Goal: Task Accomplishment & Management: Manage account settings

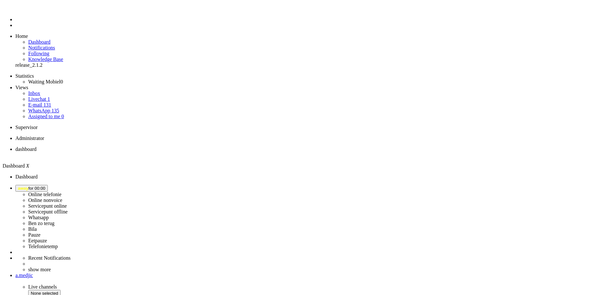
click at [45, 186] on span "away for 00:00" at bounding box center [31, 188] width 27 height 5
click at [62, 197] on label "Online nonvoice" at bounding box center [45, 199] width 34 height 5
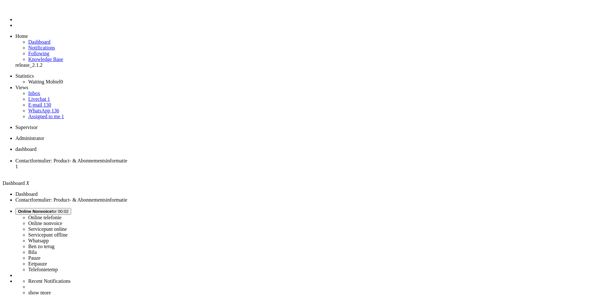
click at [127, 158] on span "Contactformulier: Product- & Abonnementsinformatie" at bounding box center [71, 160] width 112 height 5
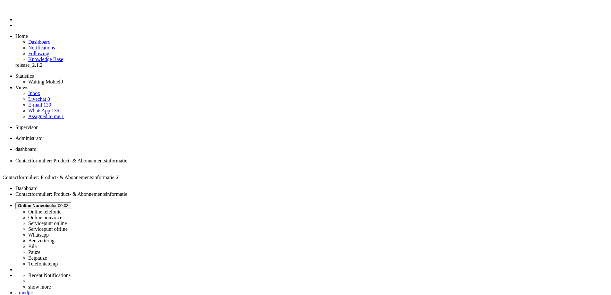
drag, startPoint x: 226, startPoint y: 196, endPoint x: 351, endPoint y: 197, distance: 125.5
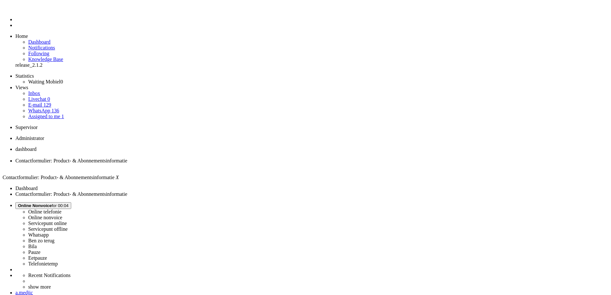
drag, startPoint x: 356, startPoint y: 1176, endPoint x: 345, endPoint y: 1182, distance: 13.2
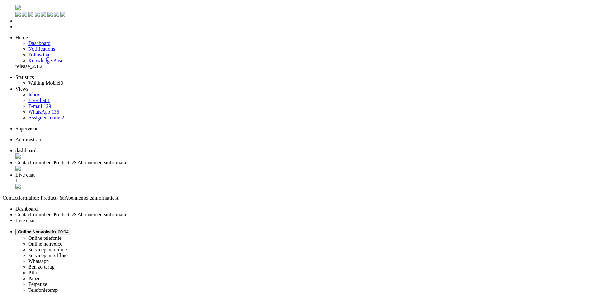
click at [35, 172] on span "Live chat" at bounding box center [24, 174] width 19 height 5
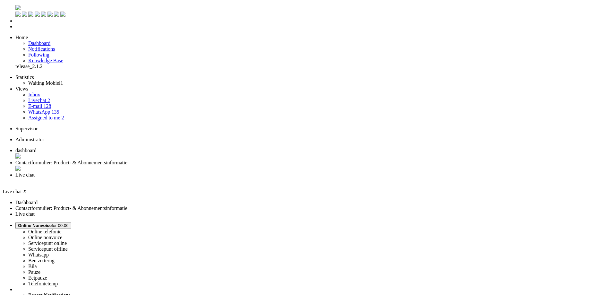
drag, startPoint x: 116, startPoint y: 1140, endPoint x: 44, endPoint y: 1138, distance: 71.9
click at [15, 24] on li "Dashboard menu" at bounding box center [314, 21] width 598 height 6
click at [48, 40] on span "Dashboard" at bounding box center [39, 42] width 22 height 5
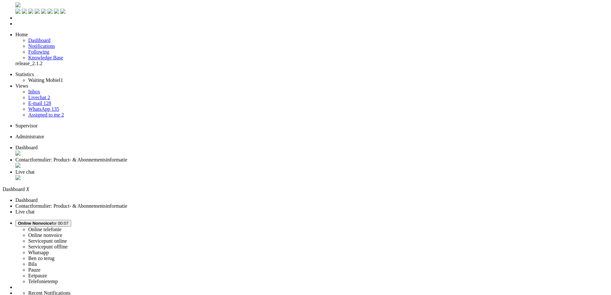
scroll to position [4, 0]
drag, startPoint x: 191, startPoint y: 232, endPoint x: 135, endPoint y: 235, distance: 55.9
click at [35, 169] on span "Live chat" at bounding box center [24, 171] width 19 height 5
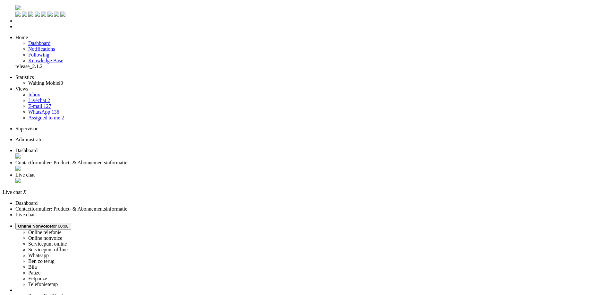
click at [162, 160] on li "Contactformulier: Product- & Abonnementsinformatie" at bounding box center [314, 166] width 598 height 12
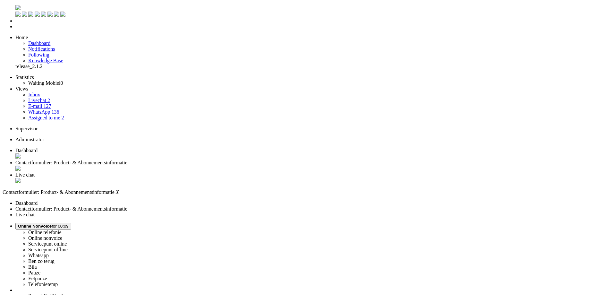
type input "reed"
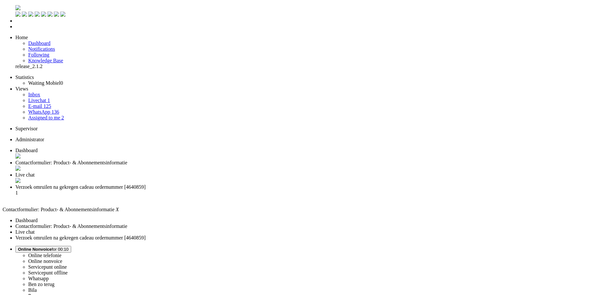
scroll to position [0, 0]
click at [186, 166] on div "Close tab" at bounding box center [311, 169] width 593 height 6
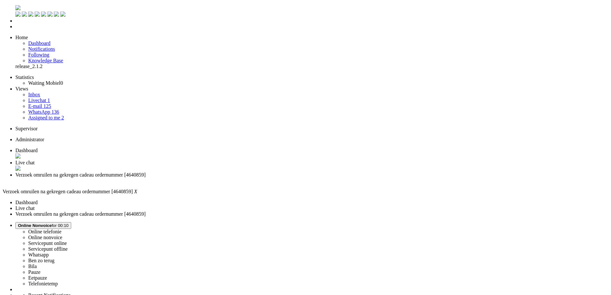
click at [167, 160] on li "Live chat" at bounding box center [311, 166] width 593 height 12
drag, startPoint x: 20, startPoint y: 37, endPoint x: 10, endPoint y: 40, distance: 10.1
click at [28, 52] on link "Following" at bounding box center [38, 54] width 21 height 5
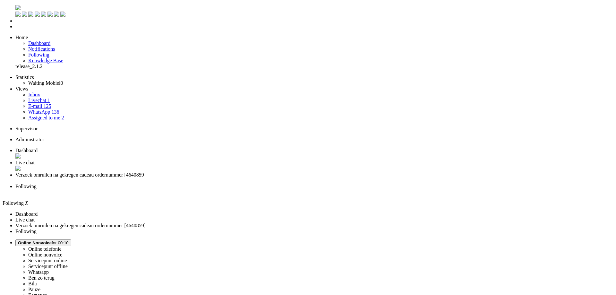
click at [15, 30] on li "Tickets menu" at bounding box center [314, 27] width 598 height 6
click at [146, 172] on span "Verzoek omruilen na gekregen cadeau ordernummer [4640859]" at bounding box center [80, 174] width 130 height 5
click at [35, 160] on span "Live chat" at bounding box center [24, 162] width 19 height 5
click at [37, 184] on span "Following" at bounding box center [25, 186] width 21 height 5
click at [293, 189] on div "Close tab" at bounding box center [314, 192] width 598 height 6
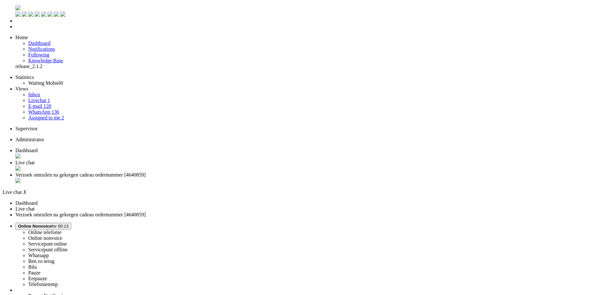
click at [184, 166] on div "Close tab" at bounding box center [314, 169] width 598 height 6
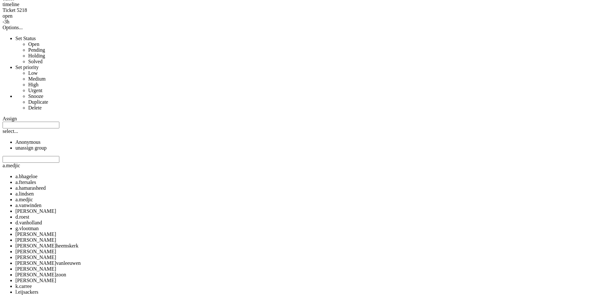
scroll to position [353, 0]
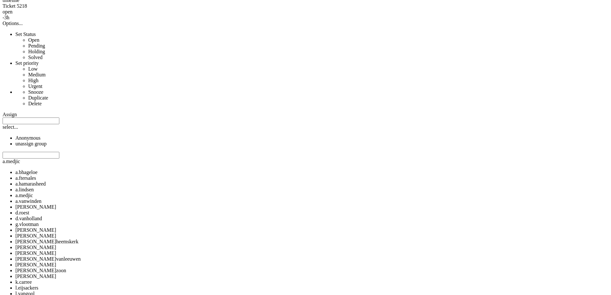
copy span "4640859"
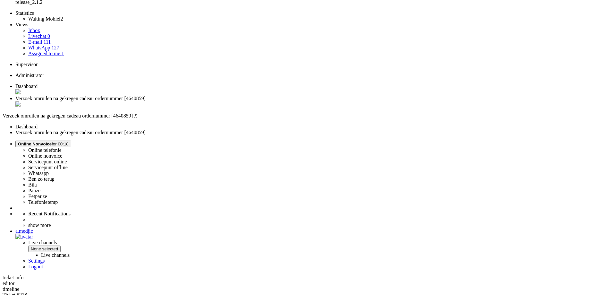
scroll to position [0, 0]
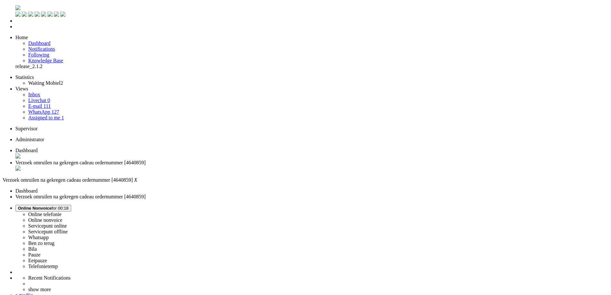
drag, startPoint x: 101, startPoint y: 1225, endPoint x: 101, endPoint y: 1161, distance: 64.2
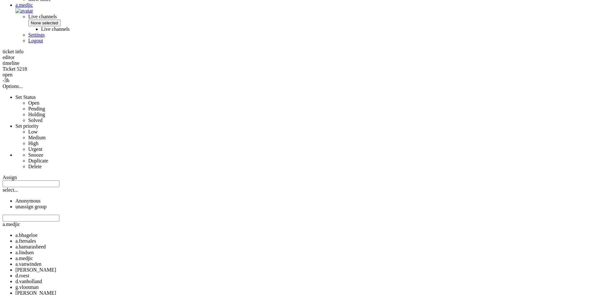
scroll to position [289, 0]
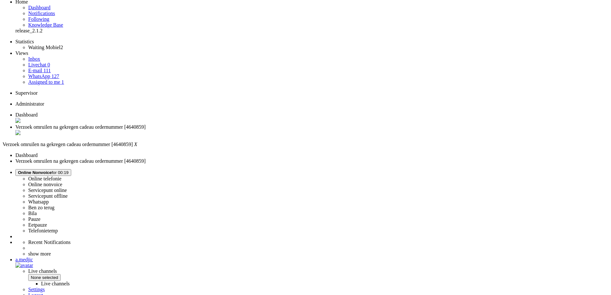
scroll to position [0, 0]
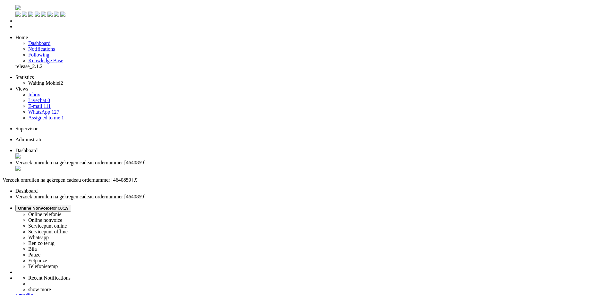
click at [187, 166] on div "Close tab" at bounding box center [311, 169] width 593 height 6
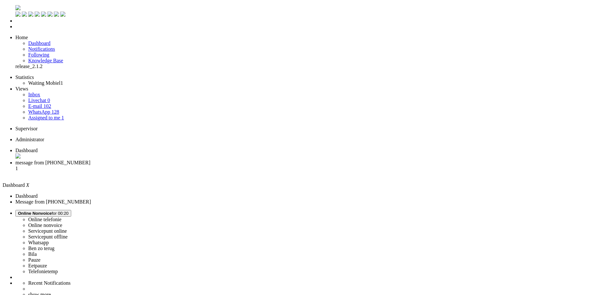
click at [91, 160] on span "message from [PHONE_NUMBER]" at bounding box center [52, 162] width 75 height 5
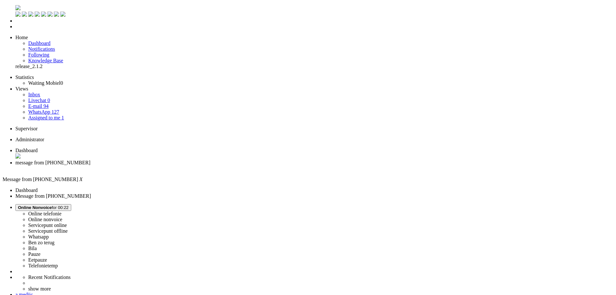
drag, startPoint x: 533, startPoint y: 105, endPoint x: 535, endPoint y: 108, distance: 3.9
click at [185, 166] on div "Close tab" at bounding box center [311, 169] width 593 height 6
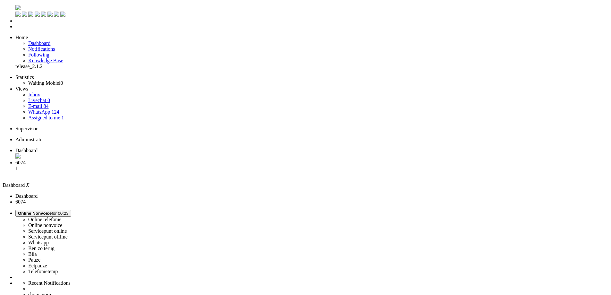
click at [26, 160] on span "6074" at bounding box center [20, 162] width 10 height 5
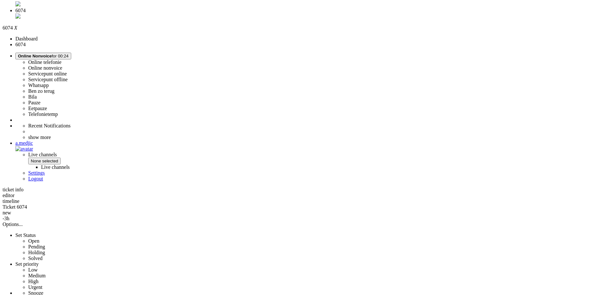
scroll to position [32, 0]
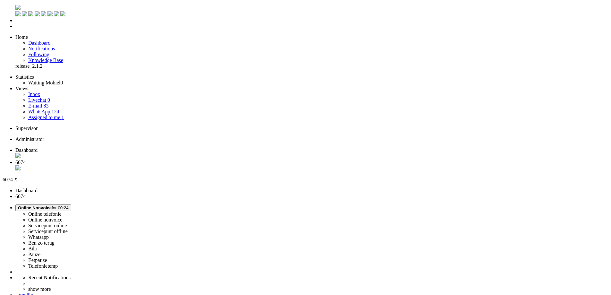
scroll to position [0, 0]
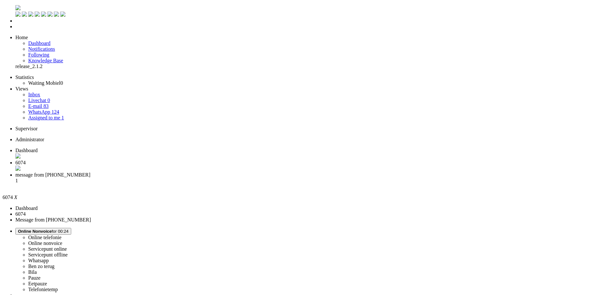
click at [187, 166] on div "Close tab" at bounding box center [311, 169] width 593 height 6
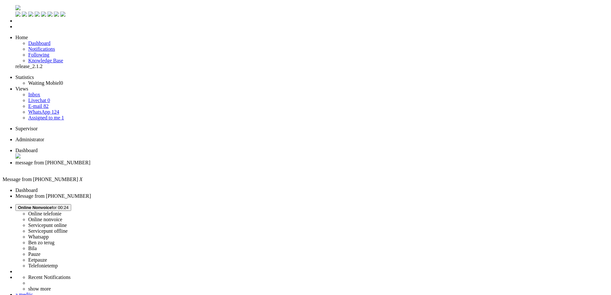
click at [186, 166] on div "Close tab" at bounding box center [311, 169] width 593 height 6
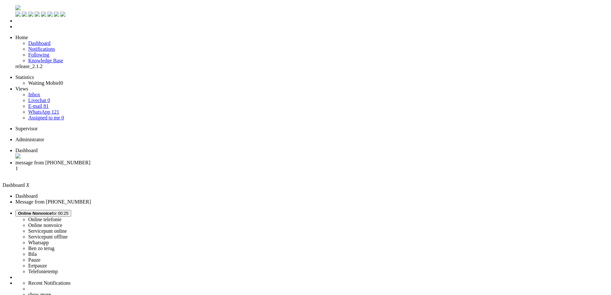
click at [91, 160] on span "message from +31616006755" at bounding box center [52, 162] width 75 height 5
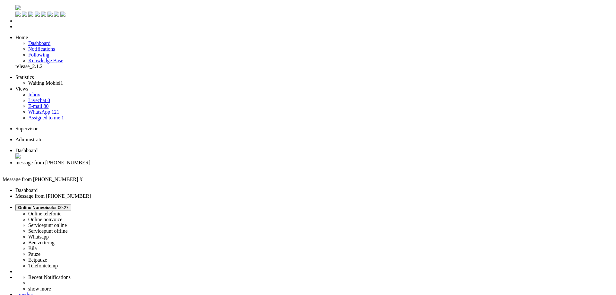
drag, startPoint x: 211, startPoint y: 151, endPoint x: 275, endPoint y: 151, distance: 64.5
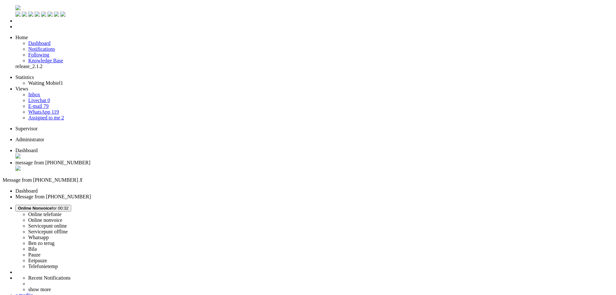
click at [184, 166] on div "Close tab" at bounding box center [314, 169] width 598 height 6
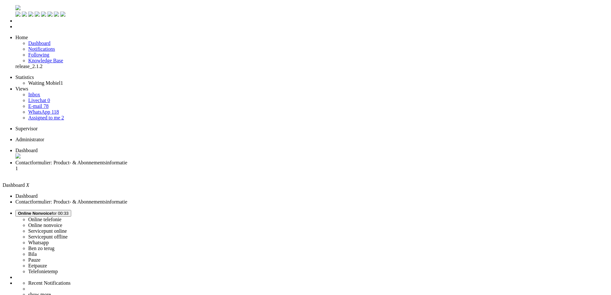
click at [127, 160] on span "Contactformulier: Product- & Abonnementsinformatie" at bounding box center [71, 162] width 112 height 5
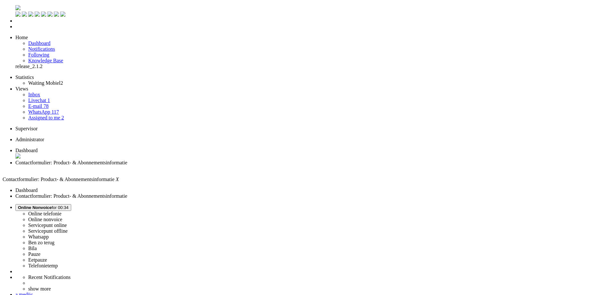
click at [69, 205] on span "Online Nonvoice for 00:34" at bounding box center [43, 207] width 51 height 5
click at [592, 292] on div "a.medjic" at bounding box center [311, 295] width 593 height 6
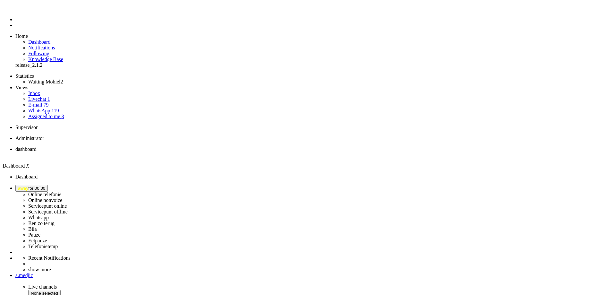
click at [50, 114] on span "Assigned to me" at bounding box center [44, 116] width 32 height 5
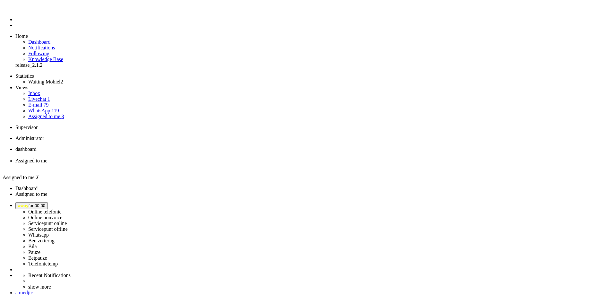
click at [48, 202] on button "away for 00:00" at bounding box center [31, 205] width 32 height 7
click at [49, 232] on label "Whatsapp" at bounding box center [38, 234] width 21 height 5
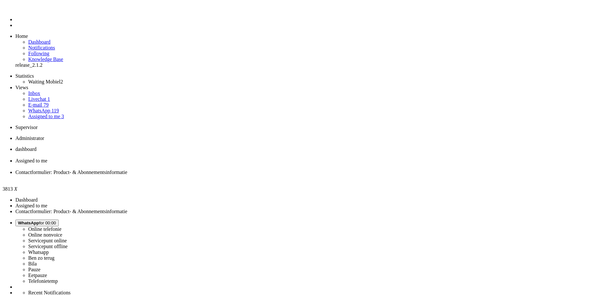
click at [238, 175] on div "Close tab" at bounding box center [311, 178] width 593 height 6
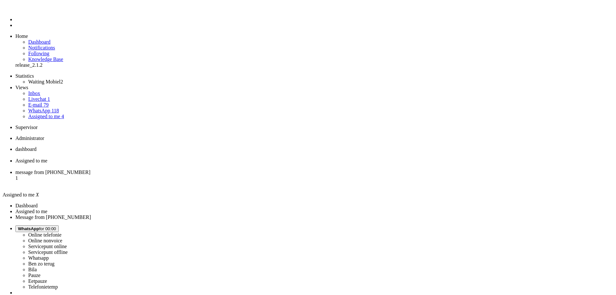
click at [91, 169] on span "message from +31636329798" at bounding box center [52, 171] width 75 height 5
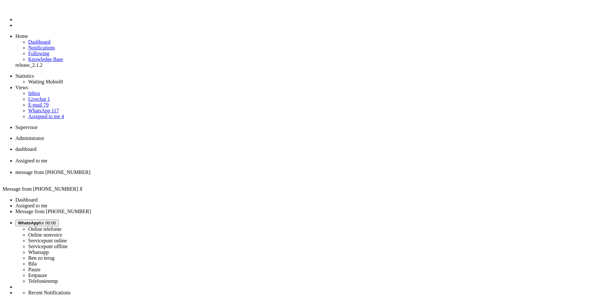
checkbox input "false"
click at [50, 114] on link "Assigned to me 4" at bounding box center [46, 116] width 36 height 5
click at [91, 169] on span "message from +31636329798" at bounding box center [52, 171] width 75 height 5
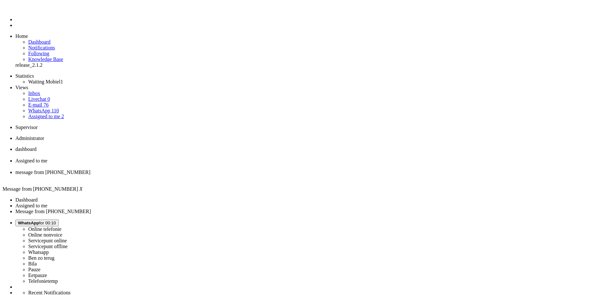
click at [239, 175] on div "Close tab" at bounding box center [311, 178] width 593 height 6
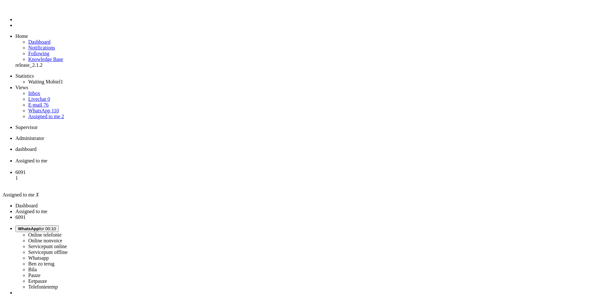
click at [184, 164] on div "Close tab" at bounding box center [314, 167] width 598 height 6
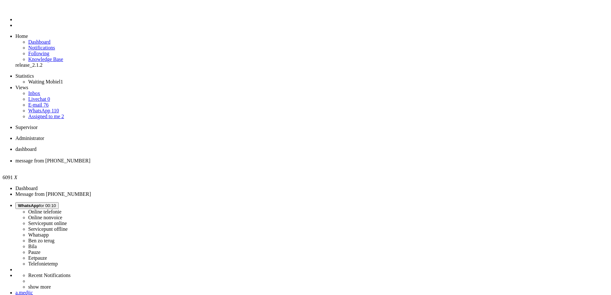
click at [37, 146] on span "dashboard" at bounding box center [25, 148] width 21 height 5
click at [56, 203] on span "WhatsApp for 00:10" at bounding box center [37, 205] width 38 height 5
click at [62, 215] on label "Online nonvoice" at bounding box center [45, 217] width 34 height 5
click at [91, 158] on span "message from +31633033378" at bounding box center [52, 160] width 75 height 5
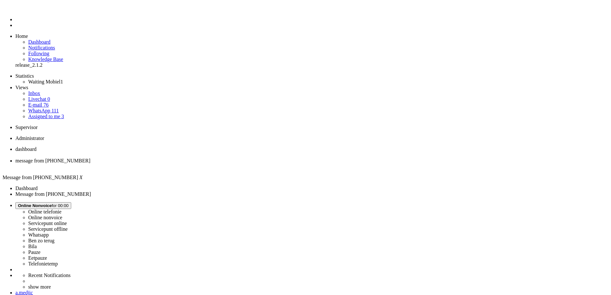
click at [185, 164] on div "Close tab" at bounding box center [311, 167] width 593 height 6
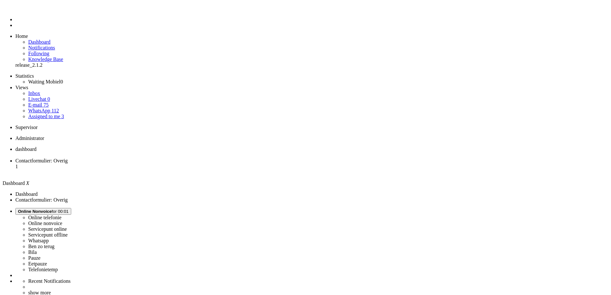
click at [68, 158] on span "Contactformulier: Overig" at bounding box center [41, 160] width 52 height 5
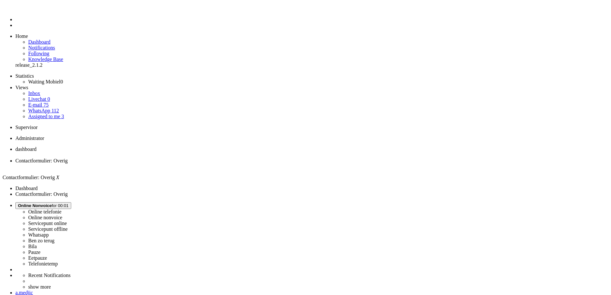
click at [52, 203] on span "Online Nonvoice" at bounding box center [35, 205] width 34 height 5
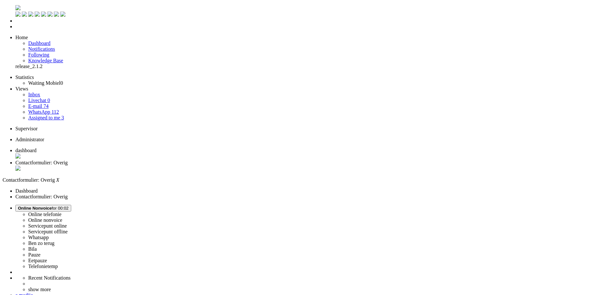
click at [69, 206] on span "Online Nonvoice for 00:02" at bounding box center [43, 208] width 51 height 5
drag, startPoint x: 235, startPoint y: 201, endPoint x: 220, endPoint y: 197, distance: 15.3
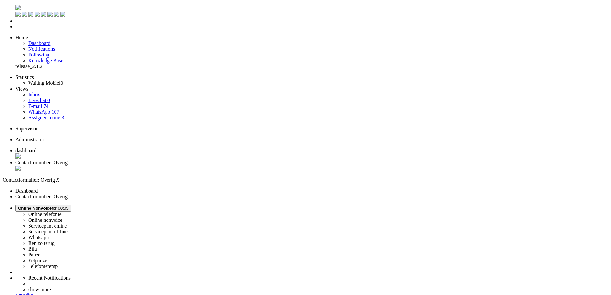
copy div "k ben een beetje radeloos :( mijn pakket is binnengekomen, maar deze was helema…"
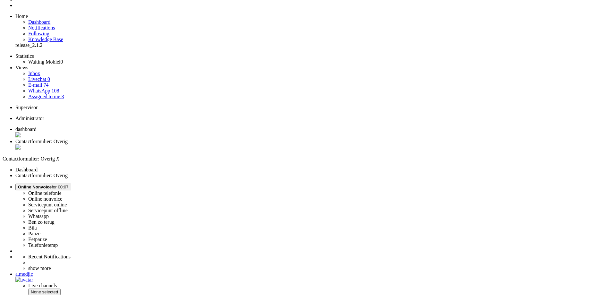
scroll to position [32, 0]
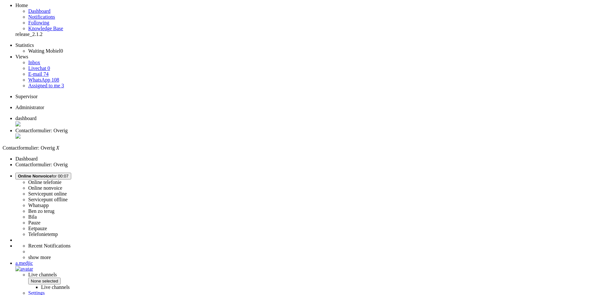
type input "verm"
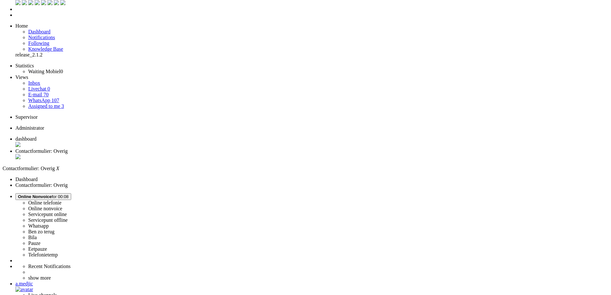
scroll to position [0, 0]
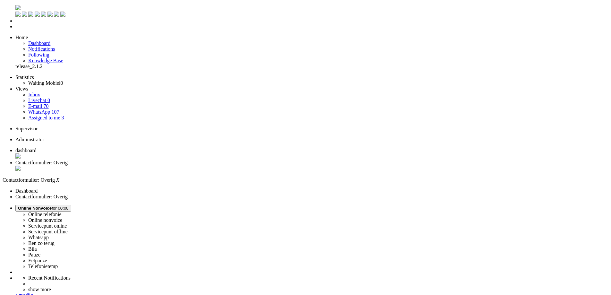
drag, startPoint x: 21, startPoint y: 1137, endPoint x: 68, endPoint y: 1134, distance: 47.9
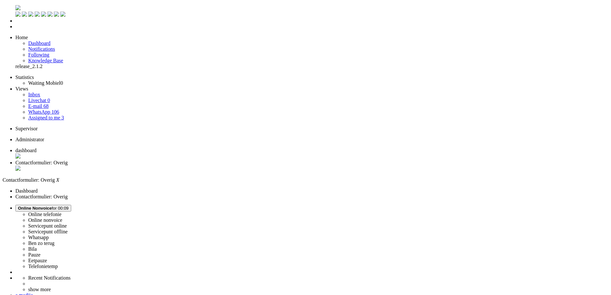
click at [185, 166] on div "Close tab" at bounding box center [311, 169] width 593 height 6
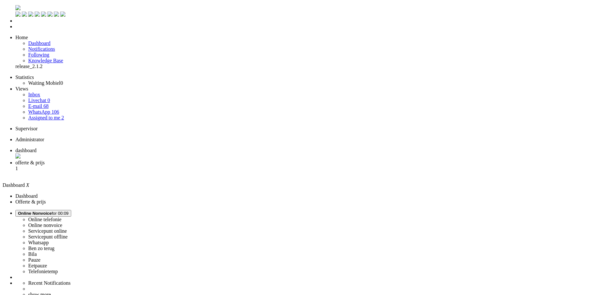
click at [45, 160] on span "offerte & prijs" at bounding box center [29, 162] width 29 height 5
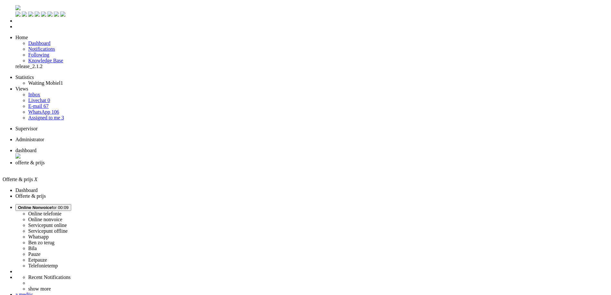
click at [185, 166] on div "Close tab" at bounding box center [311, 169] width 593 height 6
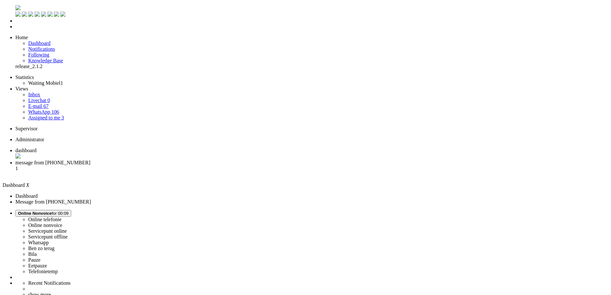
click at [168, 160] on li "message from +31612258911 1" at bounding box center [311, 168] width 593 height 17
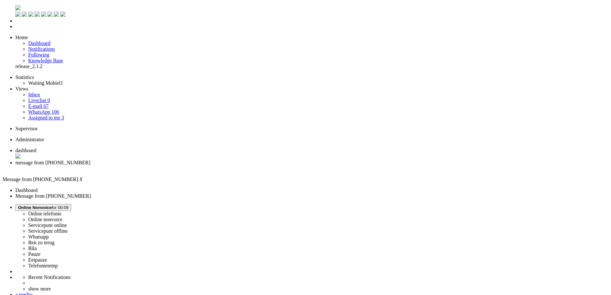
click at [71, 204] on button "Online Nonvoice for 00:09" at bounding box center [43, 207] width 56 height 7
click at [55, 240] on label "Ben zo terug" at bounding box center [41, 242] width 26 height 5
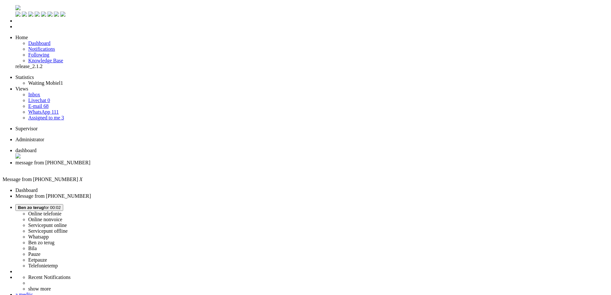
copy div "Gijlswijk"
drag, startPoint x: 206, startPoint y: 127, endPoint x: 220, endPoint y: 128, distance: 13.8
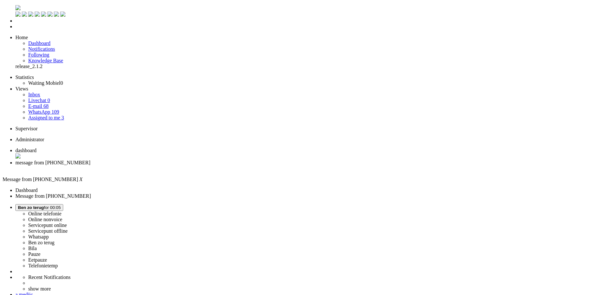
click at [185, 166] on div "Close tab" at bounding box center [311, 169] width 593 height 6
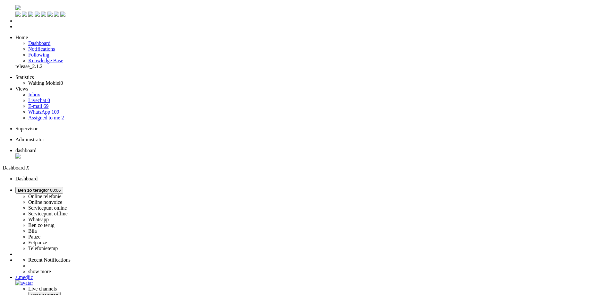
click at [157, 148] on ul "dashboard" at bounding box center [306, 154] width 606 height 12
click at [61, 188] on span "Ben zo terug for 00:06" at bounding box center [39, 190] width 43 height 5
click at [62, 199] on label "Online nonvoice" at bounding box center [45, 201] width 34 height 5
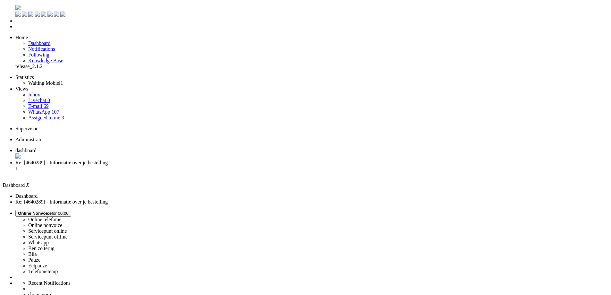
click at [108, 160] on span "Re: [4640289] - Informatie over je bestelling" at bounding box center [61, 162] width 92 height 5
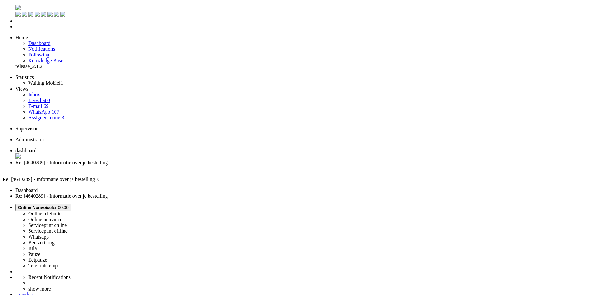
drag, startPoint x: 240, startPoint y: 208, endPoint x: 185, endPoint y: 202, distance: 55.3
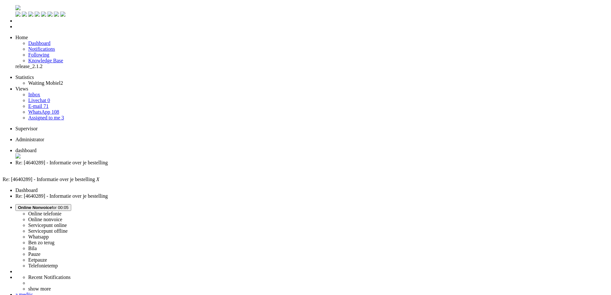
click at [185, 166] on div "Close tab" at bounding box center [311, 169] width 593 height 6
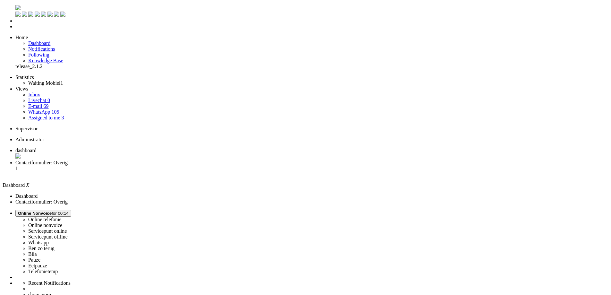
click at [68, 160] on span "Contactformulier: Overig" at bounding box center [41, 162] width 52 height 5
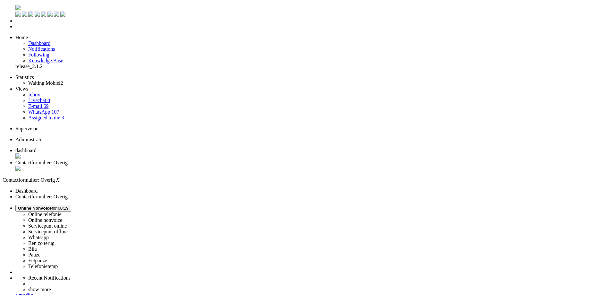
drag, startPoint x: 337, startPoint y: 1160, endPoint x: 302, endPoint y: 1157, distance: 34.8
copy p "070 301 0 301"
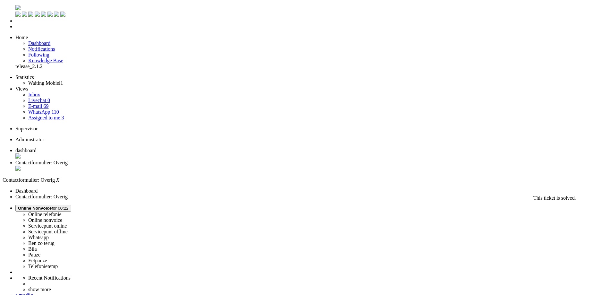
click at [187, 166] on div "Close tab" at bounding box center [311, 169] width 593 height 6
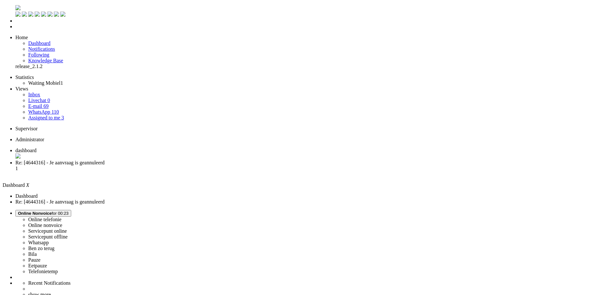
click at [105, 160] on span "Re: [4644316] - Je aanvraag is geannuleerd" at bounding box center [59, 162] width 89 height 5
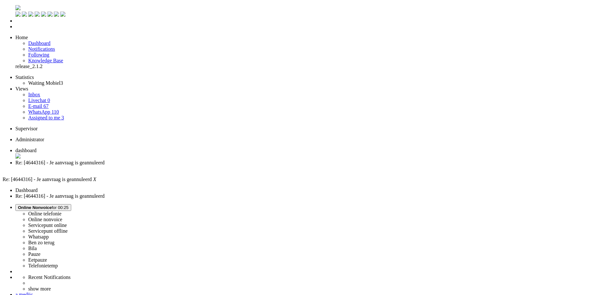
copy strong "4644320"
drag, startPoint x: 423, startPoint y: 202, endPoint x: 433, endPoint y: 202, distance: 10.0
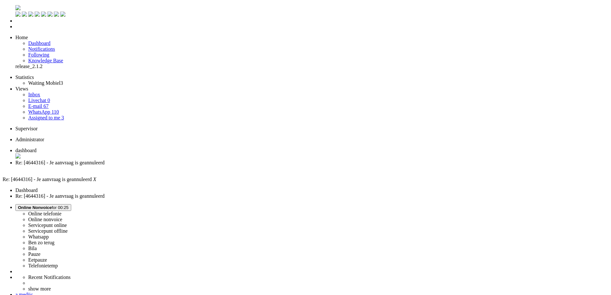
copy span "4644316"
drag, startPoint x: 124, startPoint y: 1157, endPoint x: 6, endPoint y: 1158, distance: 117.8
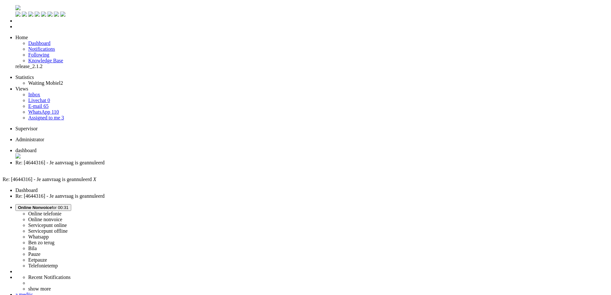
scroll to position [96, 0]
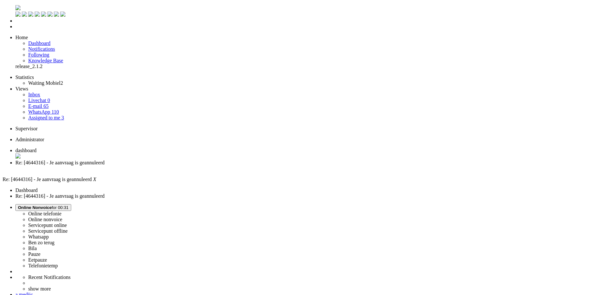
click at [183, 166] on div "Close tab" at bounding box center [311, 169] width 593 height 6
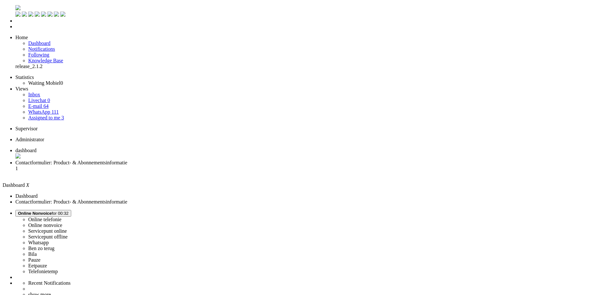
click at [127, 160] on span "Contactformulier: Product- & Abonnementsinformatie" at bounding box center [71, 162] width 112 height 5
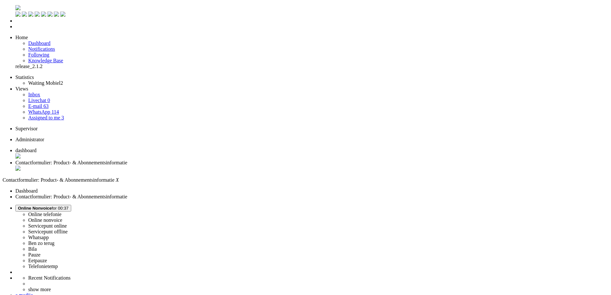
click at [186, 166] on div "Close tab" at bounding box center [311, 169] width 593 height 6
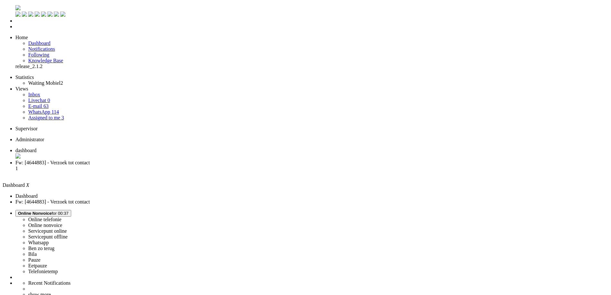
click at [90, 160] on span "Fw: [4644883] - Verzoek tot contact" at bounding box center [52, 162] width 74 height 5
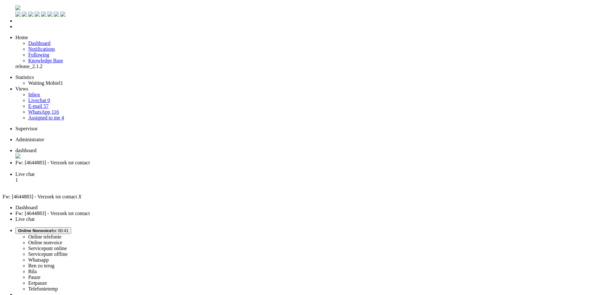
click at [185, 166] on div "Close tab" at bounding box center [311, 169] width 593 height 6
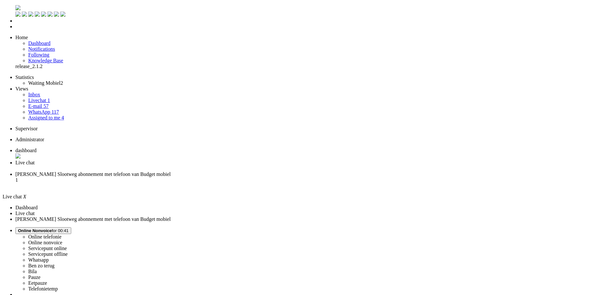
click at [171, 171] on span "de heer Slootweg abonnement met telefoon van Budget mobiel" at bounding box center [92, 173] width 155 height 5
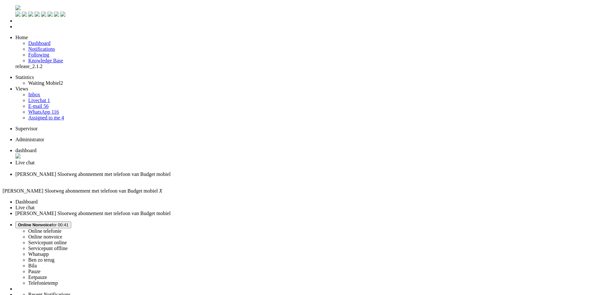
click at [35, 160] on span "Live chat" at bounding box center [24, 162] width 19 height 5
click at [171, 171] on span "de heer Slootweg abonnement met telefoon van Budget mobiel" at bounding box center [92, 173] width 155 height 5
click at [35, 160] on span "Live chat" at bounding box center [24, 162] width 19 height 5
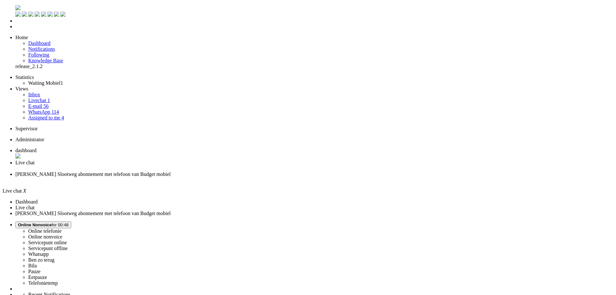
click at [186, 166] on div "Close tab" at bounding box center [314, 169] width 598 height 6
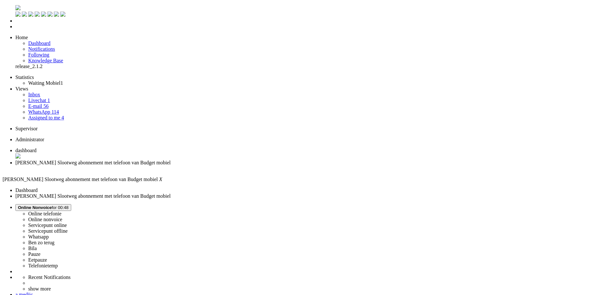
click at [69, 205] on span "Online Nonvoice for 00:48" at bounding box center [43, 207] width 51 height 5
click at [40, 251] on label "Pauze" at bounding box center [34, 253] width 12 height 5
click at [186, 166] on div "Close tab" at bounding box center [311, 169] width 593 height 6
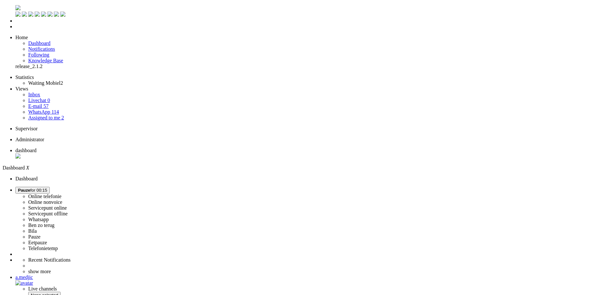
click at [50, 187] on button "Pauze for 00:15" at bounding box center [32, 190] width 34 height 7
click at [62, 199] on label "Online nonvoice" at bounding box center [45, 201] width 34 height 5
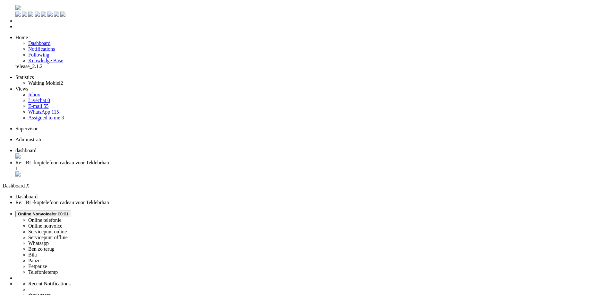
click at [109, 160] on span "Re: JBL-koptelefoon cadeau voor Teklebrhan" at bounding box center [62, 162] width 94 height 5
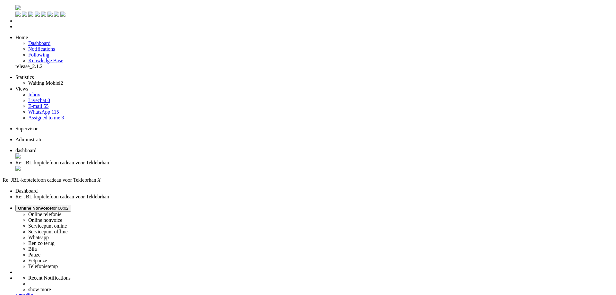
click at [104, 148] on li "dashboard" at bounding box center [314, 154] width 598 height 12
click at [109, 160] on span "Re: JBL-koptelefoon cadeau voor Teklebrhan" at bounding box center [62, 162] width 94 height 5
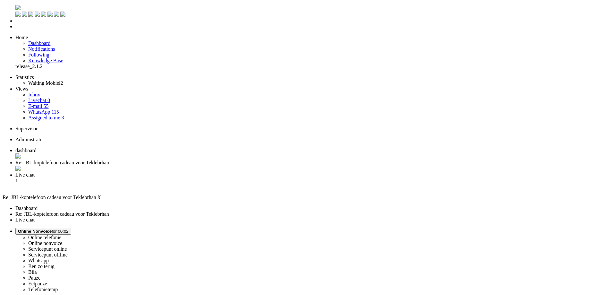
click at [35, 172] on span "Live chat" at bounding box center [24, 174] width 19 height 5
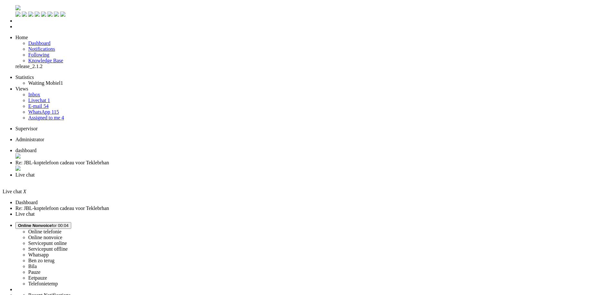
click at [109, 160] on span "Re: JBL-koptelefoon cadeau voor Teklebrhan" at bounding box center [62, 162] width 94 height 5
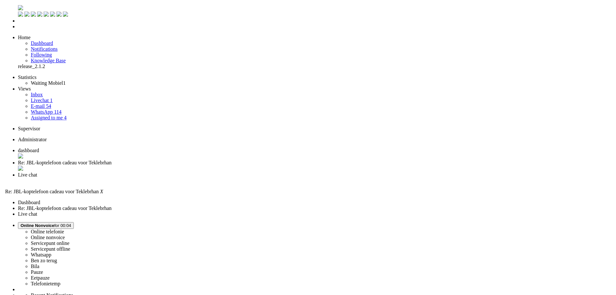
scroll to position [96, 0]
click at [186, 166] on div "Close tab" at bounding box center [311, 169] width 593 height 6
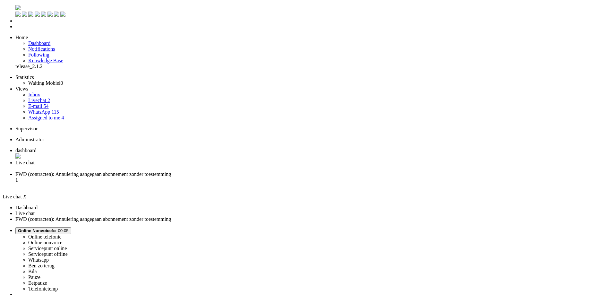
click at [171, 171] on span "FWD (contracten): Annulering aangegaan abonnement zonder toestemming" at bounding box center [93, 173] width 156 height 5
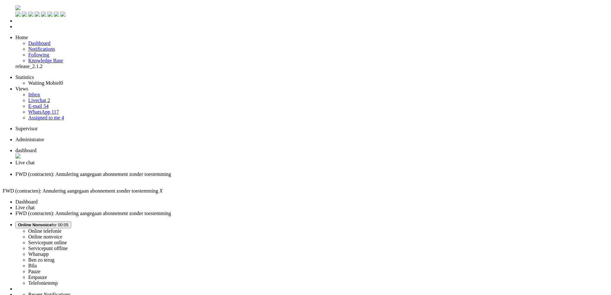
drag, startPoint x: 175, startPoint y: 224, endPoint x: 217, endPoint y: 223, distance: 42.4
copy p "NL07SNSB8841023031"
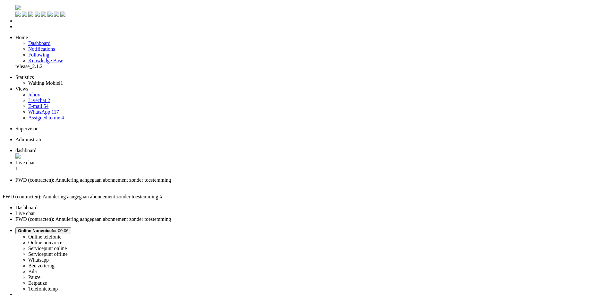
click at [35, 160] on span "Live chat" at bounding box center [24, 162] width 19 height 5
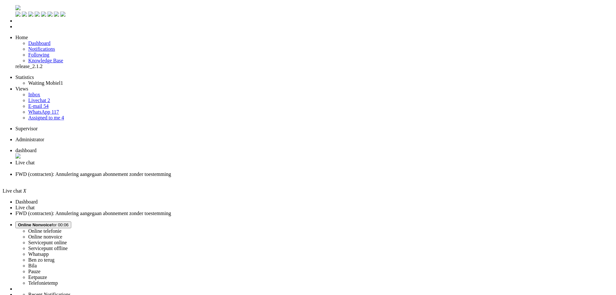
drag, startPoint x: 233, startPoint y: 189, endPoint x: 386, endPoint y: 189, distance: 152.5
drag, startPoint x: 321, startPoint y: 190, endPoint x: 353, endPoint y: 189, distance: 31.8
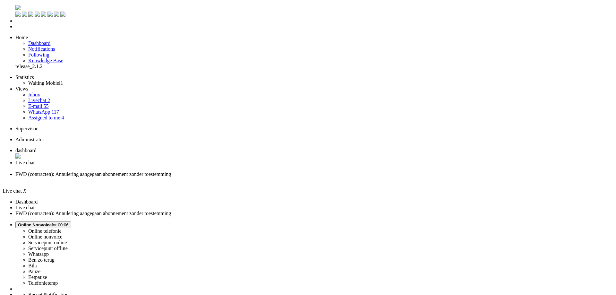
drag, startPoint x: 261, startPoint y: 195, endPoint x: 309, endPoint y: 192, distance: 48.2
drag, startPoint x: 312, startPoint y: 161, endPoint x: 381, endPoint y: 159, distance: 69.0
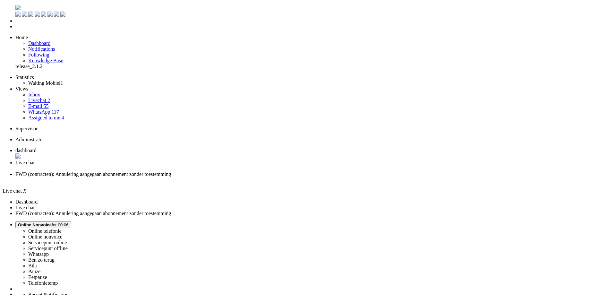
click at [171, 171] on span "FWD (contracten): Annulering aangegaan abonnement zonder toestemming" at bounding box center [93, 173] width 156 height 5
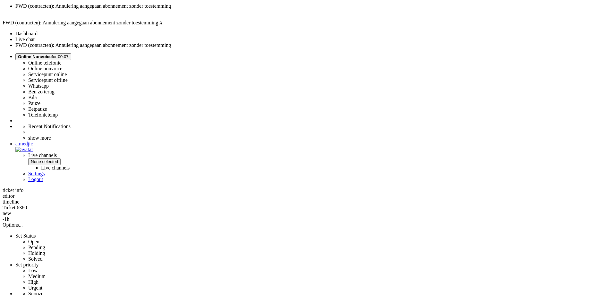
scroll to position [257, 0]
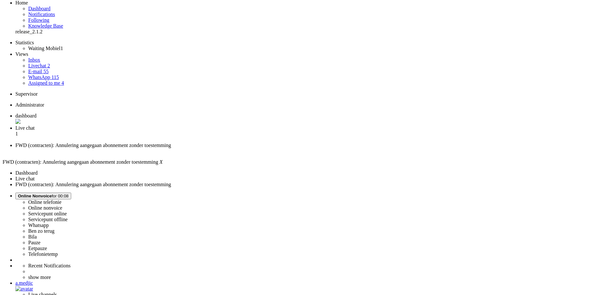
scroll to position [32, 0]
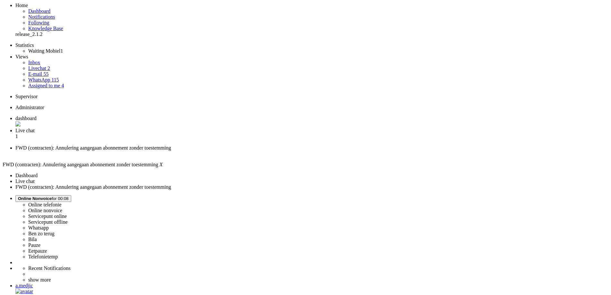
drag, startPoint x: 259, startPoint y: 193, endPoint x: 217, endPoint y: 191, distance: 41.8
drag, startPoint x: 218, startPoint y: 192, endPoint x: 259, endPoint y: 193, distance: 41.1
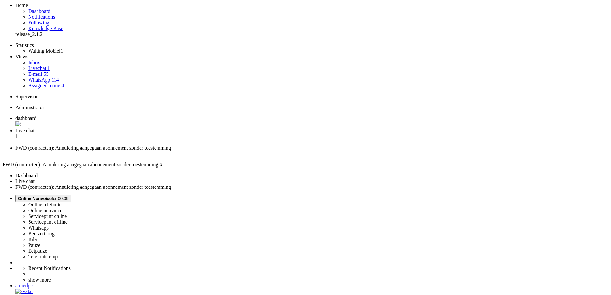
copy p "NL56DEUT0265186420"
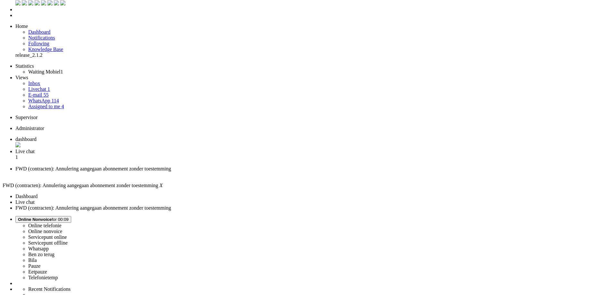
scroll to position [0, 0]
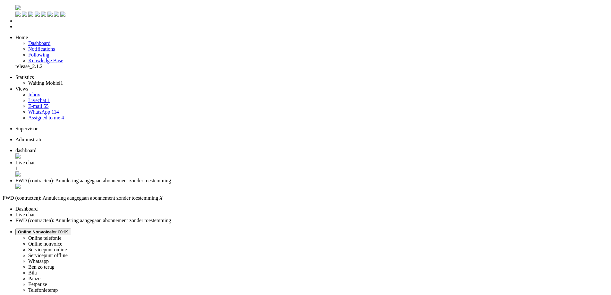
click at [35, 160] on span "Live chat" at bounding box center [24, 162] width 19 height 5
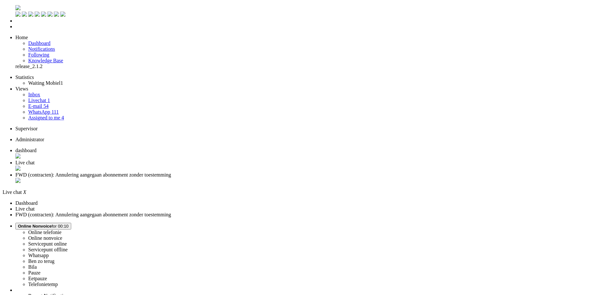
click at [171, 172] on span "FWD (contracten): Annulering aangegaan abonnement zonder toestemming" at bounding box center [93, 174] width 156 height 5
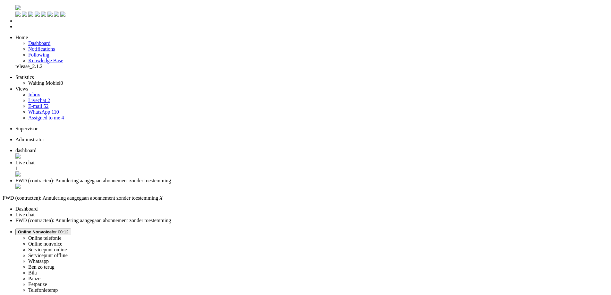
click at [35, 160] on span "Live chat" at bounding box center [24, 162] width 19 height 5
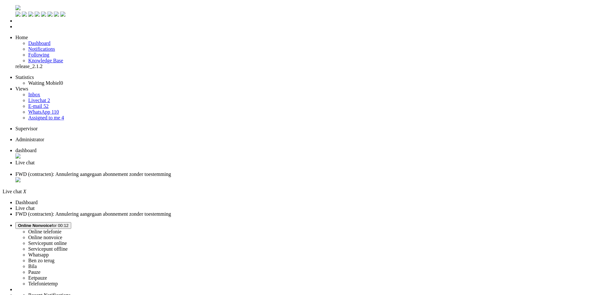
click at [171, 171] on span "FWD (contracten): Annulering aangegaan abonnement zonder toestemming" at bounding box center [93, 173] width 156 height 5
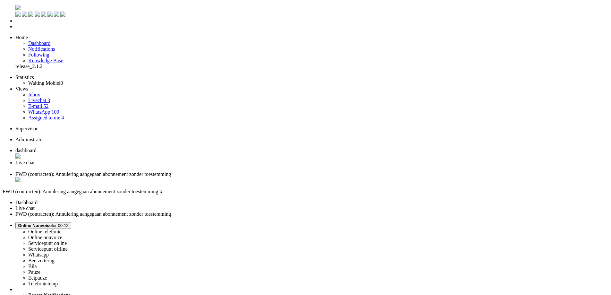
scroll to position [96, 0]
click at [35, 160] on span "Live chat" at bounding box center [24, 162] width 19 height 5
click at [171, 171] on span "FWD (contracten): Annulering aangegaan abonnement zonder toestemming" at bounding box center [93, 173] width 156 height 5
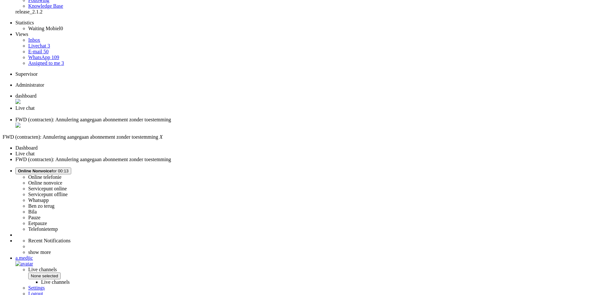
scroll to position [64, 0]
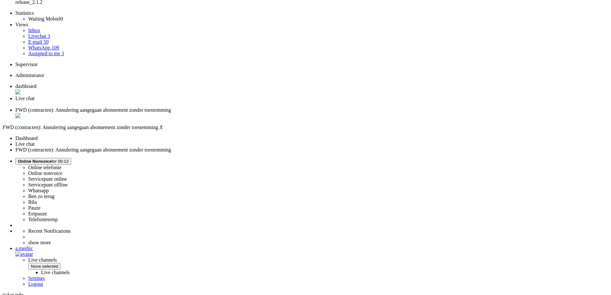
drag, startPoint x: 192, startPoint y: 157, endPoint x: 210, endPoint y: 157, distance: 18.0
drag, startPoint x: 209, startPoint y: 223, endPoint x: 254, endPoint y: 226, distance: 45.1
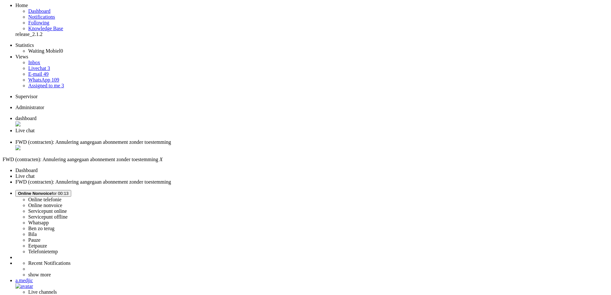
scroll to position [0, 0]
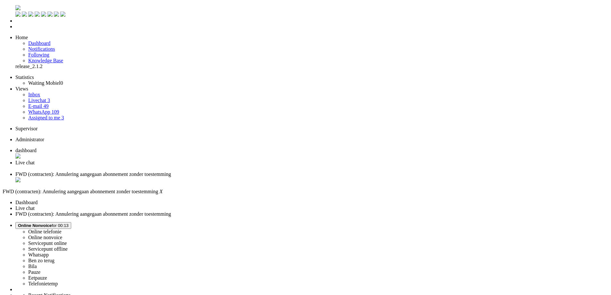
click at [240, 177] on div "Close tab" at bounding box center [311, 180] width 593 height 6
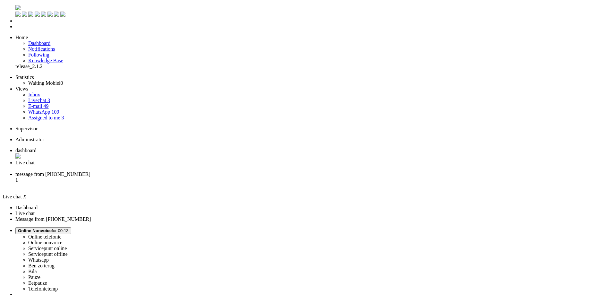
click at [186, 166] on div "Close tab" at bounding box center [311, 169] width 593 height 6
click at [35, 171] on span "Live chat" at bounding box center [24, 173] width 19 height 5
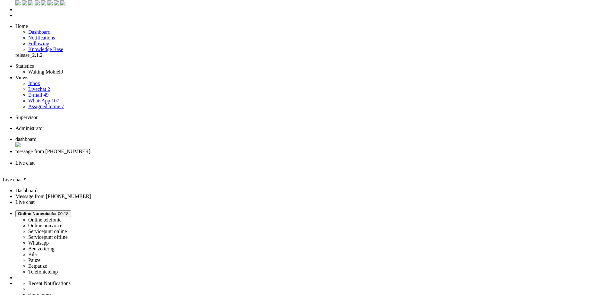
scroll to position [0, 0]
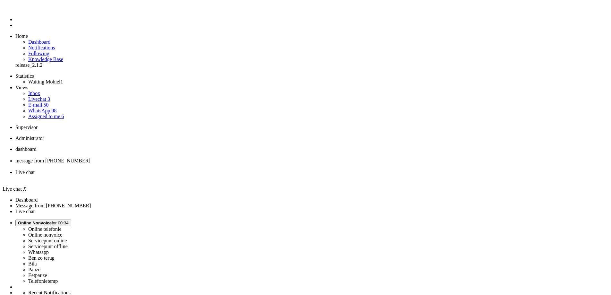
click at [240, 175] on div "Close tab" at bounding box center [311, 178] width 593 height 6
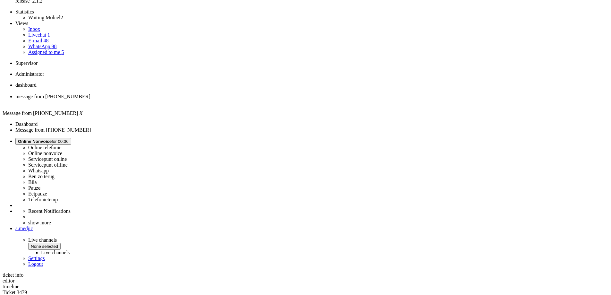
scroll to position [128, 0]
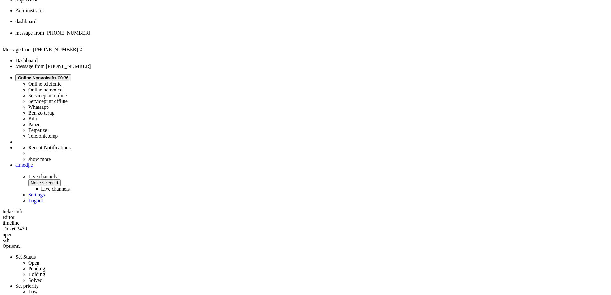
copy div "4643353"
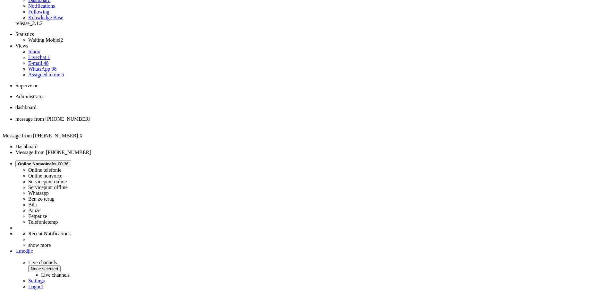
scroll to position [0, 0]
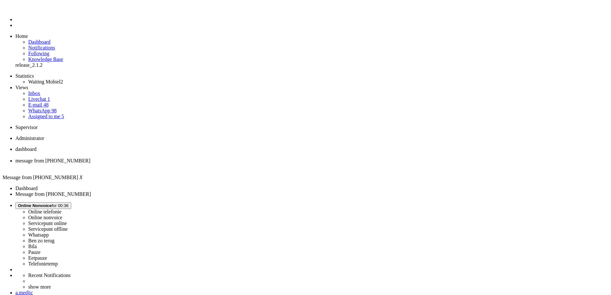
click at [47, 96] on link "Livechat 1" at bounding box center [39, 98] width 22 height 5
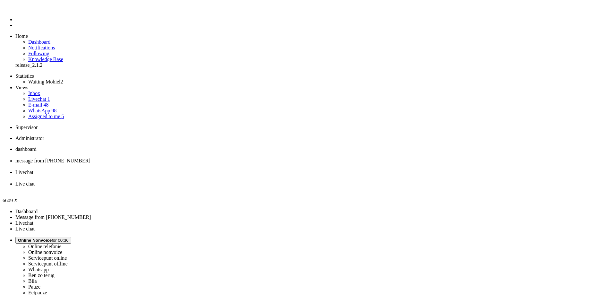
click at [296, 187] on div "Close tab" at bounding box center [311, 190] width 593 height 6
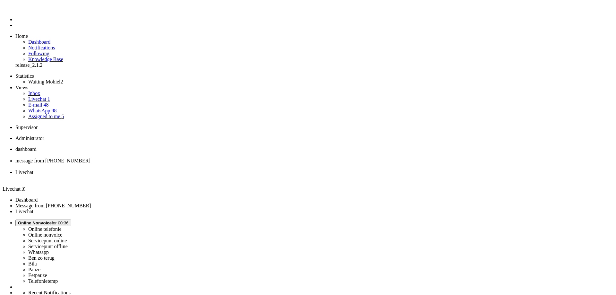
click at [240, 175] on div "Close tab" at bounding box center [314, 178] width 598 height 6
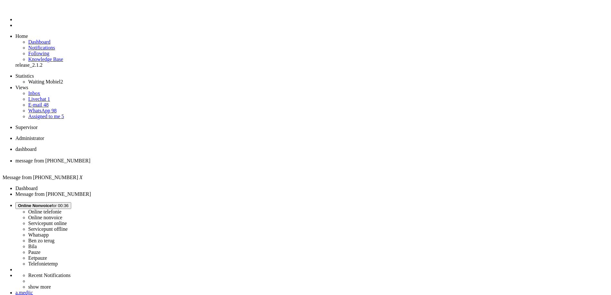
click at [47, 114] on span "Assigned to me" at bounding box center [44, 116] width 32 height 5
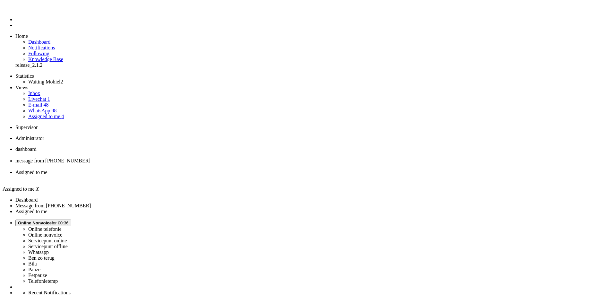
click at [238, 175] on div "Close tab" at bounding box center [314, 178] width 598 height 6
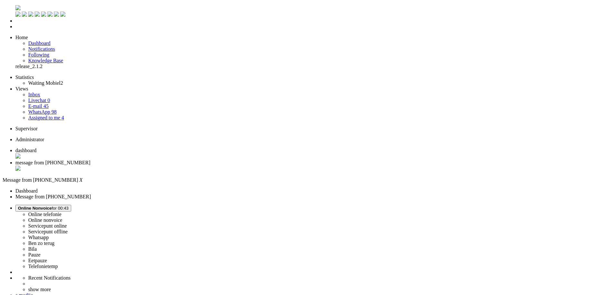
click at [187, 160] on li "message from +31613764935" at bounding box center [311, 166] width 593 height 12
click at [184, 166] on div "Close tab" at bounding box center [311, 169] width 593 height 6
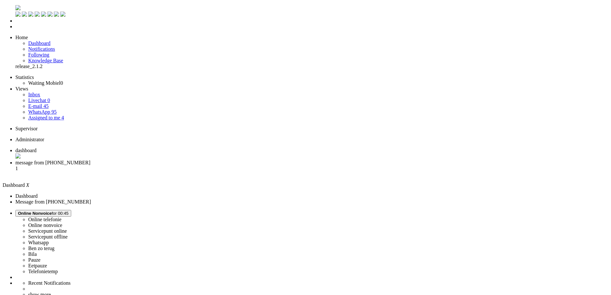
click at [91, 160] on span "message from +31649929913" at bounding box center [52, 162] width 75 height 5
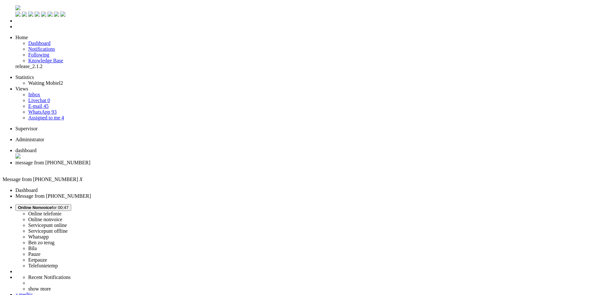
copy div "4646195"
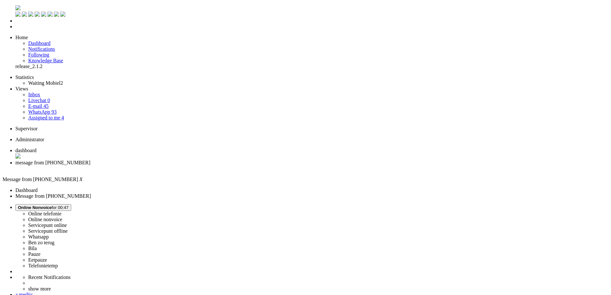
scroll to position [321, 0]
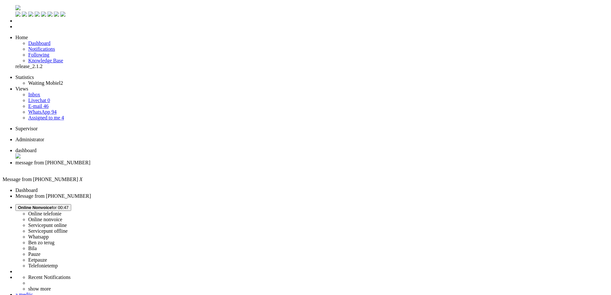
click at [184, 166] on div "Close tab" at bounding box center [311, 169] width 593 height 6
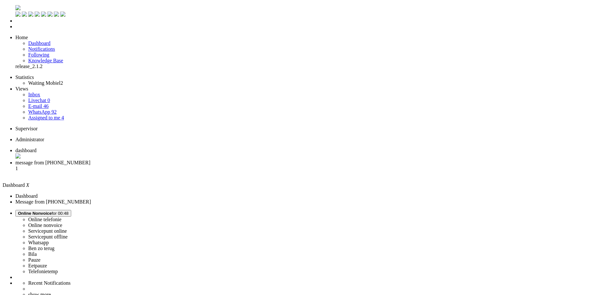
click at [159, 160] on li "message from +31611775487 1" at bounding box center [311, 168] width 593 height 17
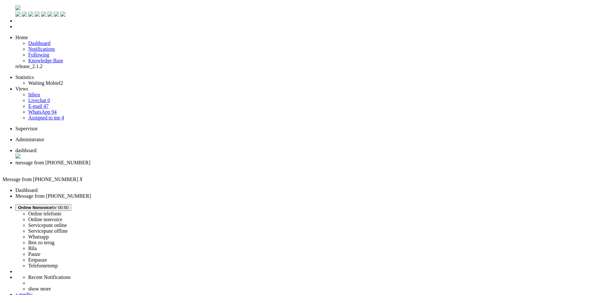
drag, startPoint x: 212, startPoint y: 204, endPoint x: 192, endPoint y: 204, distance: 19.6
copy div "4649632"
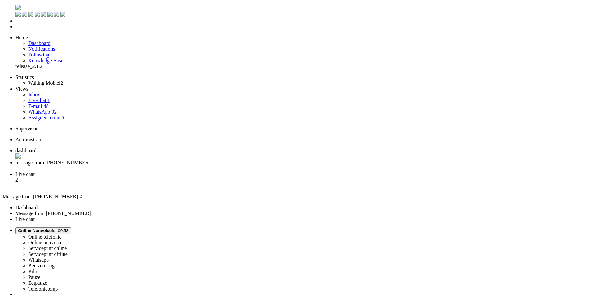
click at [35, 171] on span "Live chat" at bounding box center [24, 173] width 19 height 5
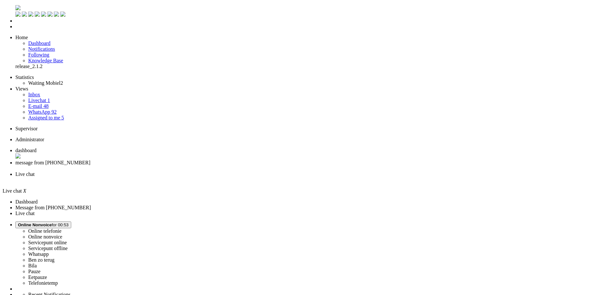
drag, startPoint x: 239, startPoint y: 136, endPoint x: 177, endPoint y: 132, distance: 63.1
drag, startPoint x: 175, startPoint y: 126, endPoint x: 300, endPoint y: 135, distance: 126.1
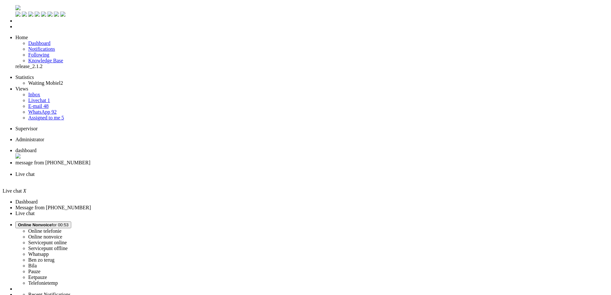
drag, startPoint x: 177, startPoint y: 131, endPoint x: 258, endPoint y: 132, distance: 81.2
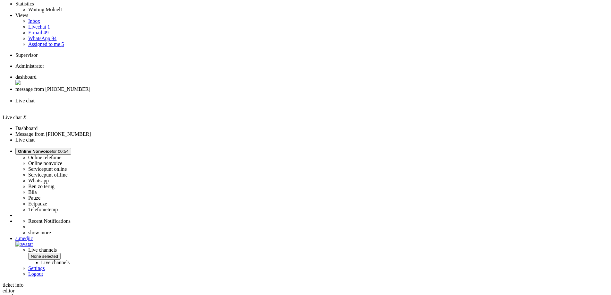
scroll to position [114, 0]
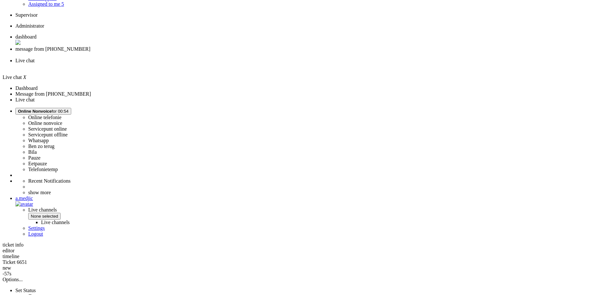
drag, startPoint x: 323, startPoint y: 184, endPoint x: 213, endPoint y: 185, distance: 109.1
drag, startPoint x: 316, startPoint y: 187, endPoint x: 174, endPoint y: 180, distance: 142.7
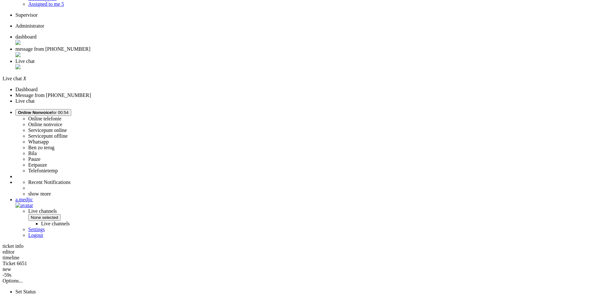
copy div "Het is mogelijk om de bestelling eerder te plaatsen, echter wordt deze dan verw…"
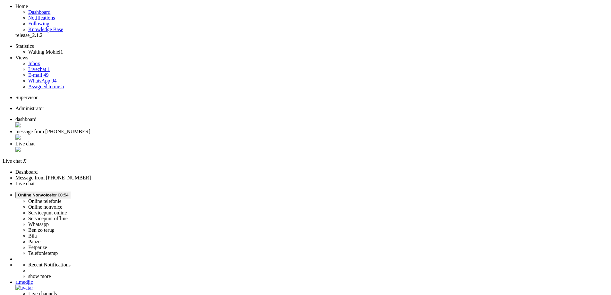
scroll to position [0, 0]
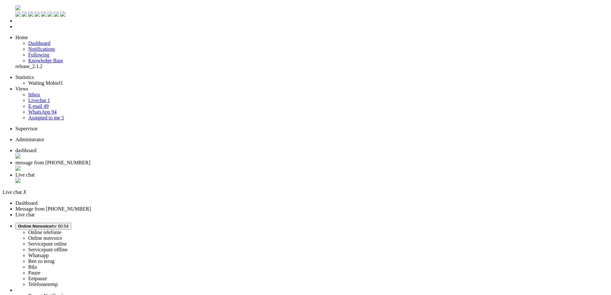
scroll to position [96, 0]
drag, startPoint x: 418, startPoint y: 161, endPoint x: 264, endPoint y: 165, distance: 154.1
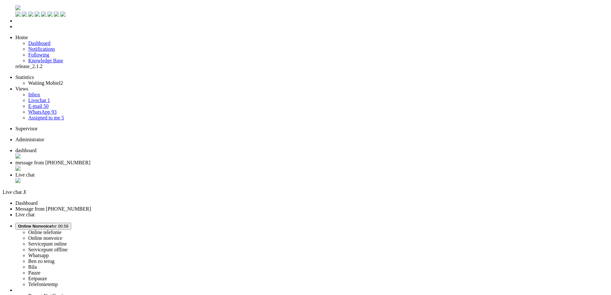
copy div "Het kan zijn dat de voorwaarden anders zijn op 29-08 dan de voorwaarden die mom…"
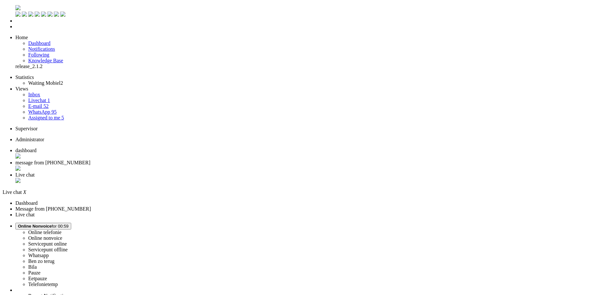
click at [240, 178] on div "Close tab" at bounding box center [311, 181] width 593 height 6
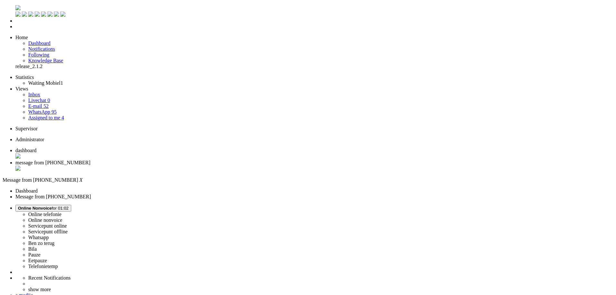
drag, startPoint x: 223, startPoint y: 126, endPoint x: 199, endPoint y: 127, distance: 24.7
drag, startPoint x: 194, startPoint y: 129, endPoint x: 236, endPoint y: 133, distance: 42.2
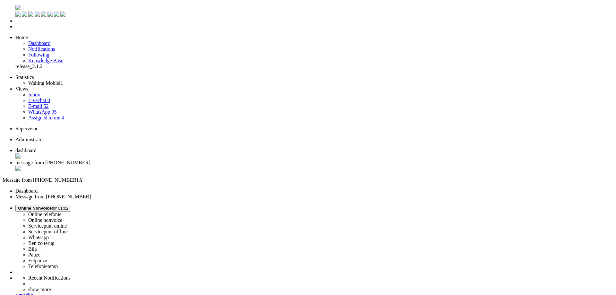
drag, startPoint x: 214, startPoint y: 195, endPoint x: 322, endPoint y: 192, distance: 107.9
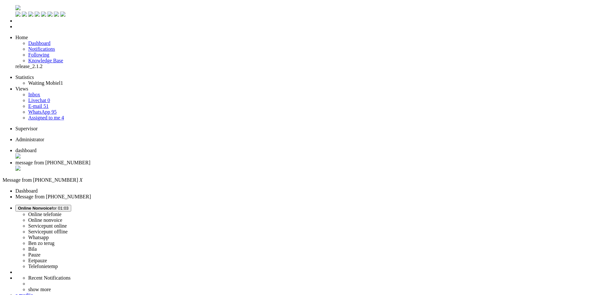
click at [188, 160] on li "message from +31611775487" at bounding box center [311, 166] width 593 height 12
click at [186, 166] on div "Close tab" at bounding box center [311, 169] width 593 height 6
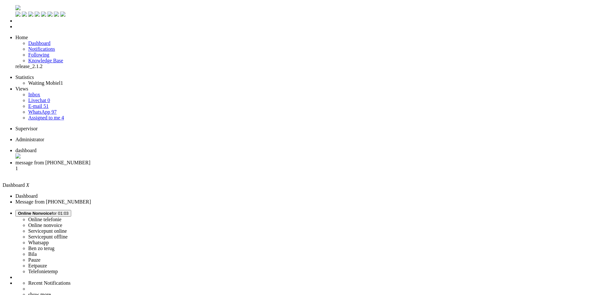
click at [170, 160] on li "message from +31642429403 1" at bounding box center [311, 168] width 593 height 17
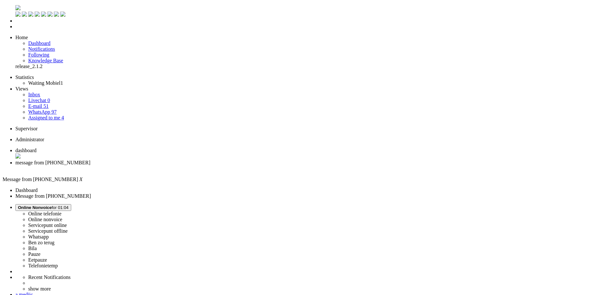
click at [186, 166] on div "Close tab" at bounding box center [311, 169] width 593 height 6
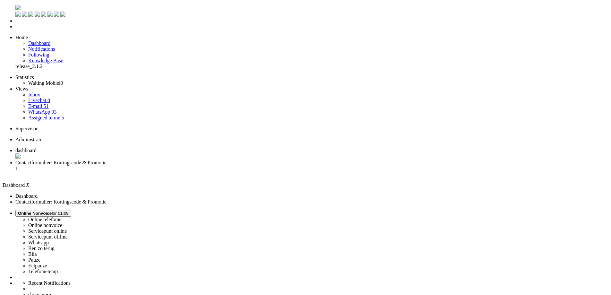
click at [107, 160] on span "Contactformulier: Kortingscode & Promotie" at bounding box center [60, 162] width 91 height 5
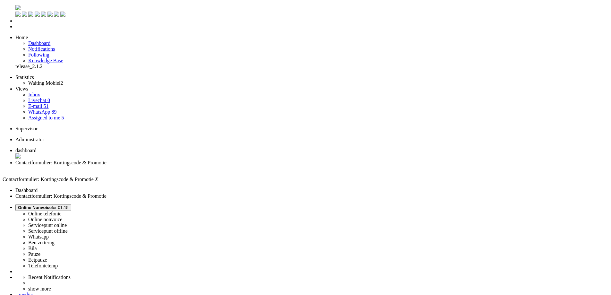
click at [186, 166] on div "Close tab" at bounding box center [311, 169] width 593 height 6
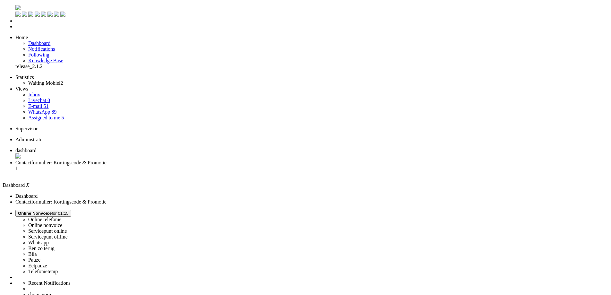
click at [107, 160] on span "Contactformulier: Kortingscode & Promotie" at bounding box center [60, 162] width 91 height 5
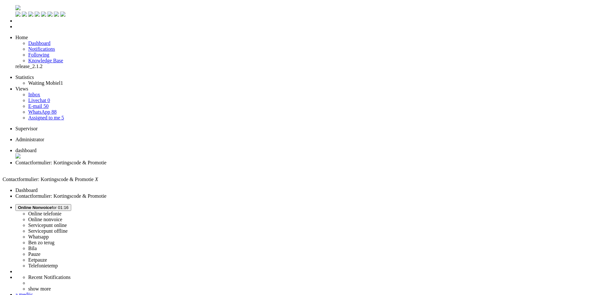
click at [55, 121] on ul "Statistics Waiting Mobiel 1 Views Inbox Livechat 0 E-mail 52 WhatsApp 88 Assign…" at bounding box center [306, 97] width 606 height 46
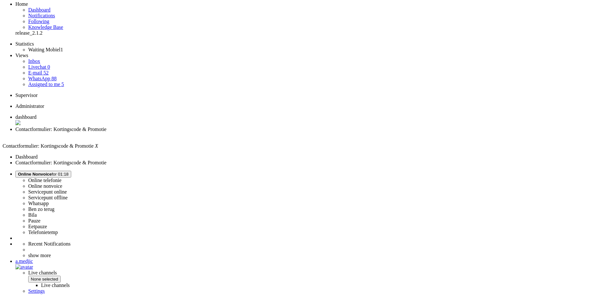
scroll to position [96, 0]
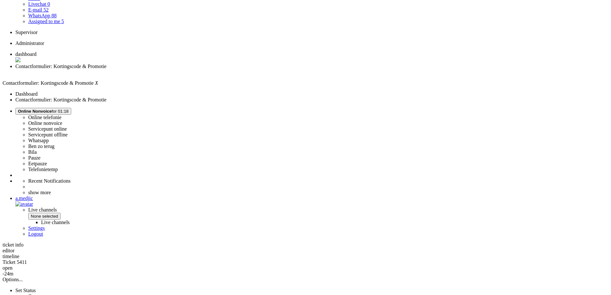
drag, startPoint x: 188, startPoint y: 257, endPoint x: 201, endPoint y: 258, distance: 12.9
copy p "Gerdien"
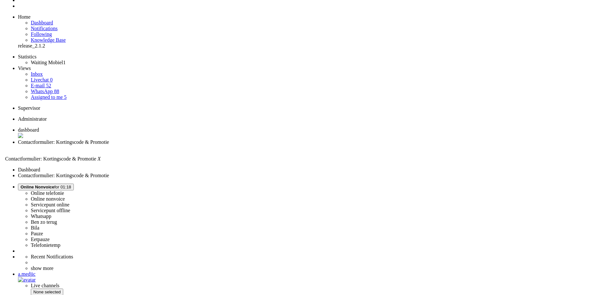
scroll to position [0, 0]
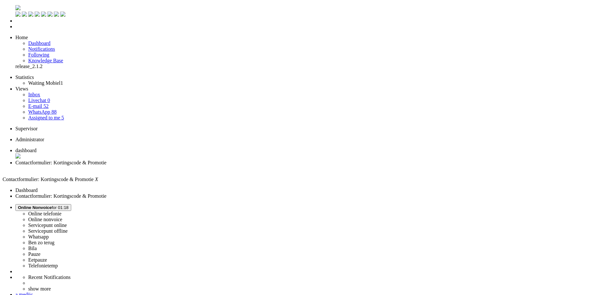
drag, startPoint x: 21, startPoint y: 1145, endPoint x: 31, endPoint y: 1145, distance: 10.0
paste body "Rich Text Area. Press ALT-0 for help."
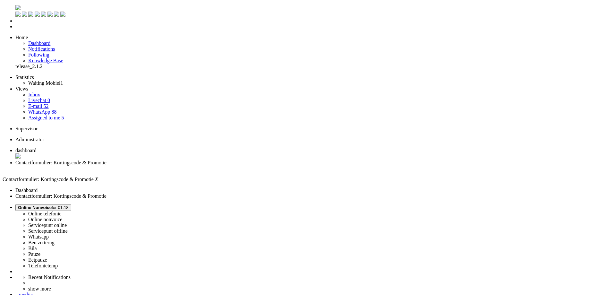
drag, startPoint x: 155, startPoint y: 1168, endPoint x: 162, endPoint y: 1168, distance: 7.1
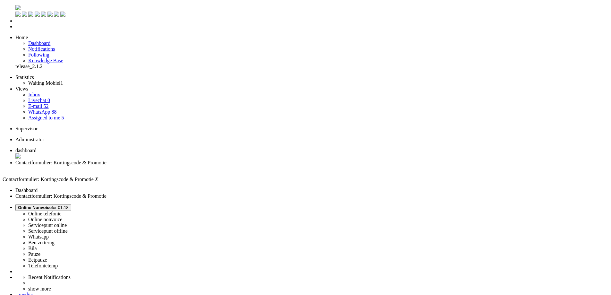
drag, startPoint x: 155, startPoint y: 1168, endPoint x: 161, endPoint y: 1169, distance: 6.2
drag, startPoint x: 164, startPoint y: 1168, endPoint x: 155, endPoint y: 1167, distance: 8.7
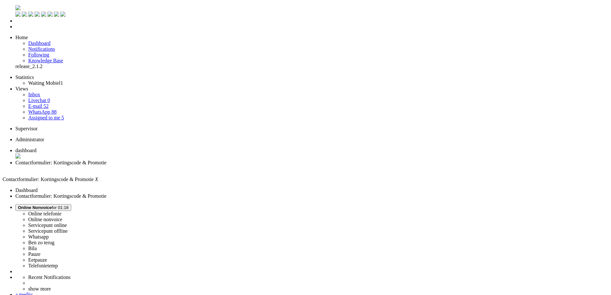
paste input "https://www.samsung.com/nl/promo/promo/?id=VCQ83K6X79NJR"
type input "https://www.samsung.com/nl/promo/promo/?id=VCQ83K6X79NJR"
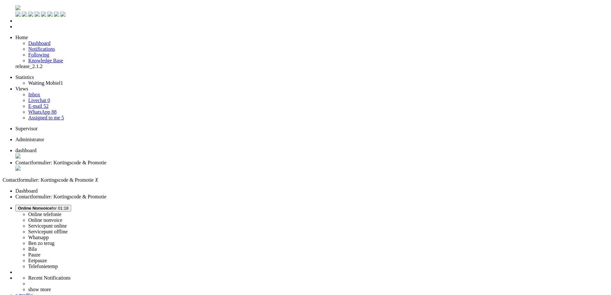
click at [186, 166] on div "Close tab" at bounding box center [311, 169] width 593 height 6
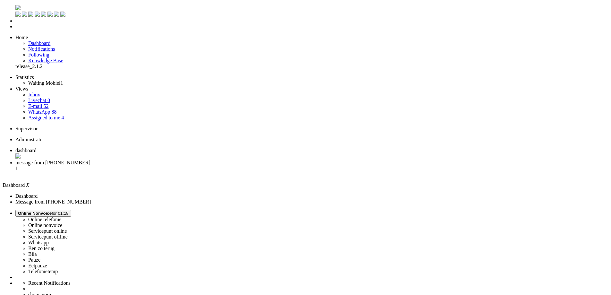
click at [91, 160] on span "message from +31640610880" at bounding box center [52, 162] width 75 height 5
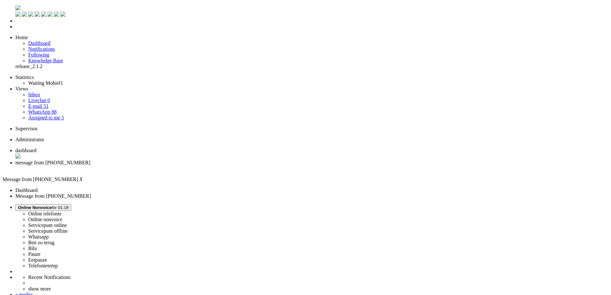
copy div "4649124"
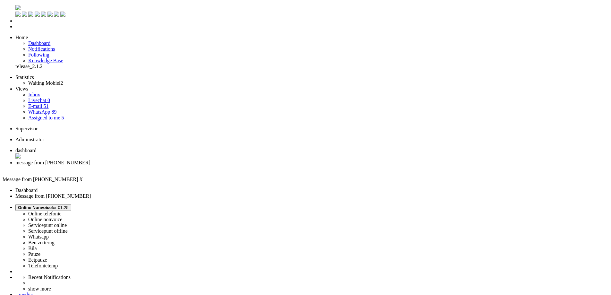
click at [185, 166] on div "Close tab" at bounding box center [311, 169] width 593 height 6
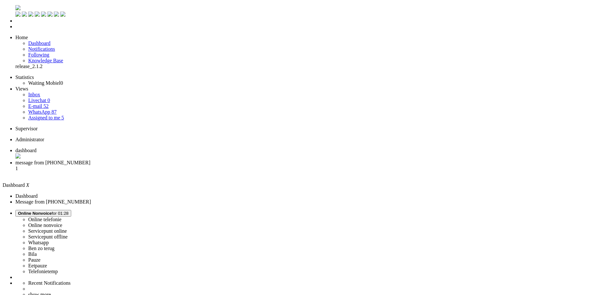
click at [91, 160] on span "message from +31625173852" at bounding box center [52, 162] width 75 height 5
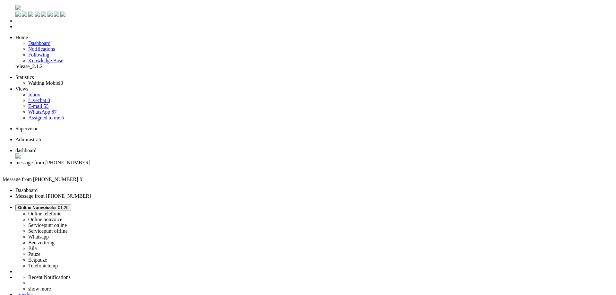
drag, startPoint x: 266, startPoint y: 1108, endPoint x: 159, endPoint y: 1130, distance: 109.3
copy body "Graag gedaan! Mocht je nog andere vragen hebben dan hoor ik het graag. Ik wens …"
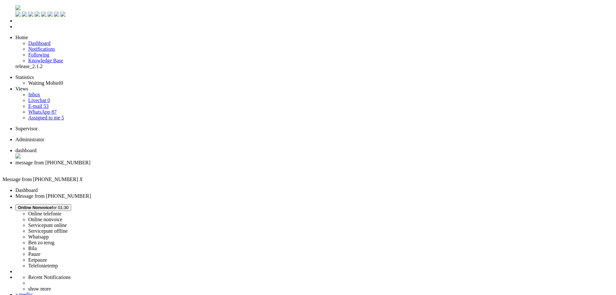
drag, startPoint x: 266, startPoint y: 1110, endPoint x: -23, endPoint y: 1109, distance: 288.9
click at [186, 166] on div "Close tab" at bounding box center [314, 169] width 598 height 6
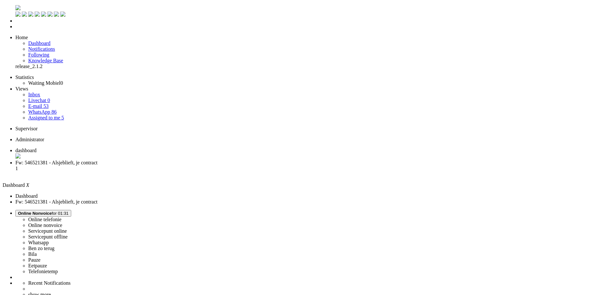
click at [98, 160] on span "Fw: 546521381 - Alsjeblieft, je contract" at bounding box center [56, 162] width 82 height 5
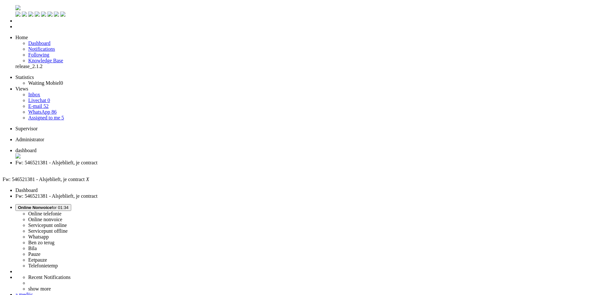
click at [50, 115] on span "Assigned to me" at bounding box center [44, 117] width 32 height 5
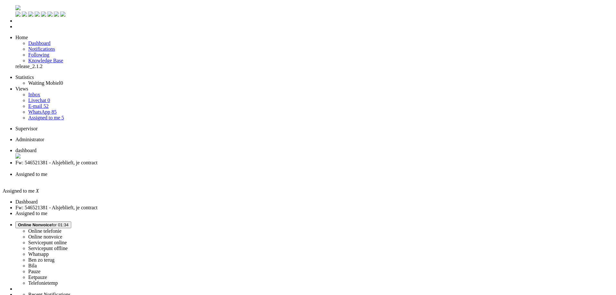
click at [239, 177] on div "Close tab" at bounding box center [314, 180] width 598 height 6
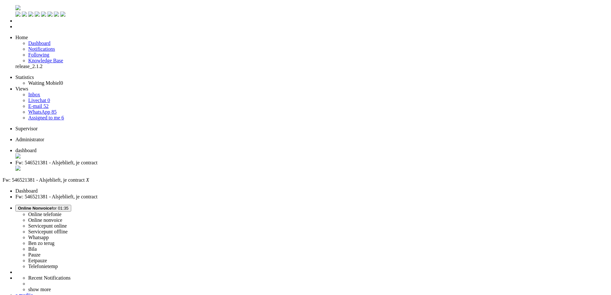
click at [69, 206] on span "Online Nonvoice for 01:35" at bounding box center [43, 208] width 51 height 5
click at [47, 258] on label "Eetpauze" at bounding box center [37, 260] width 19 height 5
click at [186, 166] on div "Close tab" at bounding box center [311, 169] width 593 height 6
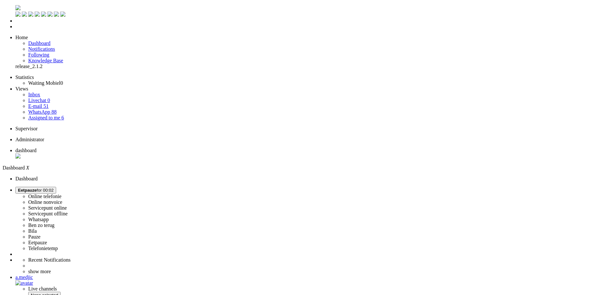
click at [40, 115] on span "Assigned to me" at bounding box center [44, 117] width 32 height 5
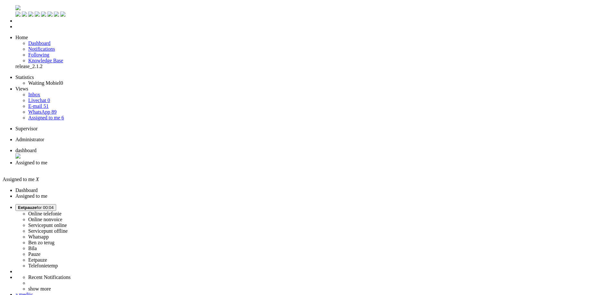
click at [104, 148] on li "dashboard" at bounding box center [314, 154] width 598 height 12
click at [51, 115] on link "Assigned to me 7" at bounding box center [46, 117] width 36 height 5
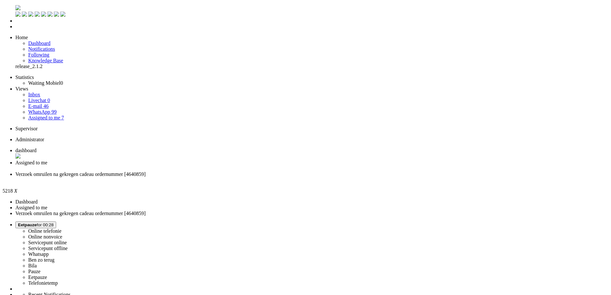
click at [238, 177] on div "Close tab" at bounding box center [311, 180] width 593 height 6
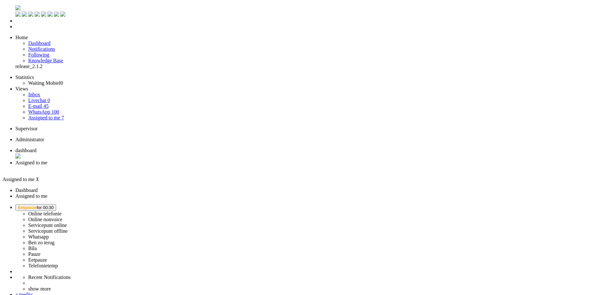
click at [56, 204] on button "Eetpauze for 00:30" at bounding box center [35, 207] width 41 height 7
click at [62, 211] on label "Online telefonie" at bounding box center [44, 213] width 33 height 5
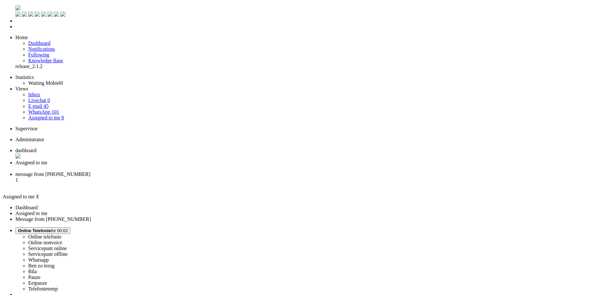
click at [219, 171] on li "message from +31641689870 1" at bounding box center [314, 179] width 598 height 17
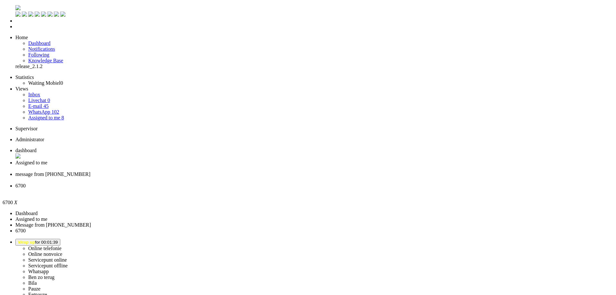
click at [295, 183] on li "6700" at bounding box center [314, 189] width 598 height 12
click at [294, 189] on div "Close tab" at bounding box center [314, 192] width 598 height 6
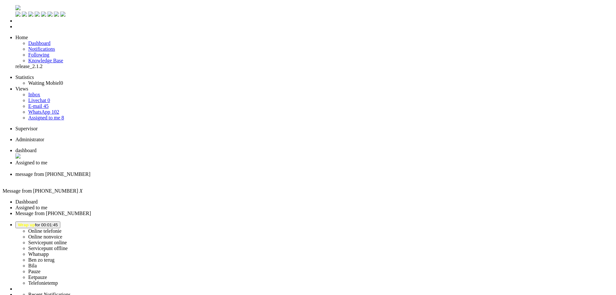
click at [58, 222] on span "Wrap up for 00:01:45" at bounding box center [38, 224] width 40 height 5
click at [62, 228] on label "Online telefonie" at bounding box center [44, 230] width 33 height 5
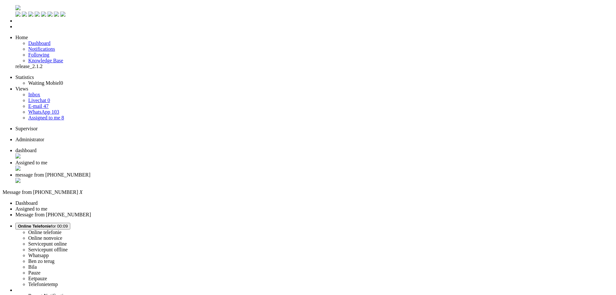
copy div "4649956"
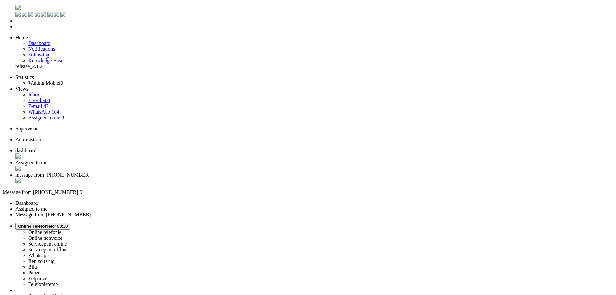
drag, startPoint x: 358, startPoint y: 1123, endPoint x: 344, endPoint y: 1123, distance: 13.8
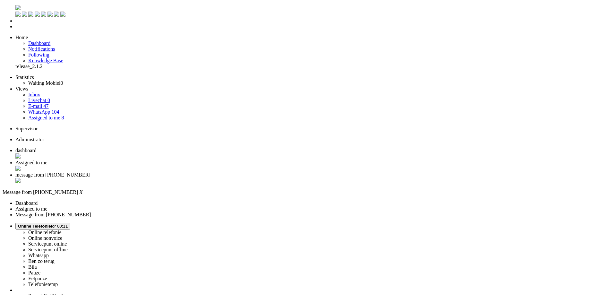
scroll to position [64, 0]
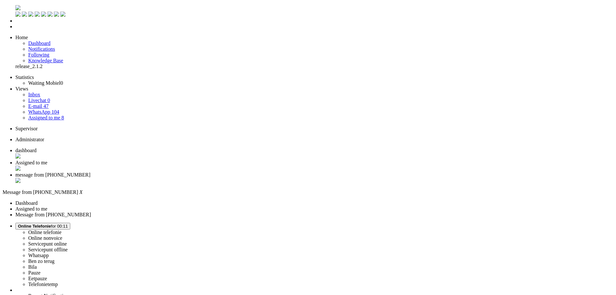
click at [241, 178] on div "Close tab" at bounding box center [314, 181] width 598 height 6
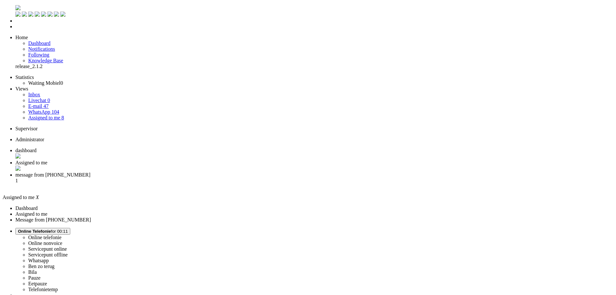
click at [216, 172] on li "message from +31641406614 1" at bounding box center [314, 180] width 598 height 17
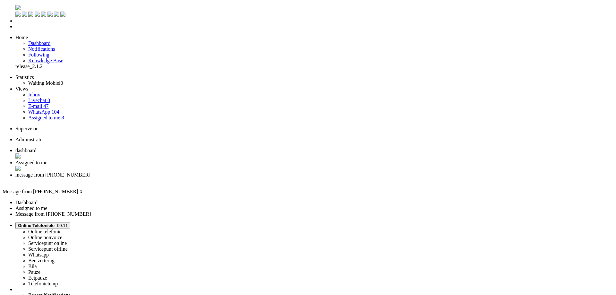
click at [238, 178] on div "Close tab" at bounding box center [314, 181] width 598 height 6
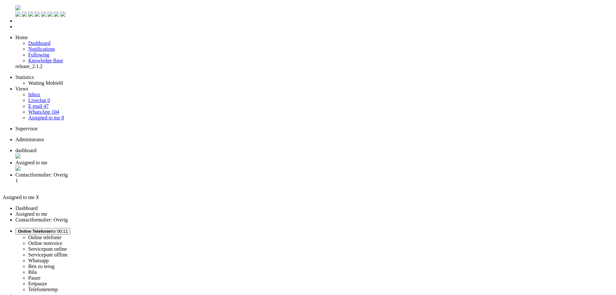
click at [68, 172] on span "Contactformulier: Overig" at bounding box center [41, 174] width 52 height 5
click at [186, 166] on div "Close tab" at bounding box center [314, 169] width 598 height 6
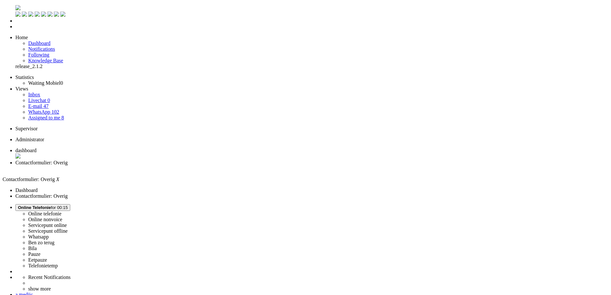
click at [186, 166] on div "Close tab" at bounding box center [311, 169] width 593 height 6
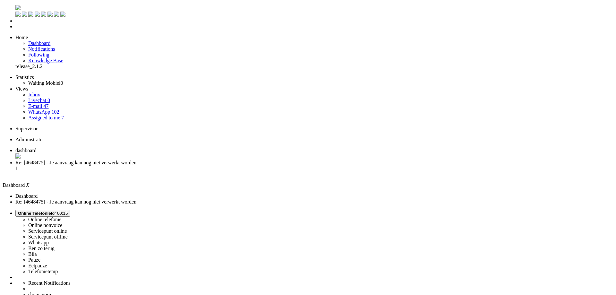
click at [136, 160] on span "Re: [4648475] - Je aanvraag kan nog niet verwerkt worden" at bounding box center [75, 162] width 121 height 5
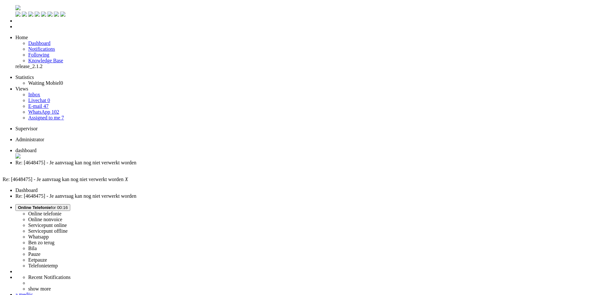
scroll to position [96, 0]
drag, startPoint x: 359, startPoint y: 269, endPoint x: 263, endPoint y: 195, distance: 121.3
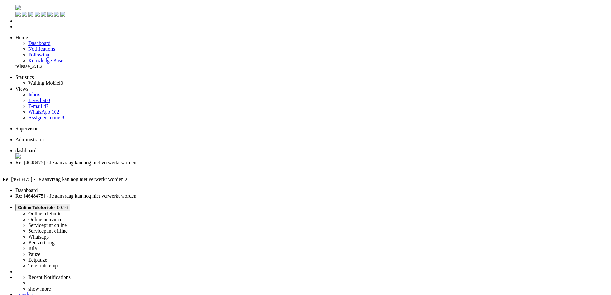
drag, startPoint x: 379, startPoint y: 269, endPoint x: 273, endPoint y: 263, distance: 105.4
drag, startPoint x: 273, startPoint y: 264, endPoint x: 362, endPoint y: 294, distance: 94.0
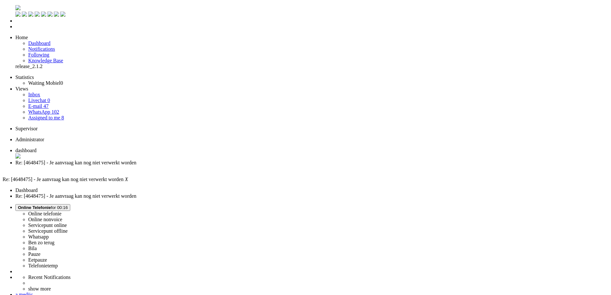
copy div "Wij kunnen je order verwerken op 22-08-2025. Zonder tegenbericht wordt de aanvr…"
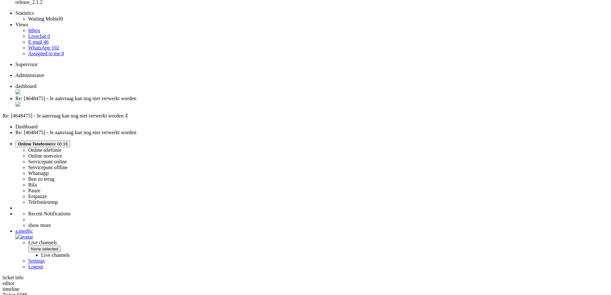
scroll to position [64, 0]
drag, startPoint x: 272, startPoint y: 227, endPoint x: 368, endPoint y: 246, distance: 97.4
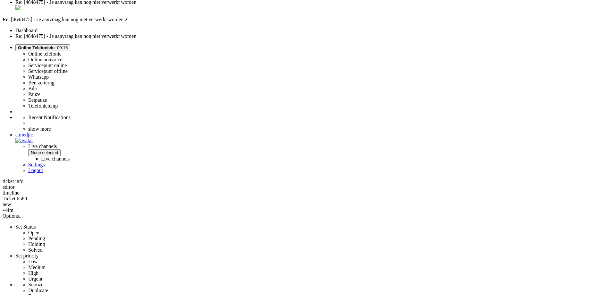
scroll to position [0, 0]
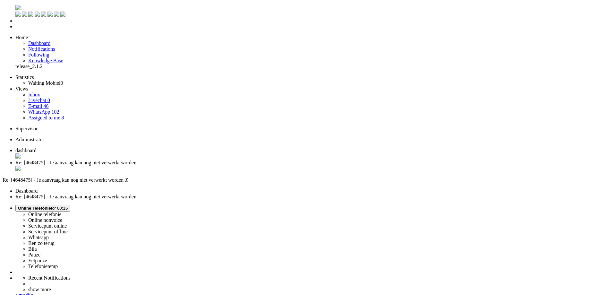
drag, startPoint x: 92, startPoint y: 1177, endPoint x: 22, endPoint y: 1178, distance: 69.7
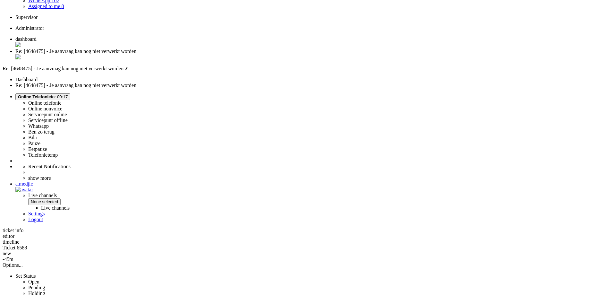
scroll to position [193, 0]
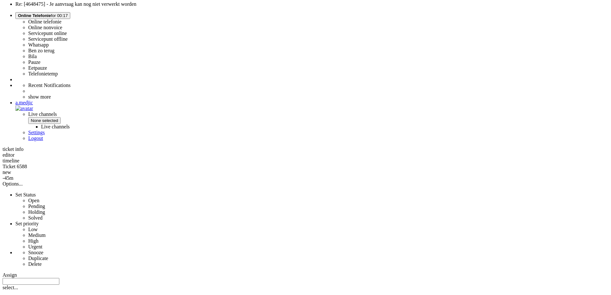
drag, startPoint x: 382, startPoint y: 232, endPoint x: 270, endPoint y: 218, distance: 112.5
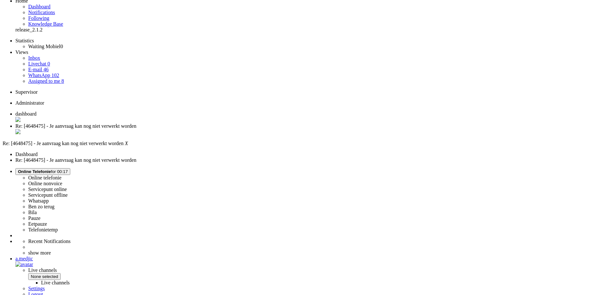
scroll to position [0, 0]
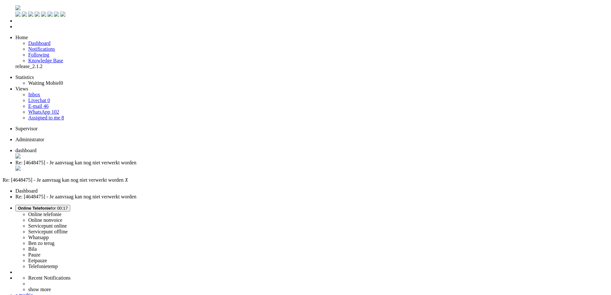
drag, startPoint x: 91, startPoint y: 1178, endPoint x: 6, endPoint y: 1178, distance: 85.4
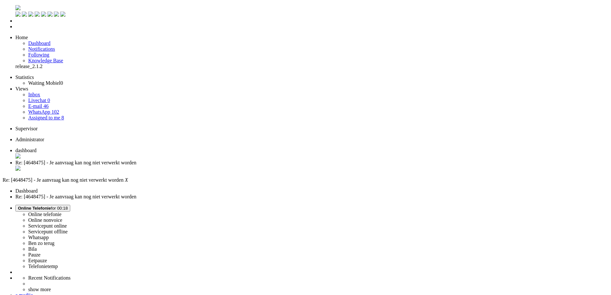
click at [186, 166] on div "Close tab" at bounding box center [311, 169] width 593 height 6
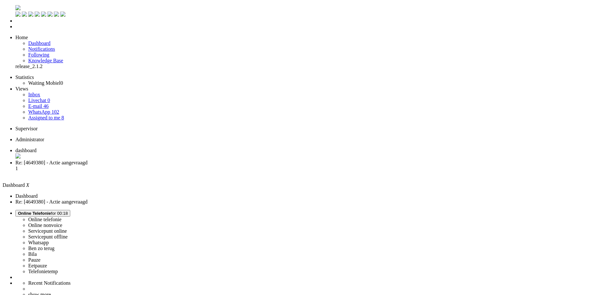
click at [171, 160] on li "Re: [4649380] - Actie aangevraagd 1" at bounding box center [314, 168] width 598 height 17
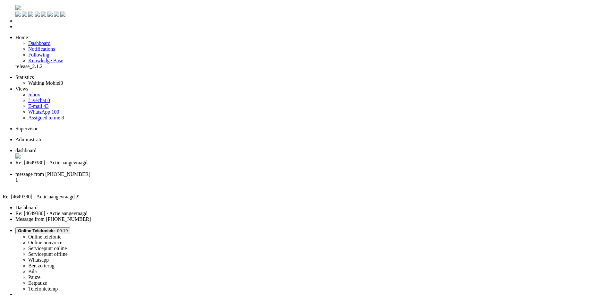
click at [186, 166] on div "Close tab" at bounding box center [311, 169] width 593 height 6
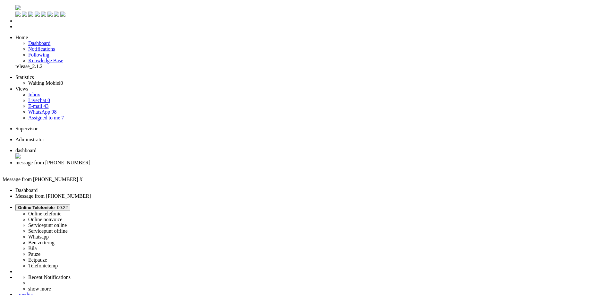
click at [186, 166] on div "Close tab" at bounding box center [311, 169] width 593 height 6
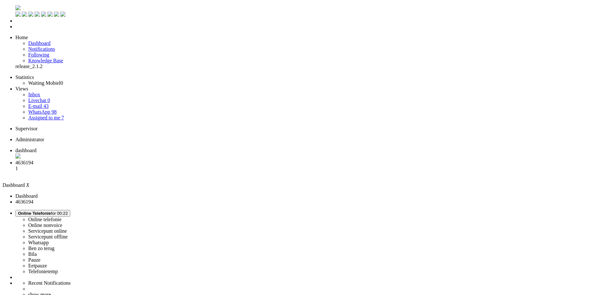
click at [33, 160] on span "4636194" at bounding box center [24, 162] width 18 height 5
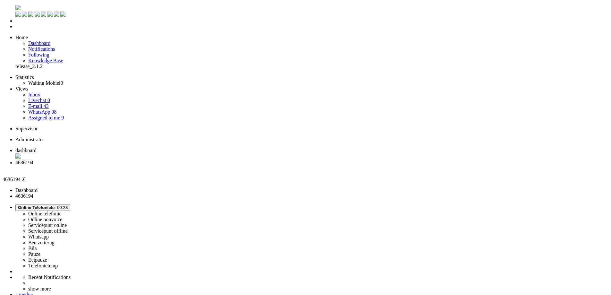
click at [15, 24] on li "Dashboard menu" at bounding box center [311, 21] width 593 height 6
click at [37, 40] on link "Dashboard" at bounding box center [39, 42] width 22 height 5
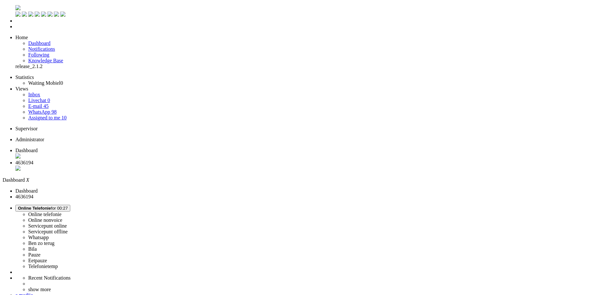
click at [33, 160] on span "4636194" at bounding box center [24, 162] width 18 height 5
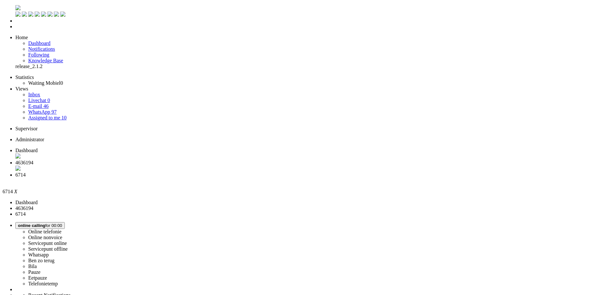
click at [33, 160] on span "4636194" at bounding box center [24, 162] width 18 height 5
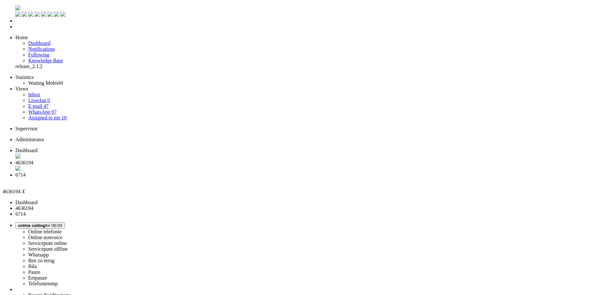
click at [26, 172] on span "6714" at bounding box center [20, 174] width 10 height 5
click at [15, 24] on li "Dashboard menu" at bounding box center [311, 21] width 593 height 6
click at [15, 30] on li "Tickets menu" at bounding box center [311, 27] width 593 height 6
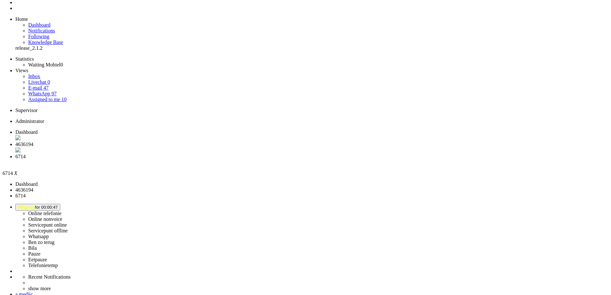
scroll to position [45, 0]
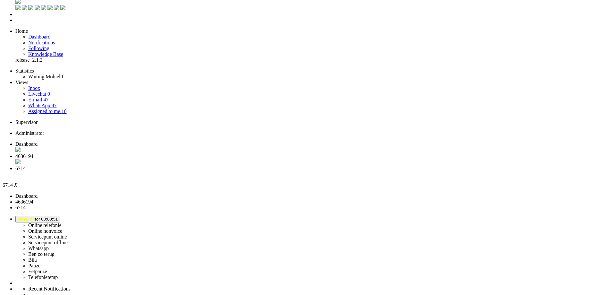
scroll to position [0, 0]
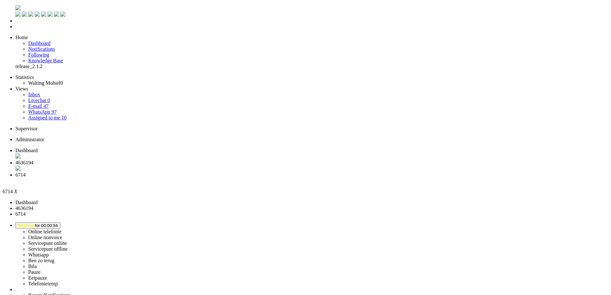
click at [38, 148] on span "Dashboard" at bounding box center [26, 150] width 22 height 5
click at [33, 160] on span "4636194" at bounding box center [24, 162] width 18 height 5
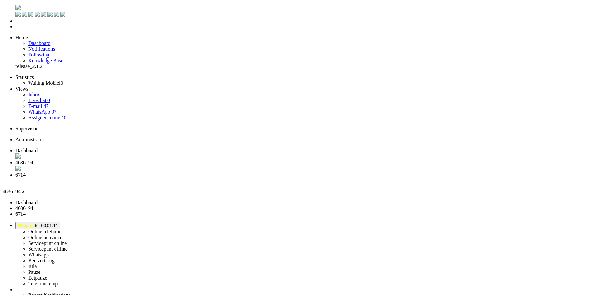
click at [26, 172] on span "6714" at bounding box center [20, 174] width 10 height 5
click at [239, 178] on div "Close tab" at bounding box center [311, 181] width 593 height 6
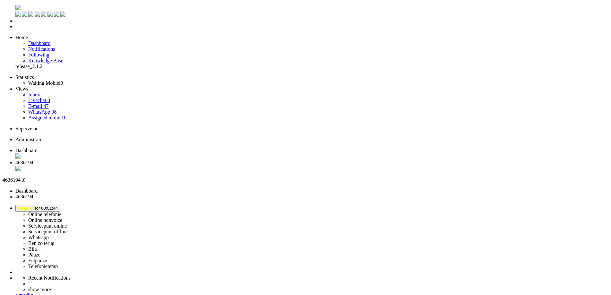
click at [547, 205] on li "Online telefonie Online nonvoice Servicepunt online Servicepunt offline Whatsap…" at bounding box center [311, 237] width 593 height 65
click at [60, 205] on button "Wrap up for 00:01:44" at bounding box center [37, 208] width 45 height 7
click at [62, 212] on label "Online telefonie" at bounding box center [44, 214] width 33 height 5
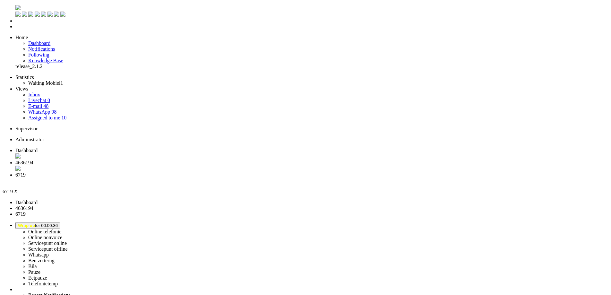
click at [58, 223] on span "Wrap up for 00:00:36" at bounding box center [38, 225] width 40 height 5
click at [55, 258] on label "Ben zo terug" at bounding box center [41, 260] width 26 height 5
click at [241, 178] on div "Close tab" at bounding box center [311, 181] width 593 height 6
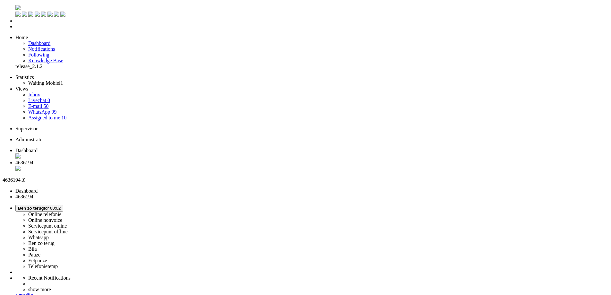
click at [3, 27] on ul "Menu" at bounding box center [306, 17] width 606 height 24
click at [15, 24] on li "Dashboard menu" at bounding box center [311, 21] width 593 height 6
click at [43, 40] on span "Dashboard" at bounding box center [39, 42] width 22 height 5
click at [15, 30] on li "Tickets menu" at bounding box center [314, 27] width 598 height 6
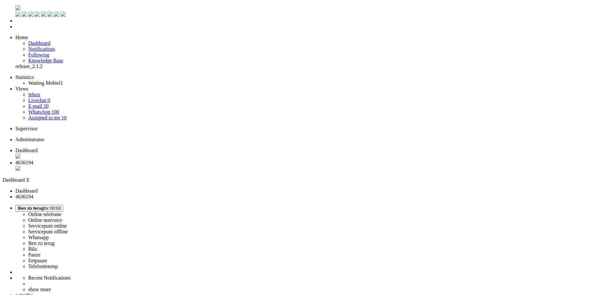
click at [49, 80] on link "Waiting Mobiel 1" at bounding box center [45, 82] width 35 height 5
click at [61, 206] on span "Ben zo terug for 00:04" at bounding box center [39, 208] width 43 height 5
click at [62, 212] on label "Online telefonie" at bounding box center [44, 214] width 33 height 5
drag, startPoint x: 462, startPoint y: 170, endPoint x: 477, endPoint y: 170, distance: 15.4
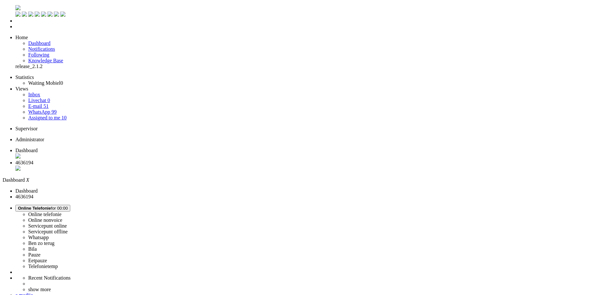
drag, startPoint x: 463, startPoint y: 124, endPoint x: 483, endPoint y: 127, distance: 20.7
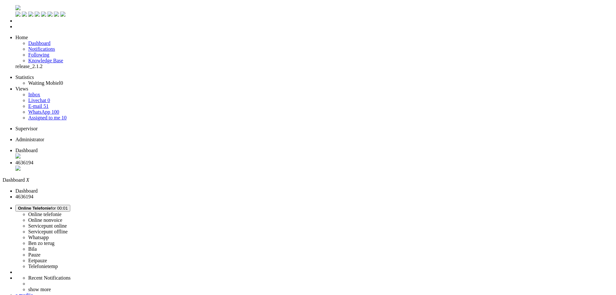
drag, startPoint x: 475, startPoint y: 138, endPoint x: 490, endPoint y: 136, distance: 15.1
drag, startPoint x: 475, startPoint y: 137, endPoint x: 488, endPoint y: 139, distance: 12.6
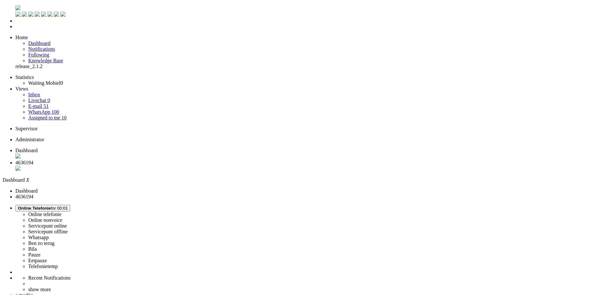
drag, startPoint x: 468, startPoint y: 143, endPoint x: 482, endPoint y: 142, distance: 13.5
drag, startPoint x: 476, startPoint y: 148, endPoint x: 493, endPoint y: 148, distance: 17.0
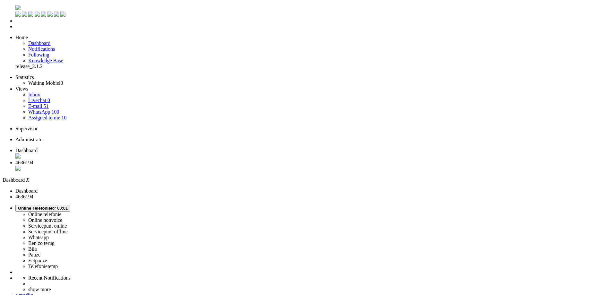
drag, startPoint x: 466, startPoint y: 152, endPoint x: 481, endPoint y: 154, distance: 15.2
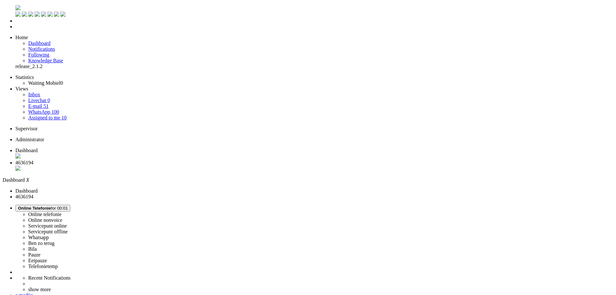
drag, startPoint x: 481, startPoint y: 158, endPoint x: 494, endPoint y: 160, distance: 12.9
drag, startPoint x: 477, startPoint y: 165, endPoint x: 489, endPoint y: 164, distance: 11.3
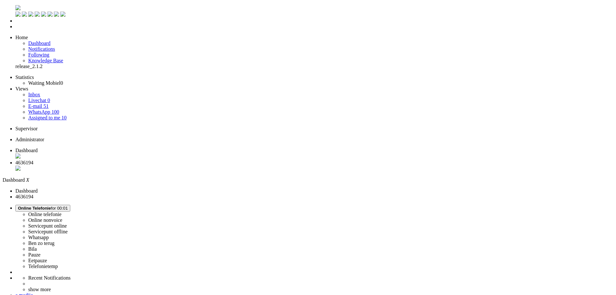
drag, startPoint x: 470, startPoint y: 177, endPoint x: 485, endPoint y: 177, distance: 15.4
click at [157, 160] on li "4636194" at bounding box center [314, 166] width 598 height 12
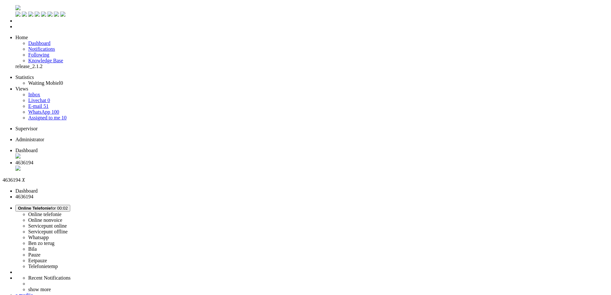
click at [532, 32] on div at bounding box center [346, 32] width 380 height 0
drag, startPoint x: 66, startPoint y: 1169, endPoint x: 1, endPoint y: 1140, distance: 70.7
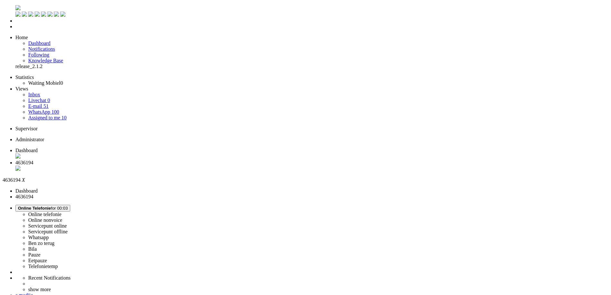
click at [156, 32] on span at bounding box center [156, 32] width 0 height 0
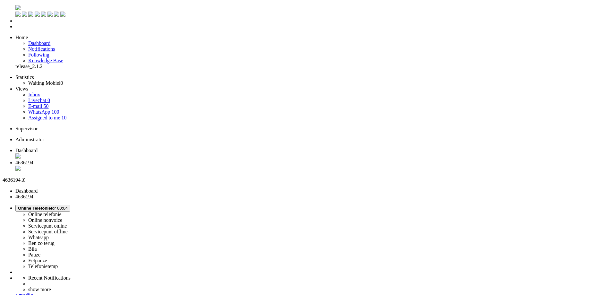
click at [186, 166] on div "Close tab" at bounding box center [311, 169] width 593 height 6
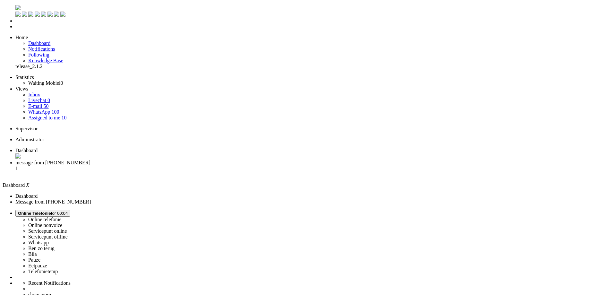
click at [91, 160] on span "message from +31641255084" at bounding box center [52, 162] width 75 height 5
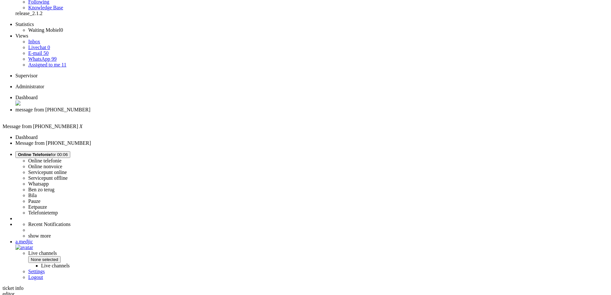
scroll to position [64, 0]
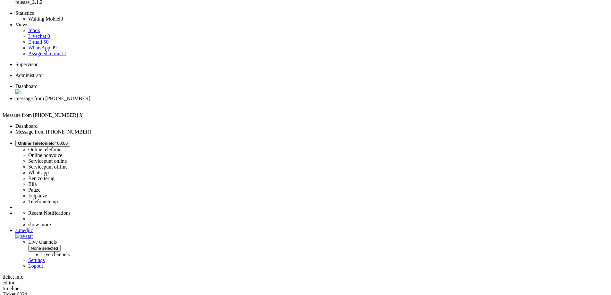
drag, startPoint x: 385, startPoint y: 229, endPoint x: 353, endPoint y: 227, distance: 31.5
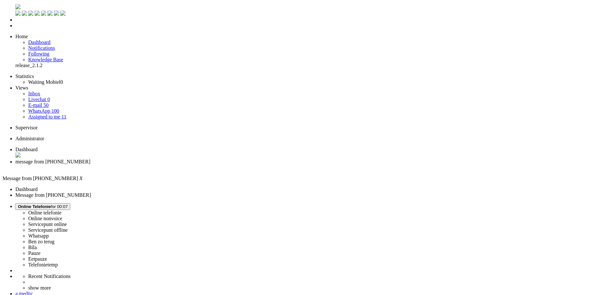
scroll to position [0, 0]
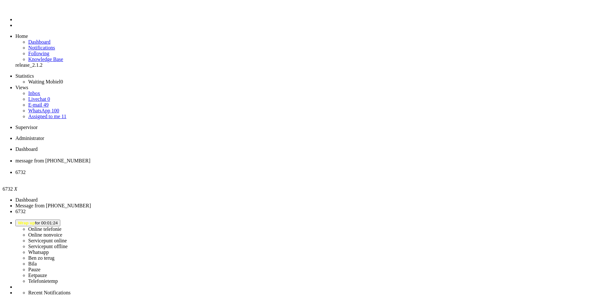
click at [239, 175] on div "Close tab" at bounding box center [311, 178] width 593 height 6
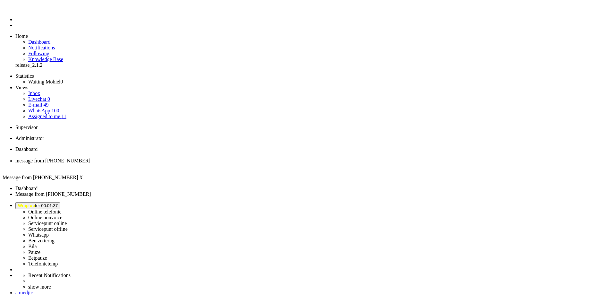
drag, startPoint x: 544, startPoint y: 10, endPoint x: 544, endPoint y: 6, distance: 3.5
click at [58, 203] on span "Wrap up for 00:01:37" at bounding box center [38, 205] width 40 height 5
click at [62, 215] on label "Online nonvoice" at bounding box center [45, 217] width 34 height 5
click at [69, 203] on span "Online Nonvoice for 00:02" at bounding box center [43, 205] width 51 height 5
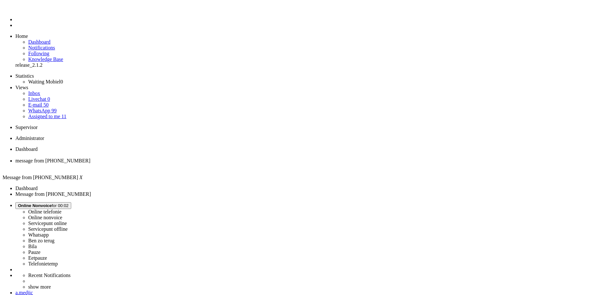
click at [62, 209] on label "Online telefonie" at bounding box center [44, 211] width 33 height 5
click at [186, 164] on div "Close tab" at bounding box center [311, 167] width 593 height 6
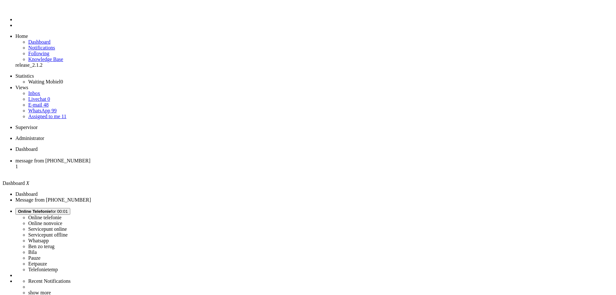
click at [91, 158] on span "message from +31640801907" at bounding box center [52, 160] width 75 height 5
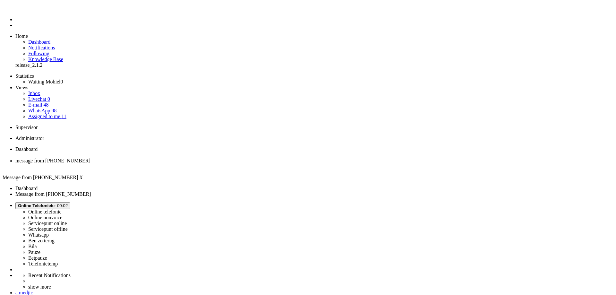
drag, startPoint x: 195, startPoint y: 137, endPoint x: 195, endPoint y: 145, distance: 7.7
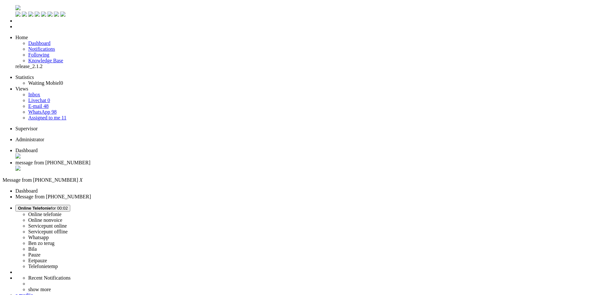
copy div "4649358"
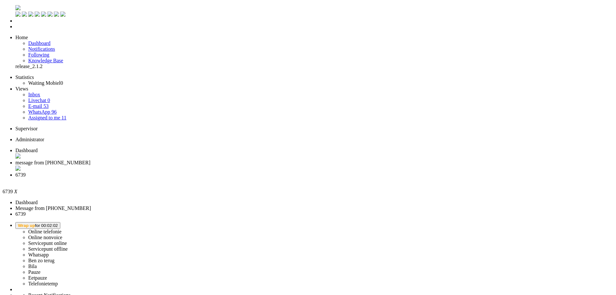
click at [240, 178] on div "Close tab" at bounding box center [314, 181] width 598 height 6
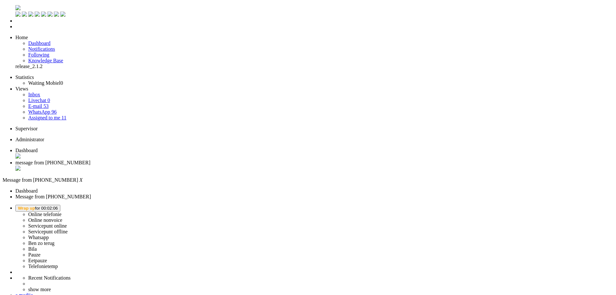
click at [60, 205] on button "Wrap up for 00:02:06" at bounding box center [37, 208] width 45 height 7
click at [62, 212] on label "Online telefonie" at bounding box center [44, 214] width 33 height 5
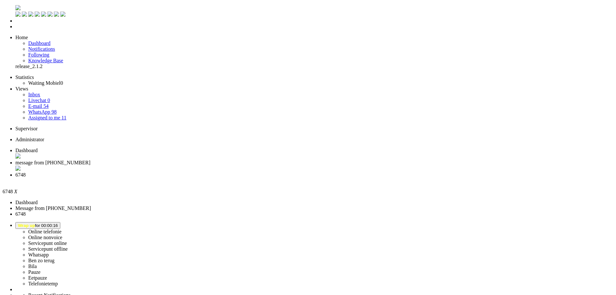
click at [240, 178] on div "Close tab" at bounding box center [314, 181] width 598 height 6
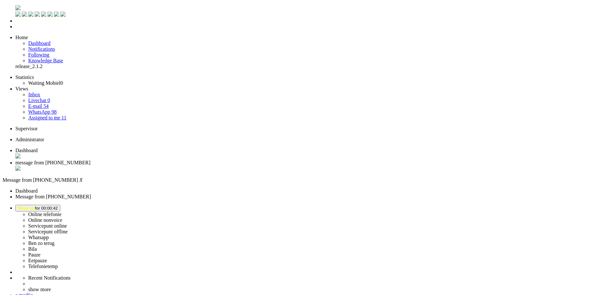
drag, startPoint x: 391, startPoint y: 125, endPoint x: 413, endPoint y: 125, distance: 22.2
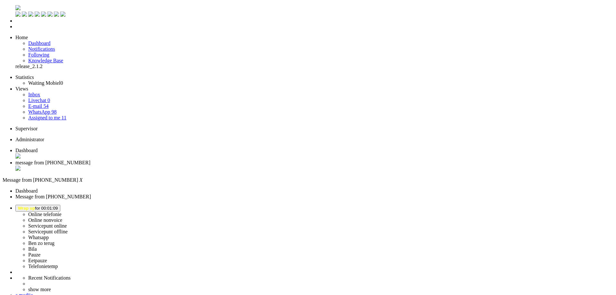
click at [554, 205] on li "Online telefonie Online nonvoice Servicepunt online Servicepunt offline Whatsap…" at bounding box center [314, 237] width 598 height 65
click at [60, 205] on button "Wrap up for 00:01:39" at bounding box center [37, 208] width 45 height 7
click at [62, 212] on label "Online telefonie" at bounding box center [44, 214] width 33 height 5
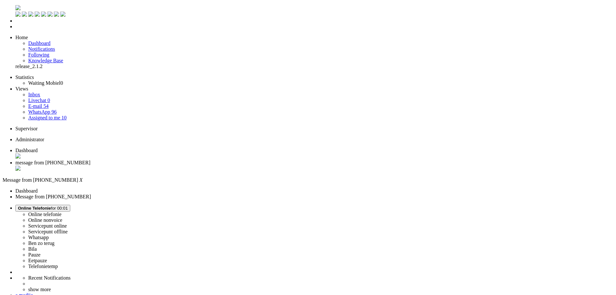
click at [186, 166] on div "Close tab" at bounding box center [314, 169] width 598 height 6
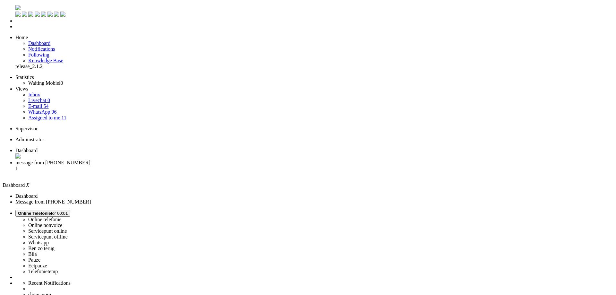
click at [91, 160] on span "message from +31684497509" at bounding box center [52, 162] width 75 height 5
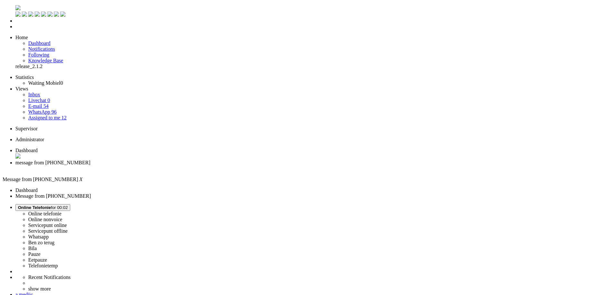
click at [57, 115] on link "Assigned to me 12" at bounding box center [47, 117] width 39 height 5
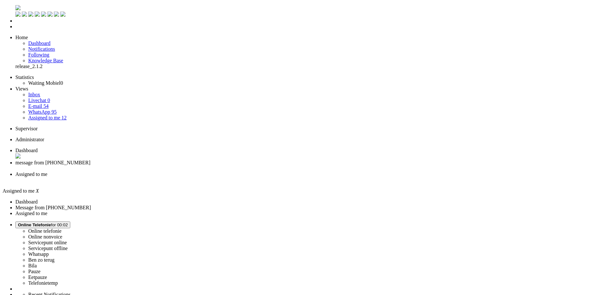
click at [240, 171] on li "Assigned to me" at bounding box center [314, 177] width 598 height 12
click at [238, 177] on div "Close tab" at bounding box center [314, 180] width 598 height 6
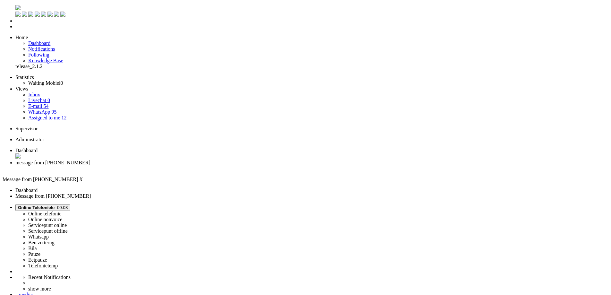
click at [51, 115] on link "Assigned to me 12" at bounding box center [47, 117] width 39 height 5
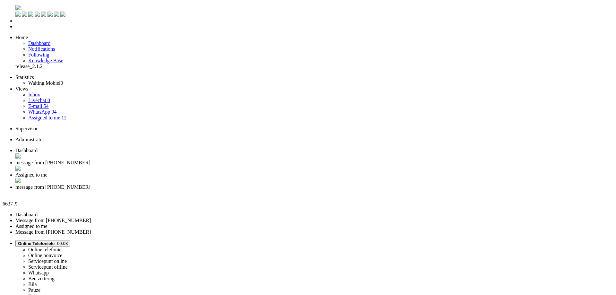
click at [295, 190] on div "Close tab" at bounding box center [314, 193] width 598 height 6
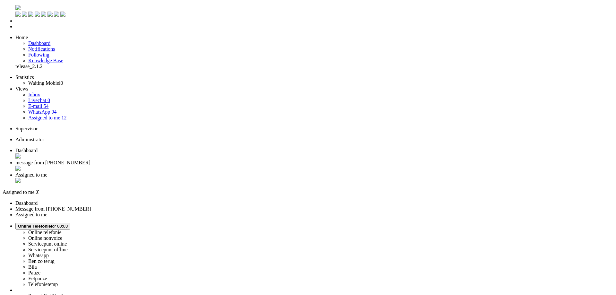
click at [91, 160] on span "message from +31684497509" at bounding box center [52, 162] width 75 height 5
click at [48, 172] on span "Assigned to me" at bounding box center [31, 174] width 32 height 5
click at [168, 160] on li "message from +31684497509" at bounding box center [314, 166] width 598 height 12
click at [212, 172] on li "Assigned to me" at bounding box center [311, 178] width 593 height 12
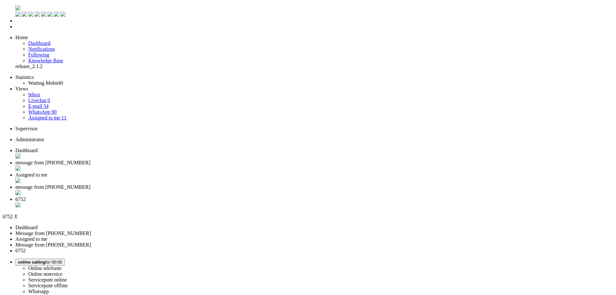
click at [58, 260] on span "Wrap up for 00:02:52" at bounding box center [38, 262] width 40 height 5
click at [62, 265] on label "Online telefonie" at bounding box center [44, 267] width 33 height 5
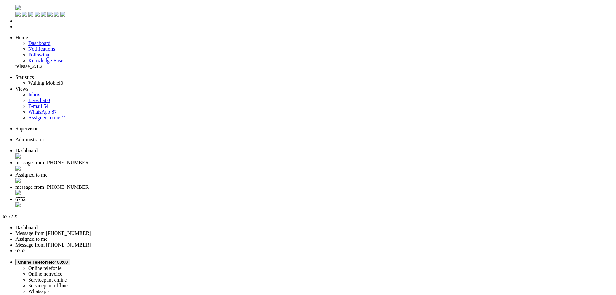
click at [349, 202] on div "Close tab" at bounding box center [314, 205] width 598 height 6
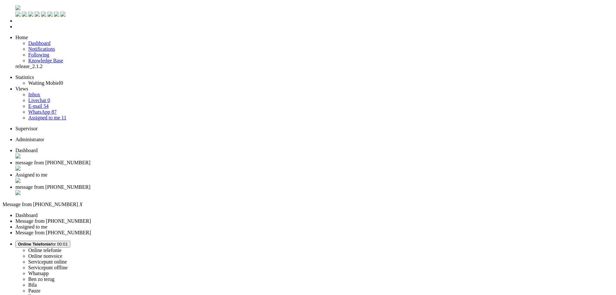
click at [224, 172] on li "Assigned to me" at bounding box center [314, 178] width 598 height 12
click at [241, 178] on div "Close tab" at bounding box center [314, 181] width 598 height 6
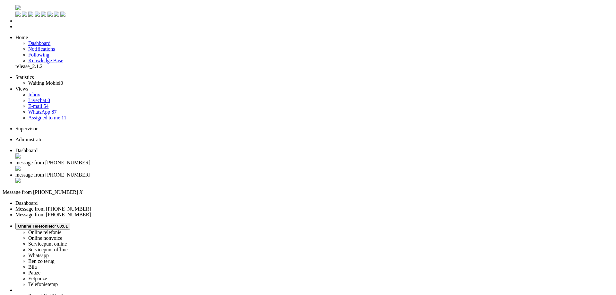
type input "annule"
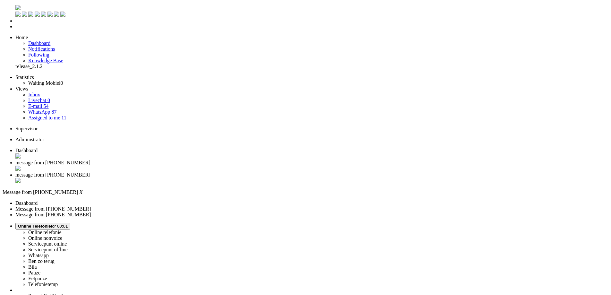
drag, startPoint x: 100, startPoint y: 1094, endPoint x: -9, endPoint y: 1063, distance: 113.3
drag, startPoint x: 117, startPoint y: 1090, endPoint x: -55, endPoint y: 1054, distance: 175.4
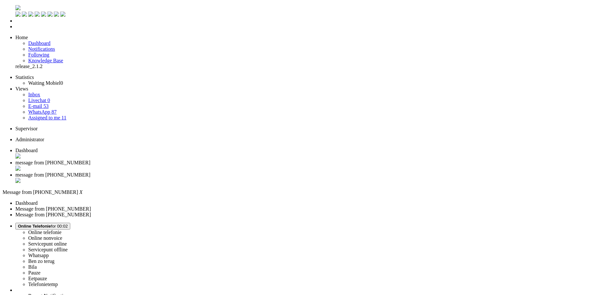
click at [241, 172] on li "message from [PHONE_NUMBER]" at bounding box center [311, 178] width 593 height 12
click at [241, 178] on div "Close tab" at bounding box center [311, 181] width 593 height 6
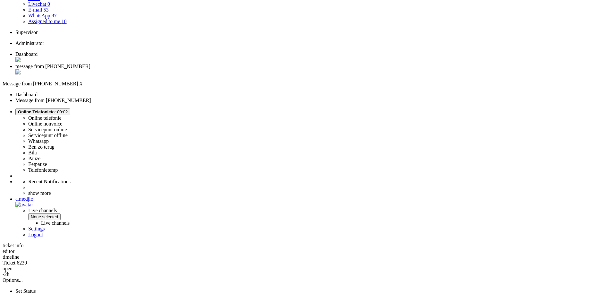
scroll to position [128, 0]
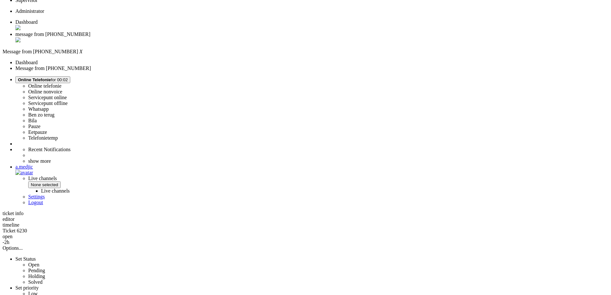
drag, startPoint x: 252, startPoint y: 164, endPoint x: 176, endPoint y: 160, distance: 76.8
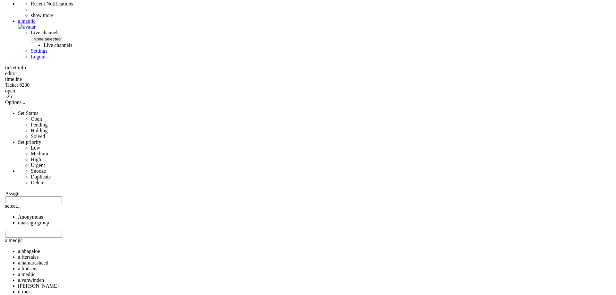
scroll to position [0, 0]
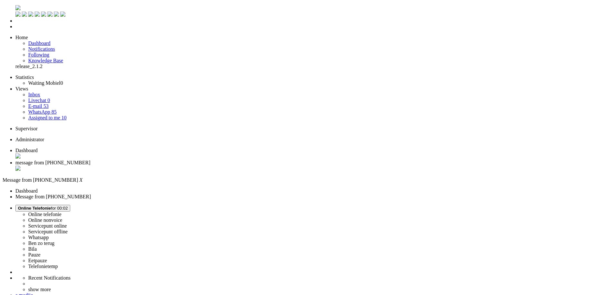
drag, startPoint x: 122, startPoint y: 150, endPoint x: 139, endPoint y: 36, distance: 115.5
click at [186, 166] on div "Close tab" at bounding box center [311, 169] width 593 height 6
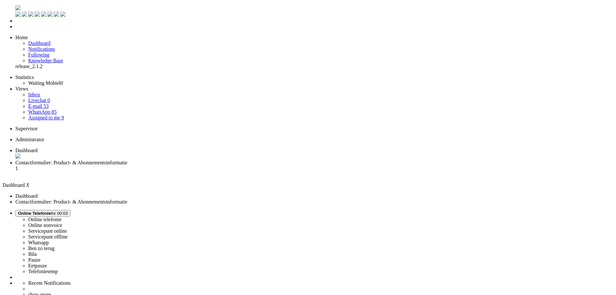
click at [157, 160] on li "Contactformulier: Product- & Abonnementsinformatie 1" at bounding box center [314, 168] width 598 height 17
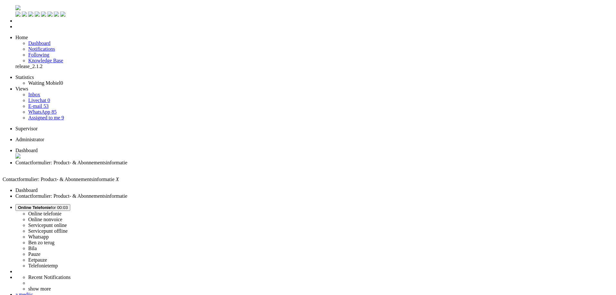
copy div "4649138"
drag, startPoint x: 307, startPoint y: 203, endPoint x: 356, endPoint y: 201, distance: 49.8
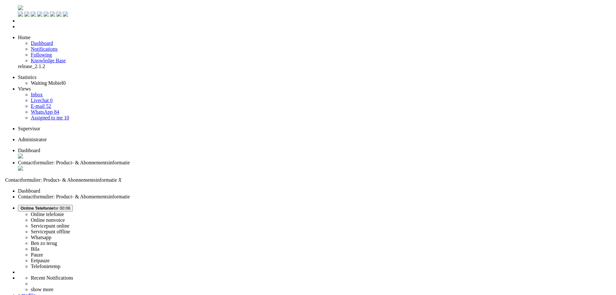
scroll to position [96, 0]
click at [184, 166] on div "Close tab" at bounding box center [311, 169] width 593 height 6
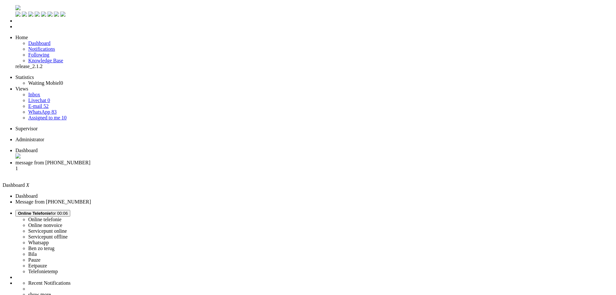
click at [91, 160] on span "message from +31611415895" at bounding box center [52, 162] width 75 height 5
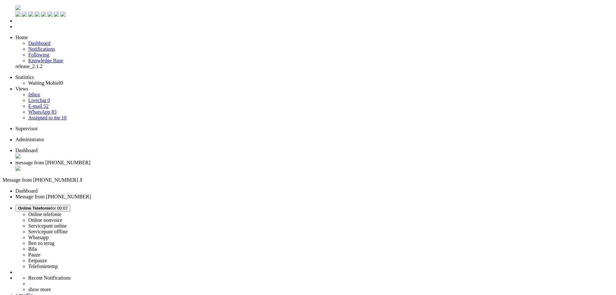
drag, startPoint x: 39, startPoint y: 1108, endPoint x: 4, endPoint y: 1112, distance: 35.8
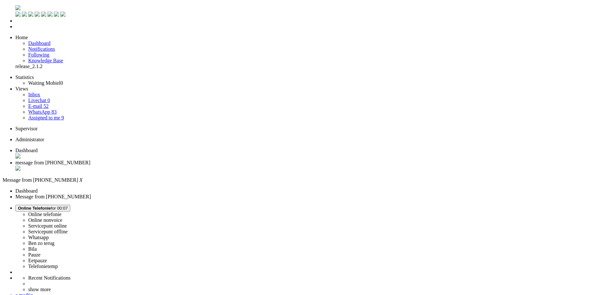
click at [184, 166] on div "Close tab" at bounding box center [311, 169] width 593 height 6
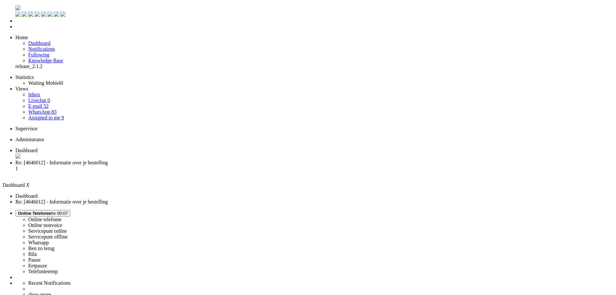
click at [167, 160] on li "Re: [4646012] - Informatie over je bestelling 1" at bounding box center [314, 168] width 598 height 17
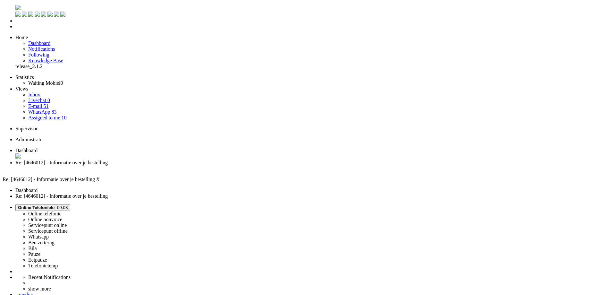
click at [61, 115] on link "Assigned to me 10" at bounding box center [47, 117] width 39 height 5
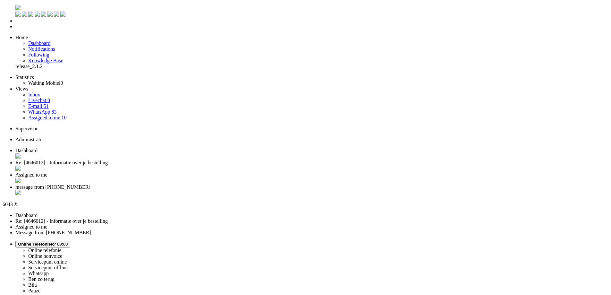
click at [294, 190] on div "Close tab" at bounding box center [311, 193] width 593 height 6
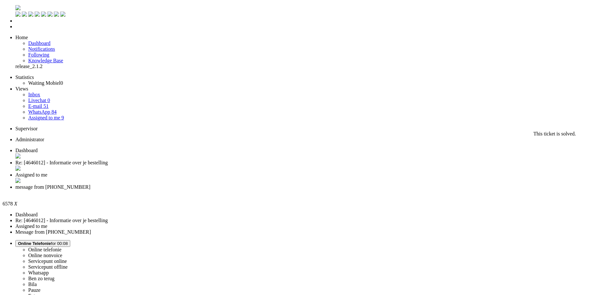
click at [294, 190] on div "Close tab" at bounding box center [311, 193] width 593 height 6
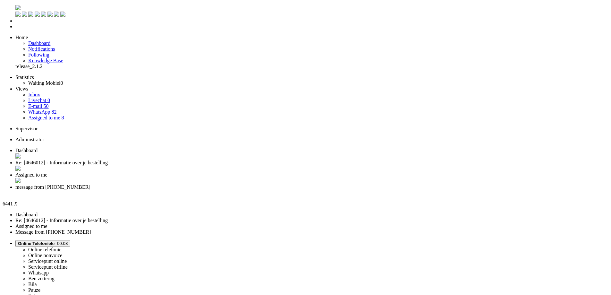
click at [294, 190] on div "Close tab" at bounding box center [311, 193] width 593 height 6
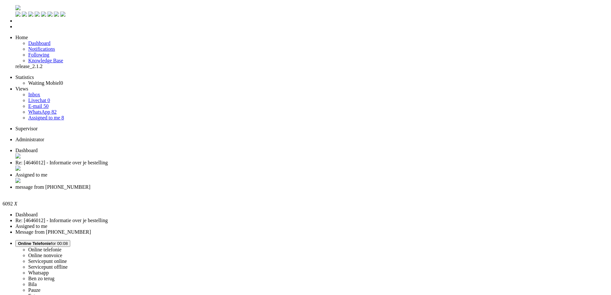
click at [295, 184] on li "message from +31642429403" at bounding box center [311, 190] width 593 height 12
click at [295, 190] on div "Close tab" at bounding box center [311, 193] width 593 height 6
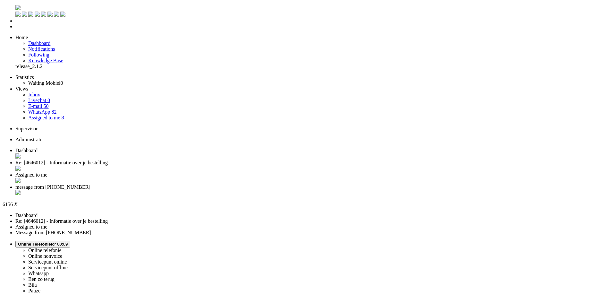
drag, startPoint x: 39, startPoint y: 1105, endPoint x: 158, endPoint y: 1135, distance: 122.3
click at [293, 190] on div "Close tab" at bounding box center [311, 193] width 593 height 6
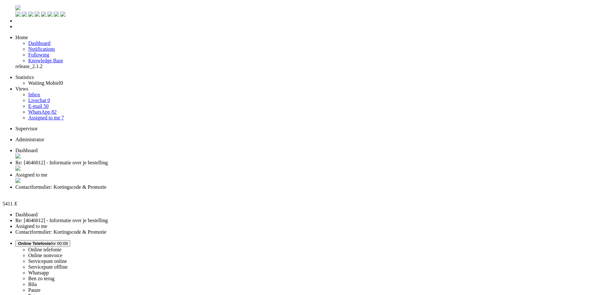
click at [294, 184] on li "Contactformulier: Kortingscode & Promotie" at bounding box center [311, 190] width 593 height 12
click at [293, 190] on div "Close tab" at bounding box center [311, 193] width 593 height 6
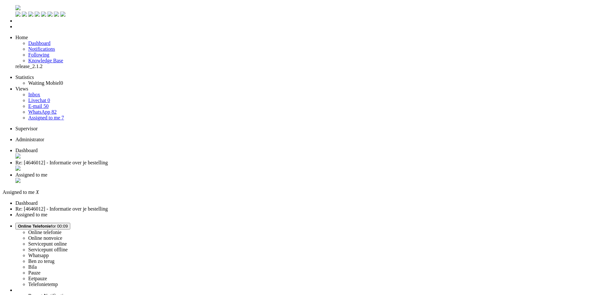
click at [108, 160] on span "Re: [4646012] - Informatie over je bestelling" at bounding box center [61, 162] width 92 height 5
click at [208, 172] on li "Assigned to me" at bounding box center [311, 178] width 593 height 12
click at [48, 172] on span "Assigned to me" at bounding box center [31, 174] width 32 height 5
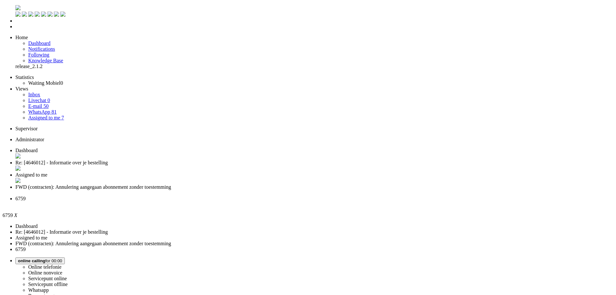
click at [171, 184] on span "FWD (contracten): Annulering aangegaan abonnement zonder toestemming" at bounding box center [93, 186] width 156 height 5
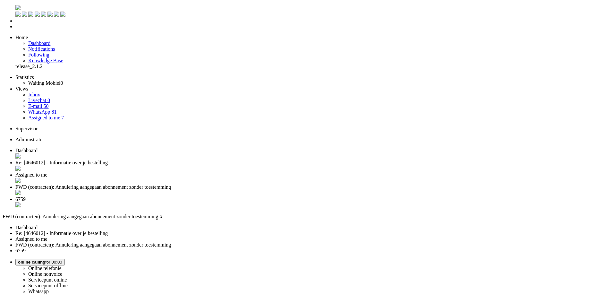
click at [295, 190] on div "Close tab" at bounding box center [311, 193] width 593 height 6
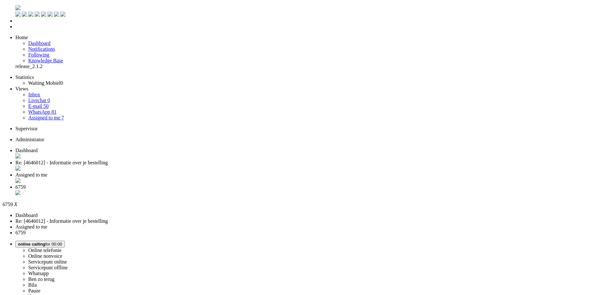
click at [157, 160] on li "Re: [4646012] - Informatie over je bestelling" at bounding box center [314, 166] width 598 height 12
click at [48, 172] on span "Assigned to me" at bounding box center [31, 174] width 32 height 5
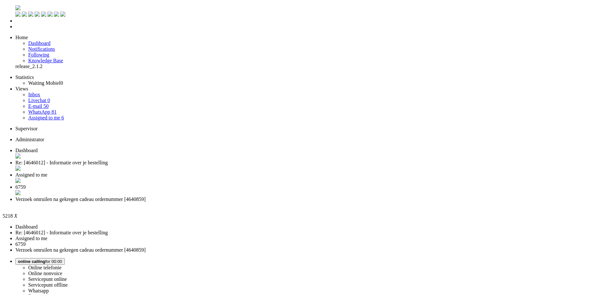
click at [348, 202] on div "Close tab" at bounding box center [311, 205] width 593 height 6
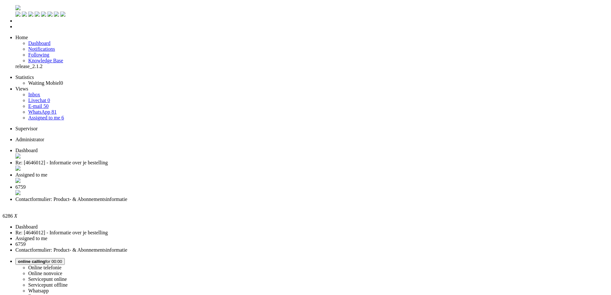
click at [350, 202] on div "Close tab" at bounding box center [311, 205] width 593 height 6
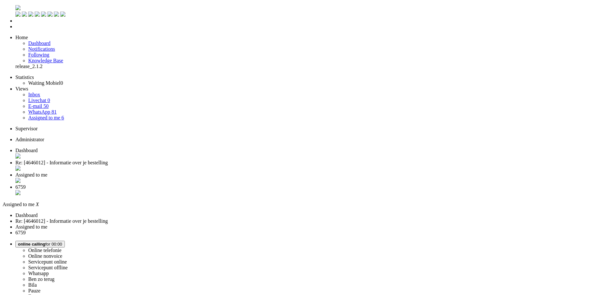
click at [264, 184] on li "6759" at bounding box center [314, 190] width 598 height 12
click at [108, 160] on span "Re: [4646012] - Informatie over je bestelling" at bounding box center [61, 162] width 92 height 5
click at [48, 172] on span "Assigned to me" at bounding box center [31, 174] width 32 height 5
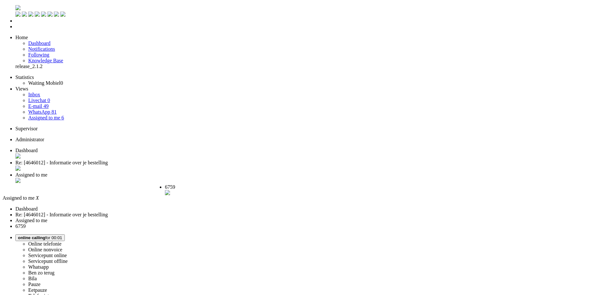
click at [175, 184] on span "6759" at bounding box center [170, 186] width 10 height 5
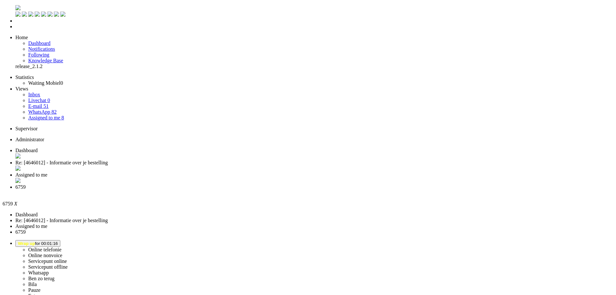
click at [58, 242] on span "Wrap up for 00:01:16" at bounding box center [38, 244] width 40 height 5
click at [62, 247] on label "Online telefonie" at bounding box center [44, 249] width 33 height 5
click at [227, 172] on li "Assigned to me" at bounding box center [314, 178] width 598 height 12
click at [239, 178] on div "Close tab" at bounding box center [314, 181] width 598 height 6
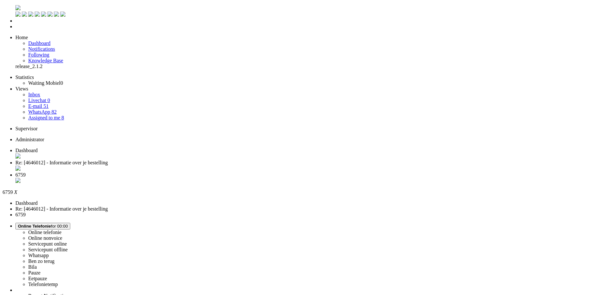
click at [108, 160] on span "Re: [4646012] - Informatie over je bestelling" at bounding box center [61, 162] width 92 height 5
click at [26, 172] on span "6759" at bounding box center [20, 174] width 10 height 5
click at [240, 178] on div "Close tab" at bounding box center [314, 181] width 598 height 6
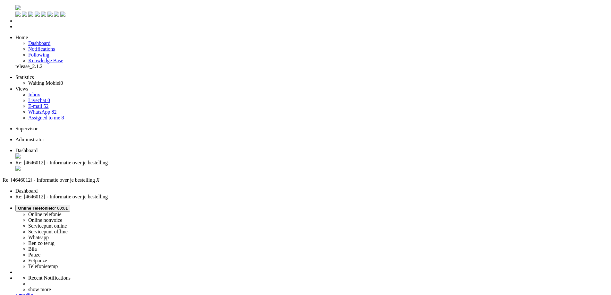
click at [44, 115] on span "Assigned to me" at bounding box center [44, 117] width 32 height 5
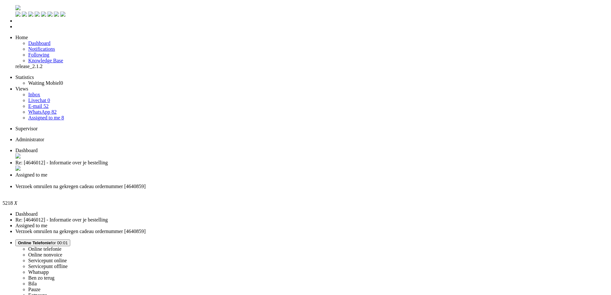
click at [292, 189] on div "Close tab" at bounding box center [311, 192] width 593 height 6
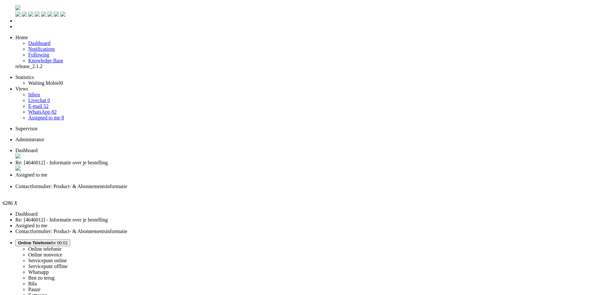
click at [295, 189] on div "Close tab" at bounding box center [311, 192] width 593 height 6
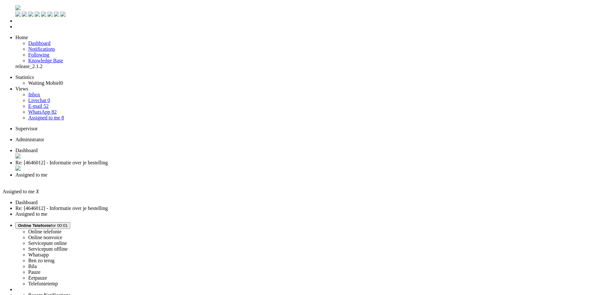
click at [15, 24] on li "Dashboard menu" at bounding box center [314, 21] width 598 height 6
click at [45, 40] on span "Dashboard" at bounding box center [39, 42] width 22 height 5
click at [48, 172] on span "Assigned to me" at bounding box center [31, 174] width 32 height 5
click at [239, 178] on div "Close tab" at bounding box center [314, 181] width 598 height 6
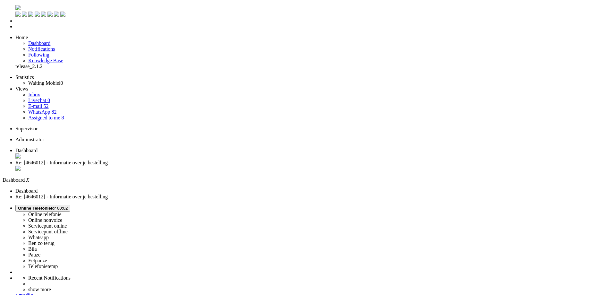
click at [108, 160] on span "Re: [4646012] - Informatie over je bestelling" at bounding box center [61, 162] width 92 height 5
click at [68, 206] on span "Online Telefonie for 00:02" at bounding box center [43, 208] width 50 height 5
click at [40, 252] on label "Pauze" at bounding box center [34, 254] width 12 height 5
click at [50, 205] on button "Pauze for 00:15" at bounding box center [32, 208] width 34 height 7
click at [62, 212] on label "Online telefonie" at bounding box center [44, 214] width 33 height 5
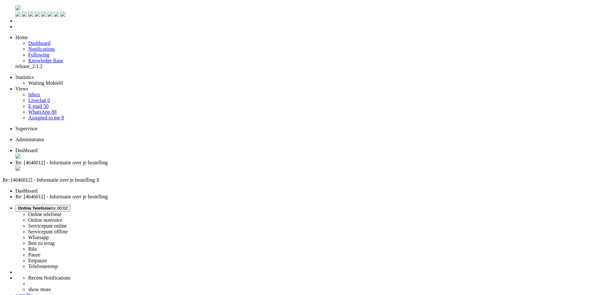
click at [68, 206] on span "Online Telefonie for 00:02" at bounding box center [43, 208] width 50 height 5
click at [213, 148] on ul "Dashboard" at bounding box center [306, 160] width 606 height 24
click at [38, 148] on span "Dashboard" at bounding box center [26, 150] width 22 height 5
click at [169, 160] on li "Re: [4646012] - Informatie over je bestelling" at bounding box center [311, 166] width 593 height 12
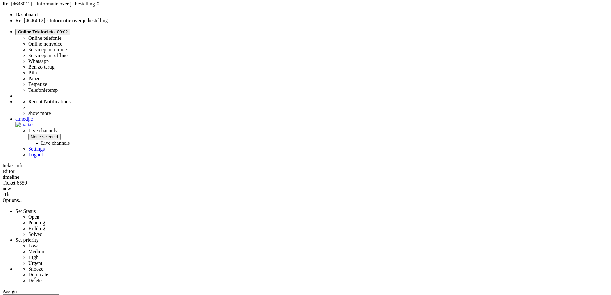
scroll to position [193, 0]
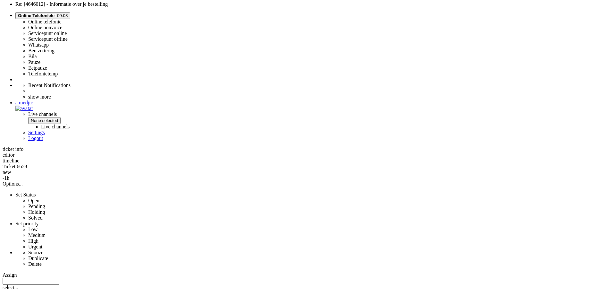
drag, startPoint x: 341, startPoint y: 218, endPoint x: 348, endPoint y: 216, distance: 6.6
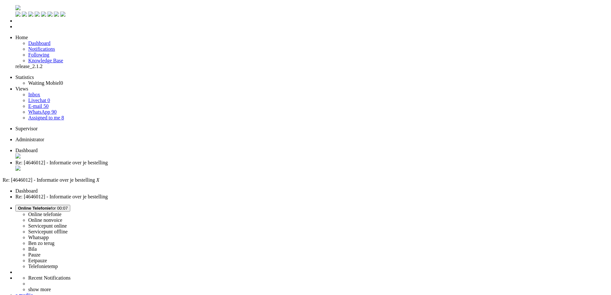
drag, startPoint x: 56, startPoint y: 1149, endPoint x: 8, endPoint y: 1136, distance: 49.8
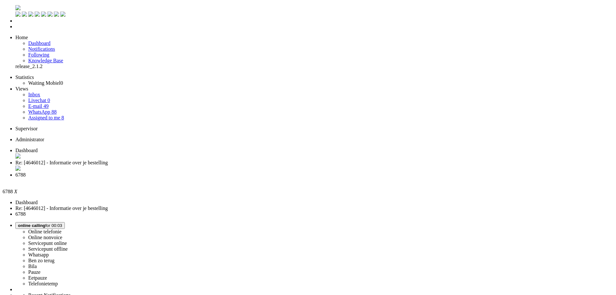
click at [169, 160] on li "Re: [4646012] - Informatie over je bestelling" at bounding box center [314, 166] width 598 height 12
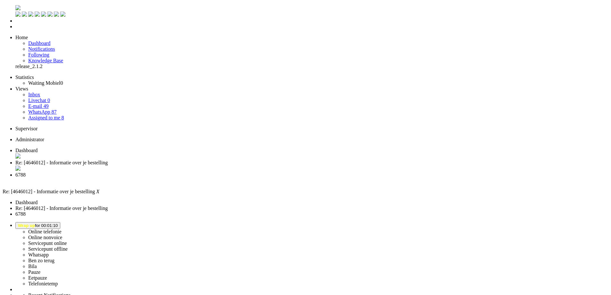
click at [227, 172] on li "6788" at bounding box center [311, 178] width 593 height 12
click at [108, 160] on span "Re: [4646012] - Informatie over je bestelling" at bounding box center [61, 162] width 92 height 5
click at [26, 172] on span "6788" at bounding box center [20, 174] width 10 height 5
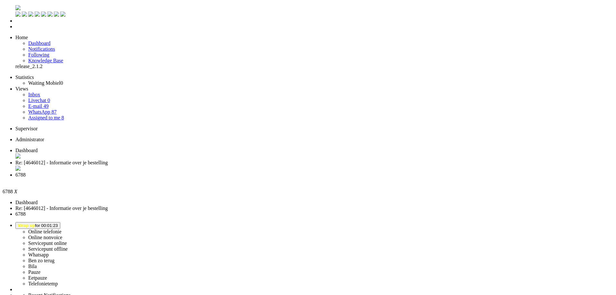
scroll to position [64, 0]
click at [240, 178] on div "Close tab" at bounding box center [314, 181] width 598 height 6
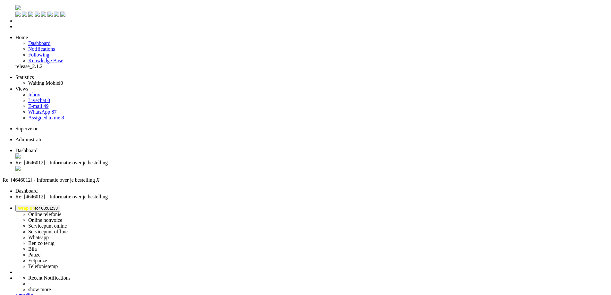
click at [58, 206] on span "Wrap up for 00:02:00" at bounding box center [38, 208] width 40 height 5
click at [62, 212] on label "Online telefonie" at bounding box center [44, 214] width 33 height 5
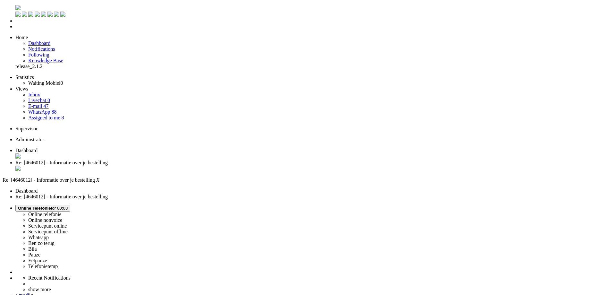
drag, startPoint x: 352, startPoint y: 1171, endPoint x: 154, endPoint y: 1203, distance: 200.0
copy p "Wij zijn op dit moment bezig met het uitzoeken hoe wij het op een andere manier…"
drag, startPoint x: 362, startPoint y: 1169, endPoint x: 149, endPoint y: 1196, distance: 214.9
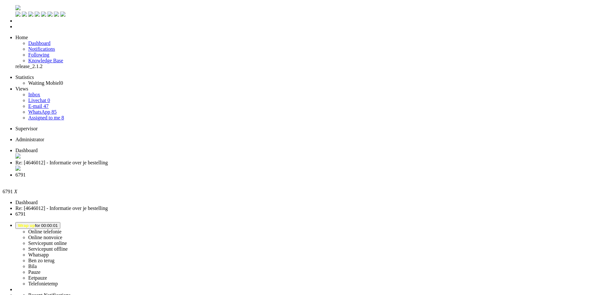
click at [163, 160] on li "Re: [4646012] - Informatie over je bestelling" at bounding box center [314, 166] width 598 height 12
drag, startPoint x: 331, startPoint y: 1185, endPoint x: 160, endPoint y: 1185, distance: 170.8
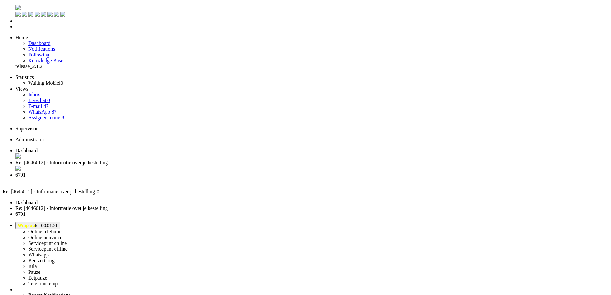
click at [186, 166] on div "Close tab" at bounding box center [311, 169] width 593 height 6
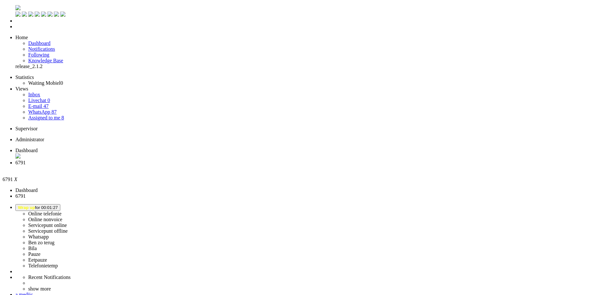
click at [186, 166] on div "Close tab" at bounding box center [314, 169] width 598 height 6
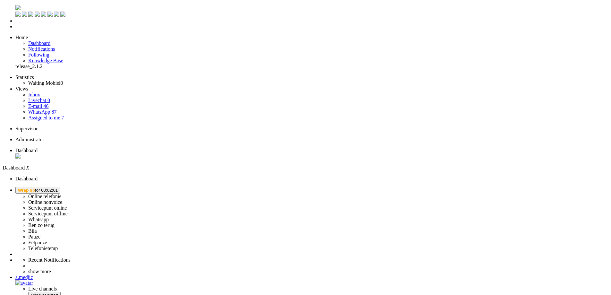
click at [58, 188] on span "Wrap up for 00:02:01" at bounding box center [38, 190] width 40 height 5
click at [62, 194] on label "Online telefonie" at bounding box center [44, 196] width 33 height 5
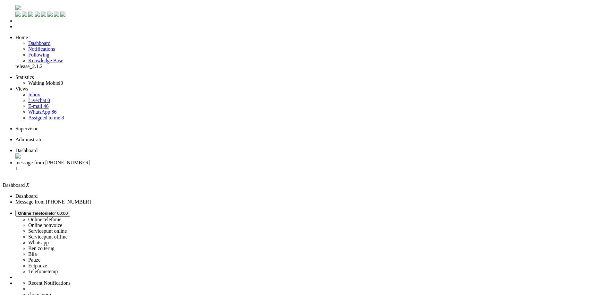
click at [160, 160] on li "message from +31653547898 1" at bounding box center [311, 168] width 593 height 17
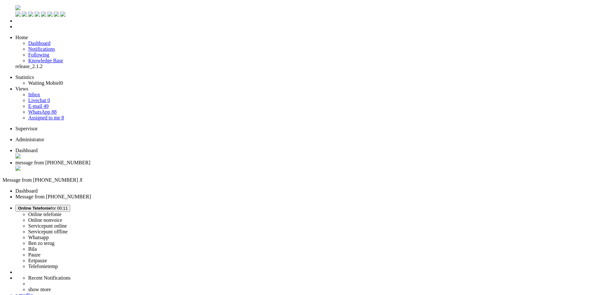
click at [183, 166] on div "Close tab" at bounding box center [311, 169] width 593 height 6
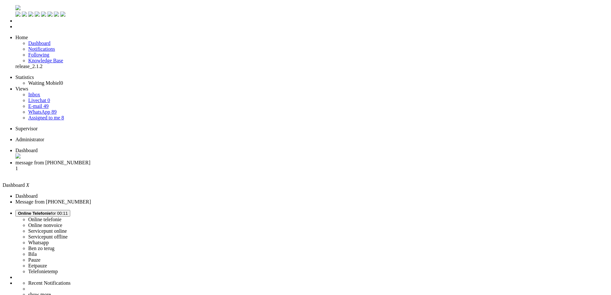
click at [91, 160] on span "message from [PHONE_NUMBER]" at bounding box center [52, 162] width 75 height 5
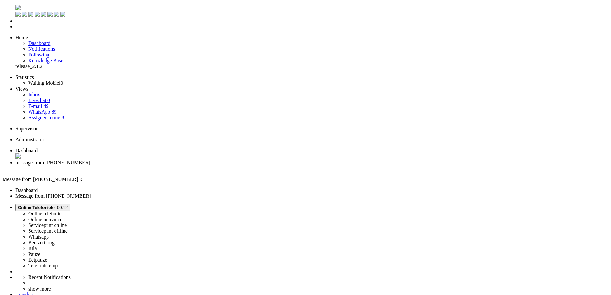
drag, startPoint x: 258, startPoint y: 126, endPoint x: 177, endPoint y: 126, distance: 81.5
drag, startPoint x: 177, startPoint y: 126, endPoint x: 257, endPoint y: 128, distance: 80.3
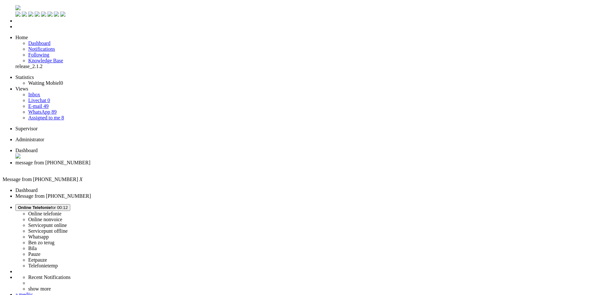
drag, startPoint x: 253, startPoint y: 126, endPoint x: 176, endPoint y: 126, distance: 77.0
drag, startPoint x: 176, startPoint y: 126, endPoint x: 255, endPoint y: 125, distance: 79.6
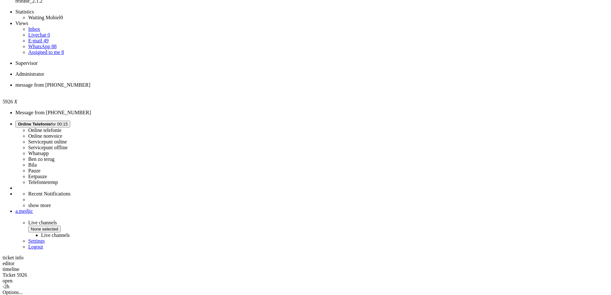
scroll to position [158, 0]
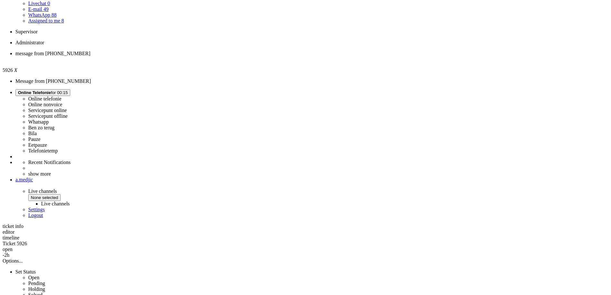
scroll to position [0, 0]
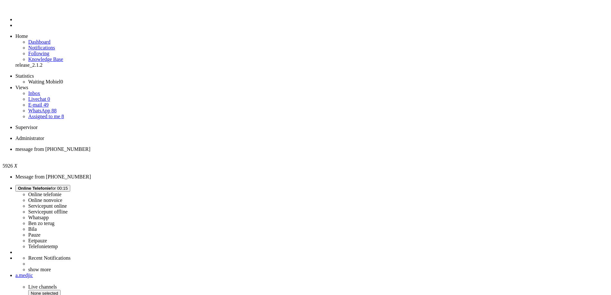
drag, startPoint x: 124, startPoint y: 178, endPoint x: 86, endPoint y: 178, distance: 38.5
drag, startPoint x: 85, startPoint y: 172, endPoint x: 92, endPoint y: 176, distance: 8.5
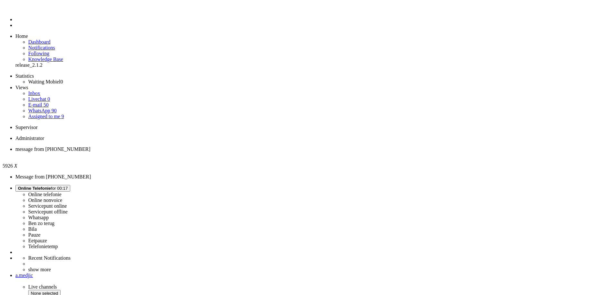
drag, startPoint x: 88, startPoint y: 173, endPoint x: 92, endPoint y: 174, distance: 4.6
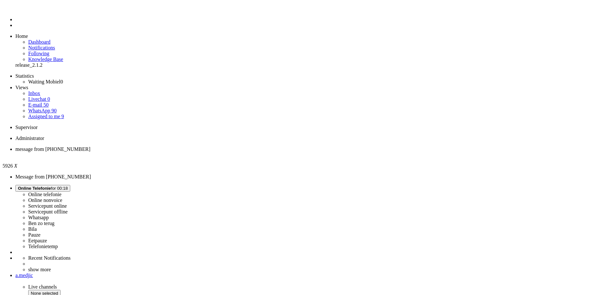
drag, startPoint x: 87, startPoint y: 174, endPoint x: 117, endPoint y: 179, distance: 30.6
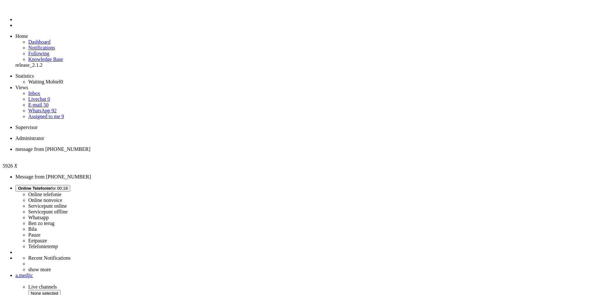
click at [132, 152] on div "Close tab" at bounding box center [311, 155] width 593 height 6
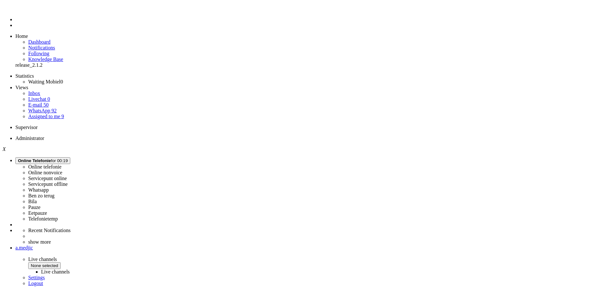
click at [47, 114] on span "Assigned to me" at bounding box center [44, 116] width 32 height 5
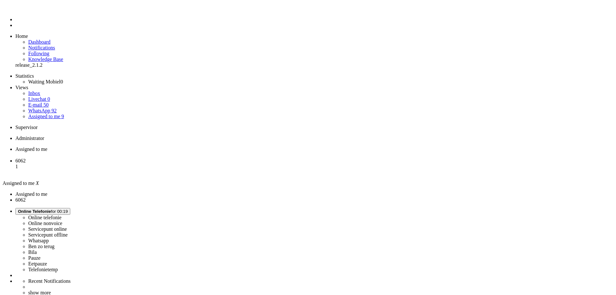
click at [131, 152] on div "Close tab" at bounding box center [314, 155] width 598 height 6
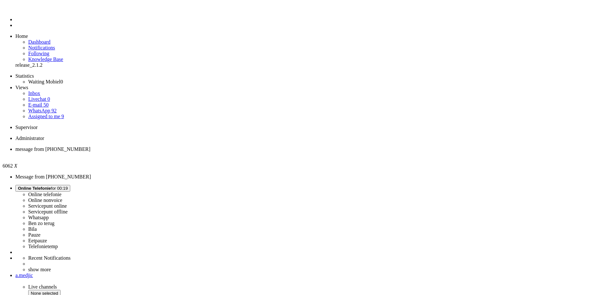
click at [130, 152] on div "Close tab" at bounding box center [311, 155] width 593 height 6
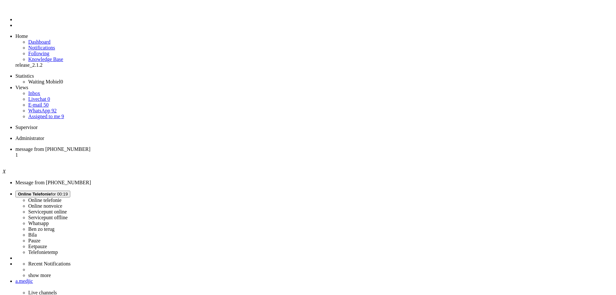
click at [91, 146] on span "message from [PHONE_NUMBER]" at bounding box center [52, 148] width 75 height 5
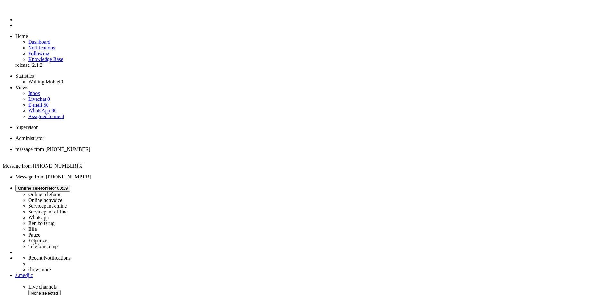
click at [131, 152] on div "Close tab" at bounding box center [311, 155] width 593 height 6
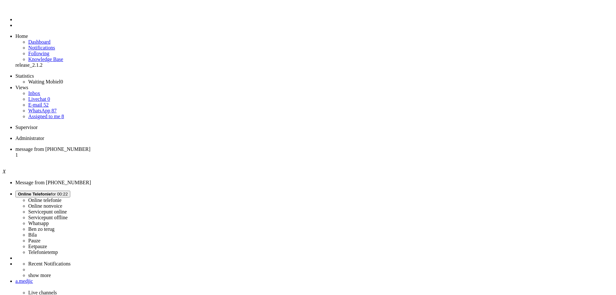
click at [91, 146] on span "message from [PHONE_NUMBER]" at bounding box center [52, 148] width 75 height 5
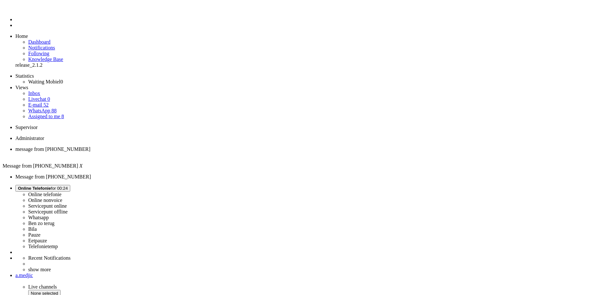
click at [131, 152] on div "Close tab" at bounding box center [311, 155] width 593 height 6
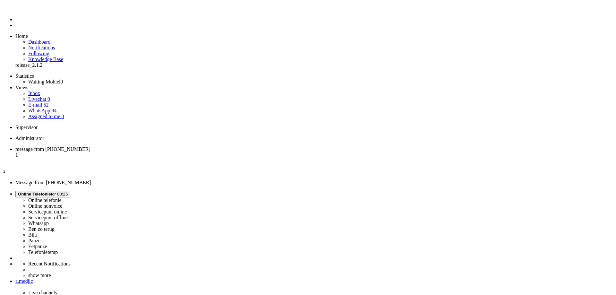
click at [91, 146] on span "message from [PHONE_NUMBER]" at bounding box center [52, 148] width 75 height 5
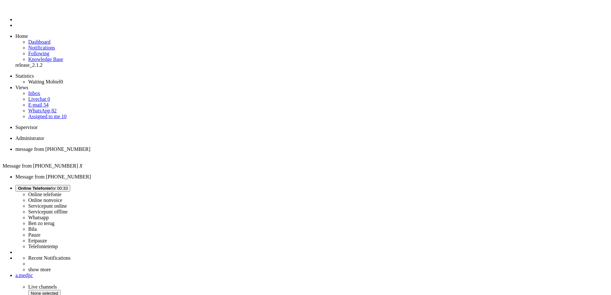
click at [130, 152] on div "Close tab" at bounding box center [311, 155] width 593 height 6
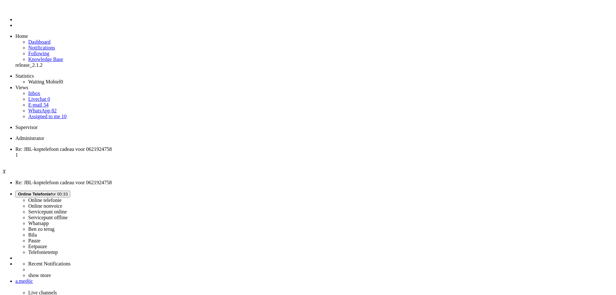
click at [118, 146] on li "Re: JBL-koptelefoon cadeau voor 0621924758 1" at bounding box center [314, 154] width 598 height 17
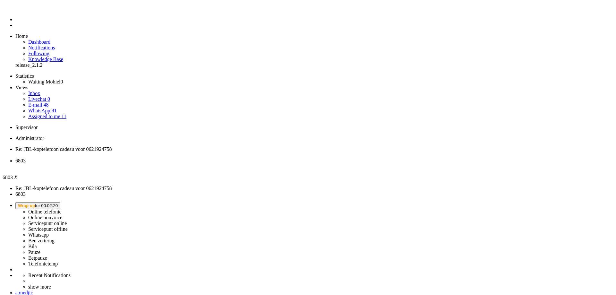
click at [60, 202] on button "Wrap up for 00:02:20" at bounding box center [37, 205] width 45 height 7
click at [62, 215] on label "Online nonvoice" at bounding box center [45, 217] width 34 height 5
click at [186, 158] on li "6803" at bounding box center [314, 164] width 598 height 12
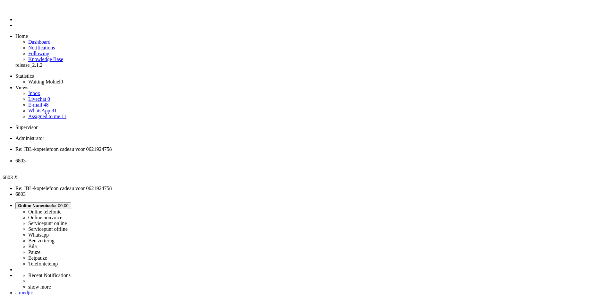
click at [188, 158] on li "6803" at bounding box center [314, 164] width 598 height 12
click at [186, 164] on div "Close tab" at bounding box center [314, 167] width 598 height 6
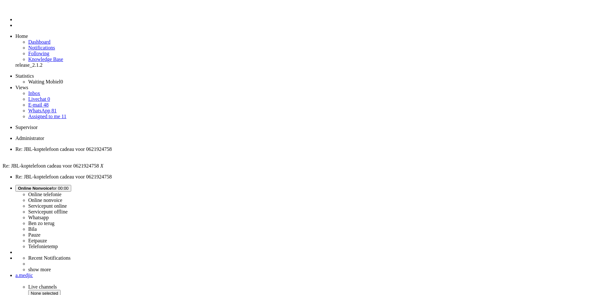
click at [132, 152] on div "Close tab" at bounding box center [311, 155] width 593 height 6
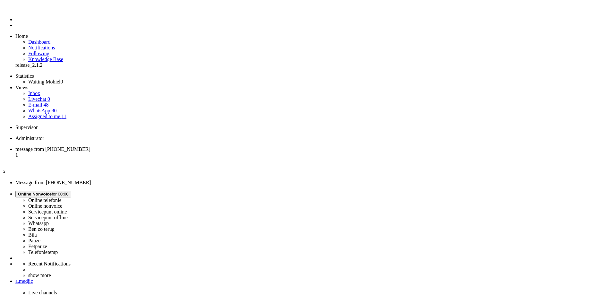
click at [54, 114] on link "Assigned to me 11" at bounding box center [47, 116] width 38 height 5
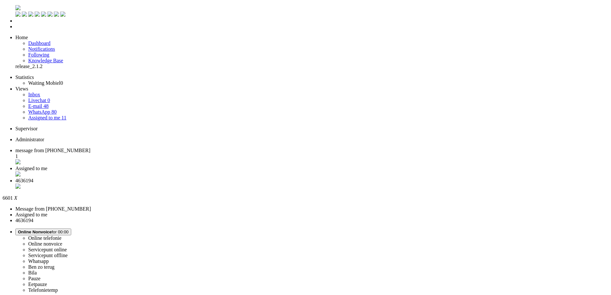
click at [54, 115] on link "Assigned to me 11" at bounding box center [47, 117] width 38 height 5
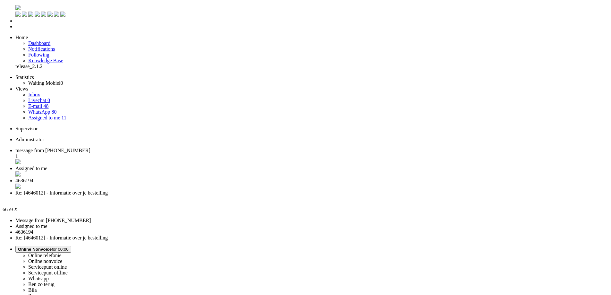
click at [48, 88] on ul "Statistics Waiting Mobiel 0 Views Inbox Livechat 0 E-mail 48 WhatsApp 80 Assign…" at bounding box center [306, 97] width 606 height 46
click at [52, 115] on link "Assigned to me 11" at bounding box center [47, 117] width 38 height 5
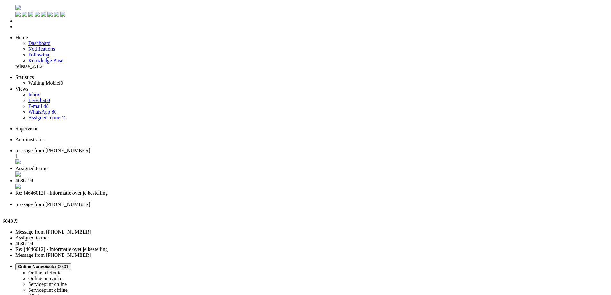
click at [350, 202] on li "message from [PHONE_NUMBER]" at bounding box center [311, 208] width 593 height 12
click at [349, 207] on div "Close tab" at bounding box center [311, 210] width 593 height 6
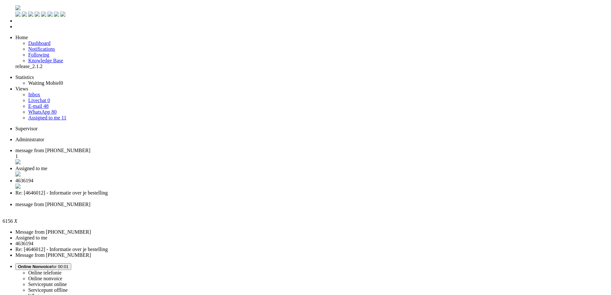
click at [61, 115] on link "Assigned to me 11" at bounding box center [47, 117] width 38 height 5
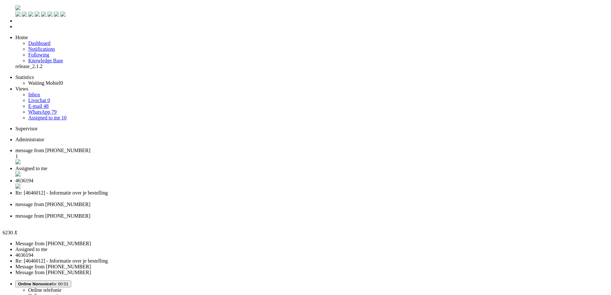
click at [39, 115] on link "Assigned to me 10" at bounding box center [47, 117] width 39 height 5
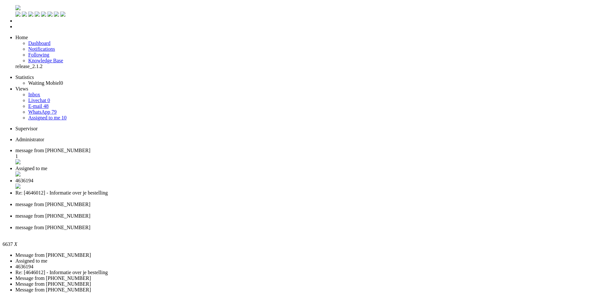
click at [52, 115] on link "Assigned to me 10" at bounding box center [47, 117] width 39 height 5
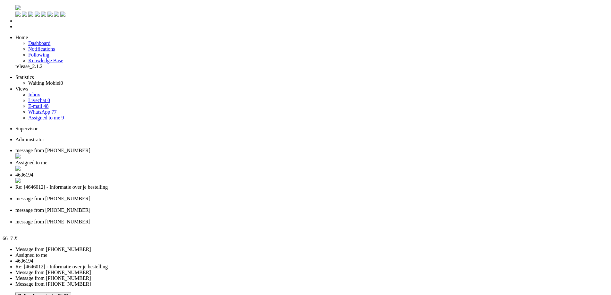
click at [56, 115] on link "Assigned to me 9" at bounding box center [46, 117] width 36 height 5
click at [239, 178] on div "Close tab" at bounding box center [314, 181] width 598 height 6
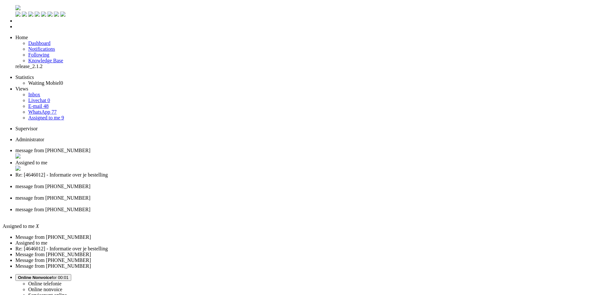
click at [239, 178] on div "Close tab" at bounding box center [314, 181] width 598 height 6
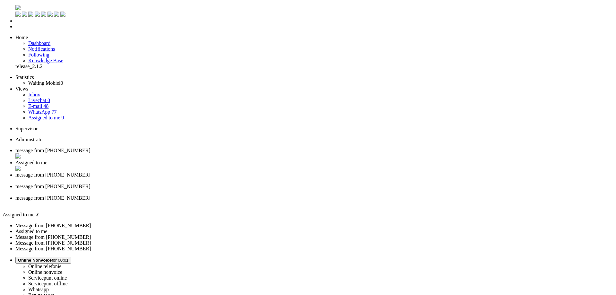
click at [239, 178] on div "Close tab" at bounding box center [314, 181] width 598 height 6
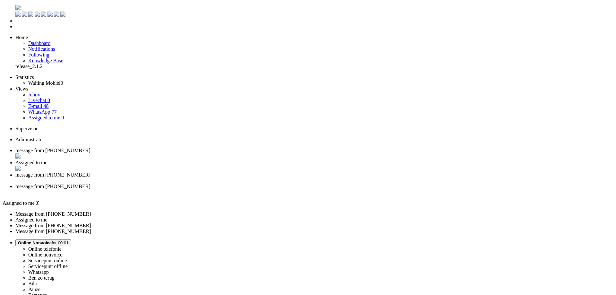
click at [239, 178] on div "Close tab" at bounding box center [314, 181] width 598 height 6
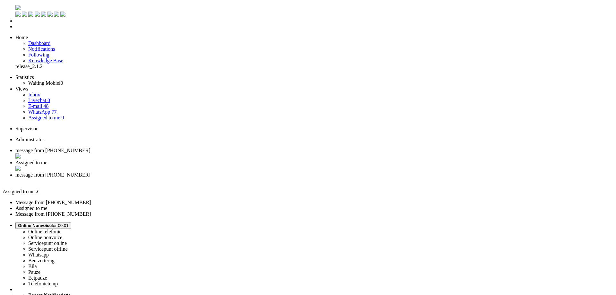
click at [239, 178] on div "Close tab" at bounding box center [314, 181] width 598 height 6
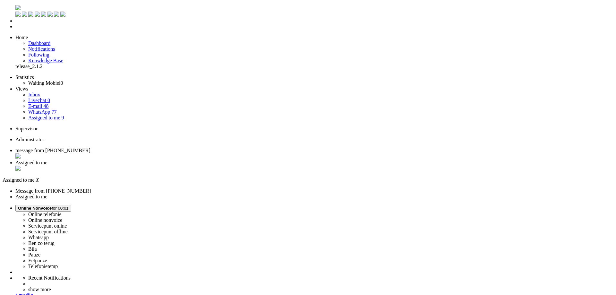
click at [130, 153] on div "Close tab" at bounding box center [314, 156] width 598 height 6
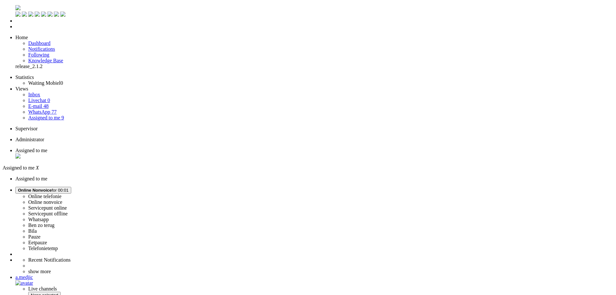
click at [40, 92] on link "Inbox" at bounding box center [34, 94] width 12 height 5
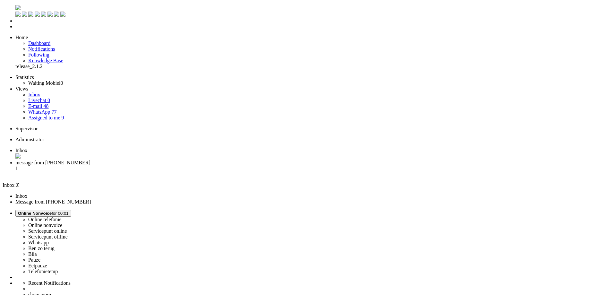
click at [91, 160] on span "message from [PHONE_NUMBER]" at bounding box center [52, 162] width 75 height 5
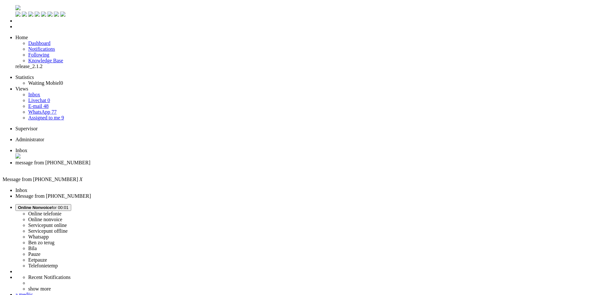
click at [133, 148] on li "Inbox" at bounding box center [311, 154] width 593 height 12
click at [15, 24] on li "Dashboard menu" at bounding box center [314, 21] width 598 height 6
click at [42, 40] on span "Dashboard" at bounding box center [39, 42] width 22 height 5
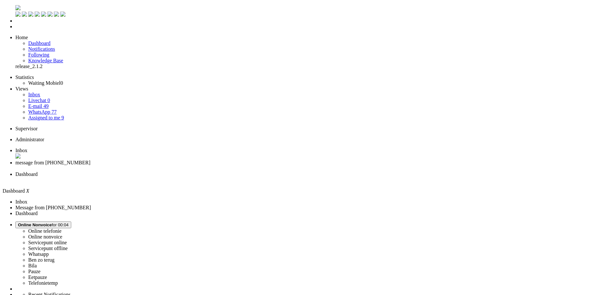
drag, startPoint x: 461, startPoint y: 170, endPoint x: 479, endPoint y: 169, distance: 17.7
click at [57, 58] on link "Knowledge Base" at bounding box center [45, 60] width 35 height 5
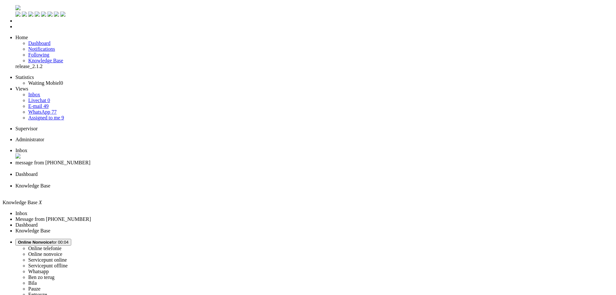
select select "nl-nl"
click at [42, 52] on span "Following" at bounding box center [38, 54] width 21 height 5
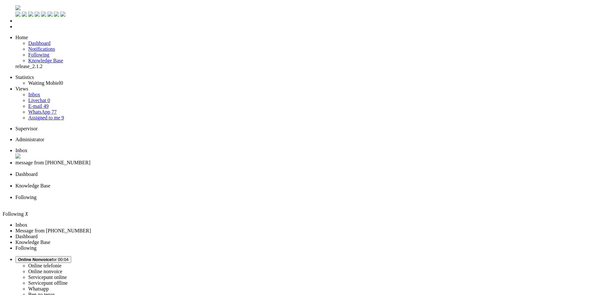
click at [53, 46] on link "Notifications" at bounding box center [41, 48] width 27 height 5
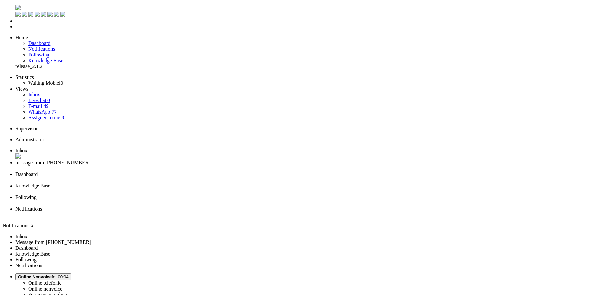
click at [50, 40] on link "Dashboard" at bounding box center [39, 42] width 22 height 5
click at [296, 189] on div "Close tab" at bounding box center [314, 192] width 598 height 6
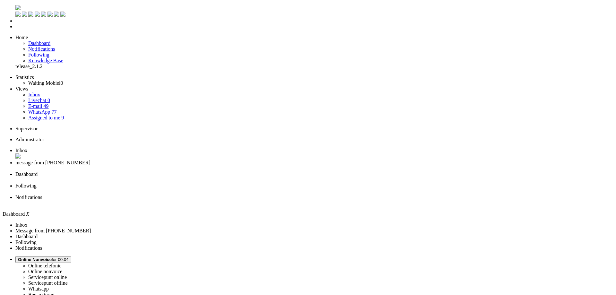
click at [295, 189] on div "Close tab" at bounding box center [314, 192] width 598 height 6
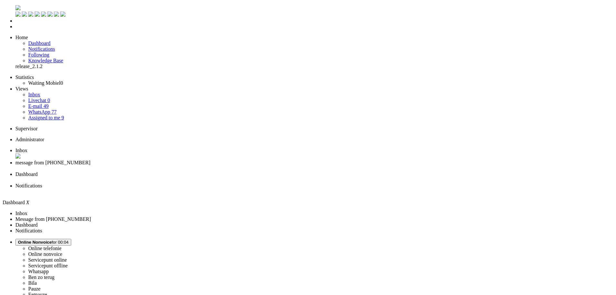
click at [295, 189] on div "Close tab" at bounding box center [314, 192] width 598 height 6
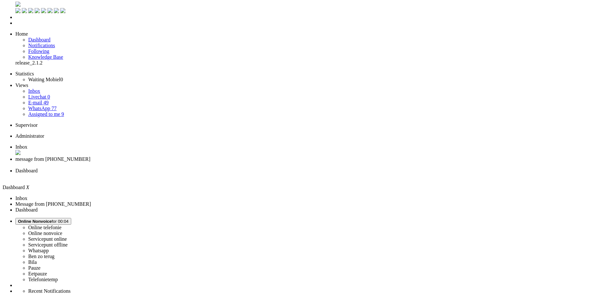
drag, startPoint x: 341, startPoint y: 264, endPoint x: 288, endPoint y: 220, distance: 68.8
drag, startPoint x: 308, startPoint y: 259, endPoint x: 342, endPoint y: 257, distance: 34.4
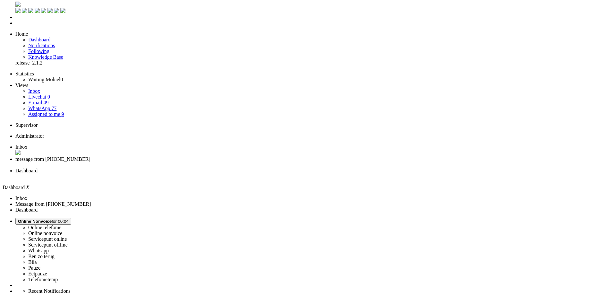
drag, startPoint x: 321, startPoint y: 223, endPoint x: 332, endPoint y: 224, distance: 11.3
drag, startPoint x: 330, startPoint y: 236, endPoint x: 339, endPoint y: 236, distance: 9.3
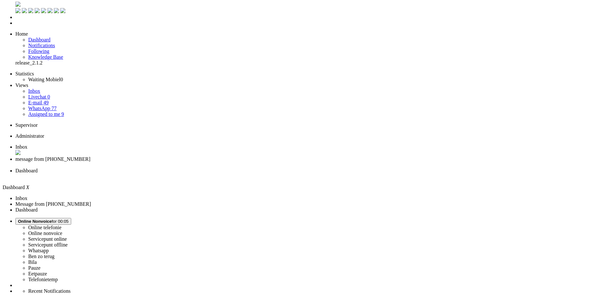
drag, startPoint x: 321, startPoint y: 211, endPoint x: 333, endPoint y: 211, distance: 11.9
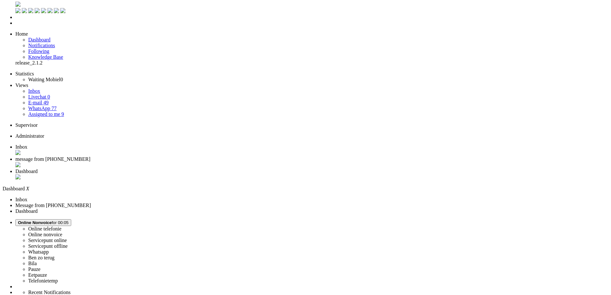
drag, startPoint x: 328, startPoint y: 212, endPoint x: 319, endPoint y: 208, distance: 10.0
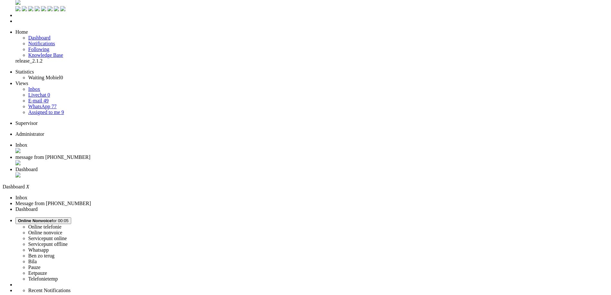
scroll to position [0, 0]
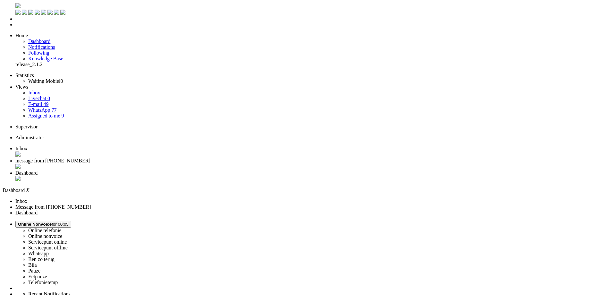
scroll to position [4, 0]
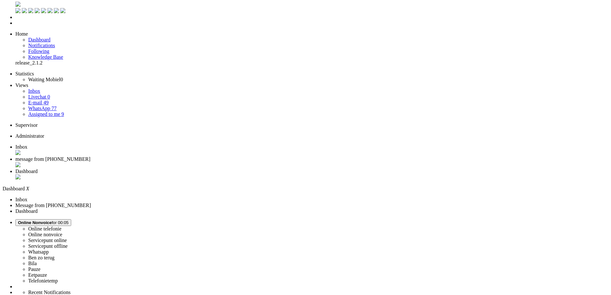
click at [36, 43] on span "Notifications" at bounding box center [41, 45] width 27 height 5
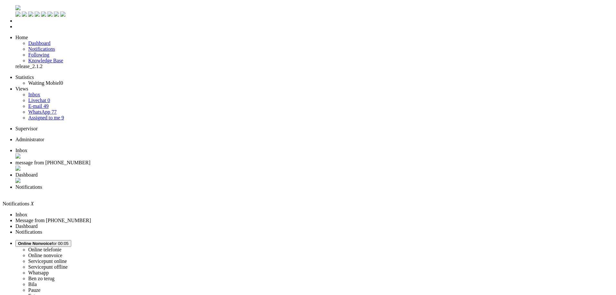
click at [44, 52] on link "Following" at bounding box center [38, 54] width 21 height 5
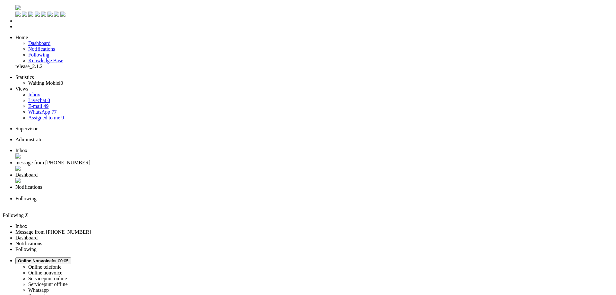
select select
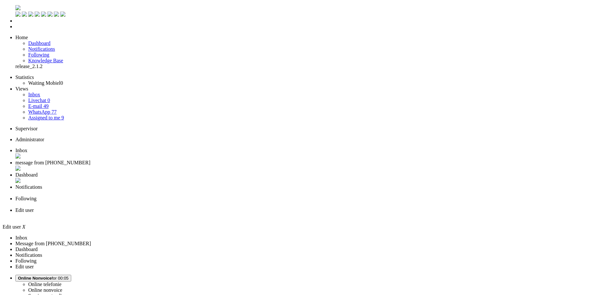
select select "browser"
type input "[EMAIL_ADDRESS][DOMAIN_NAME]"
type input "[PHONE_NUMBER]"
select select "en"
select select "nl_NL"
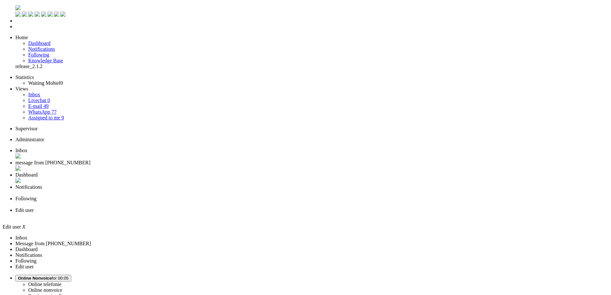
click at [185, 166] on div "Close tab" at bounding box center [311, 169] width 593 height 6
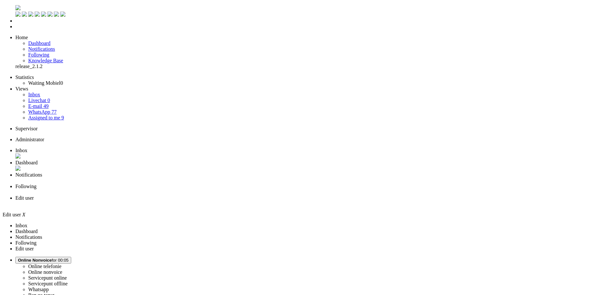
click at [185, 166] on div "Close tab" at bounding box center [311, 169] width 593 height 6
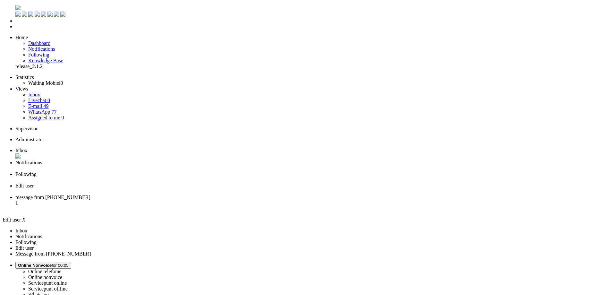
click at [185, 166] on div "Close tab" at bounding box center [311, 169] width 593 height 6
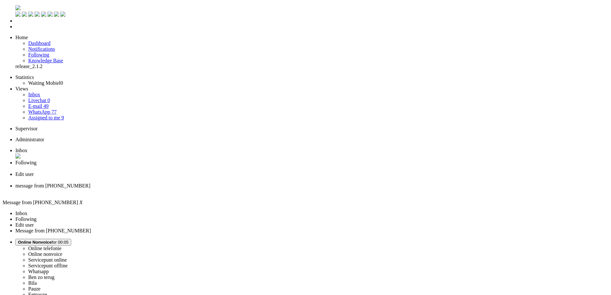
click at [185, 166] on div "Close tab" at bounding box center [311, 169] width 593 height 6
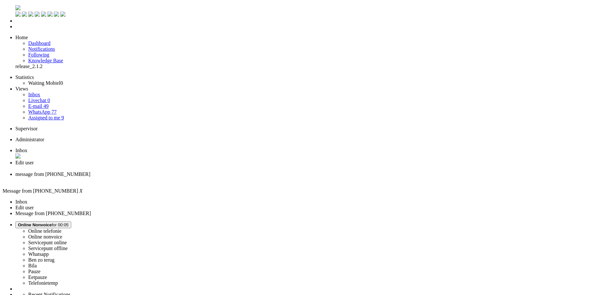
click at [185, 166] on div "Close tab" at bounding box center [311, 169] width 593 height 6
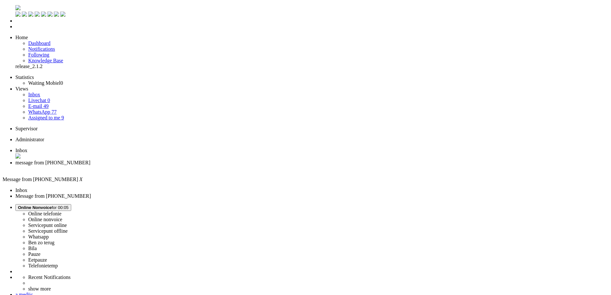
click at [185, 166] on div "Close tab" at bounding box center [311, 169] width 593 height 6
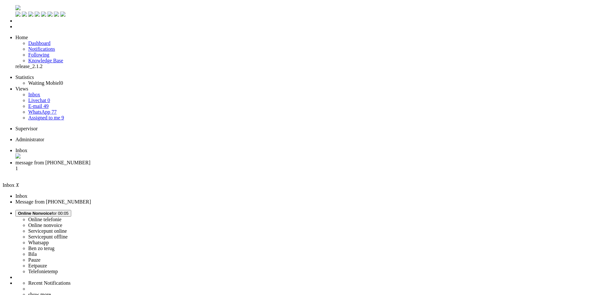
click at [131, 153] on div "Close tab" at bounding box center [314, 156] width 598 height 6
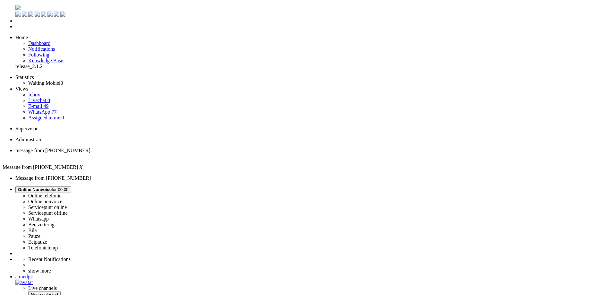
click at [71, 186] on button "Online Nonvoice for 00:05" at bounding box center [43, 189] width 56 height 7
click at [594, 274] on div "a.medjic" at bounding box center [311, 277] width 593 height 6
